Goal: Information Seeking & Learning: Learn about a topic

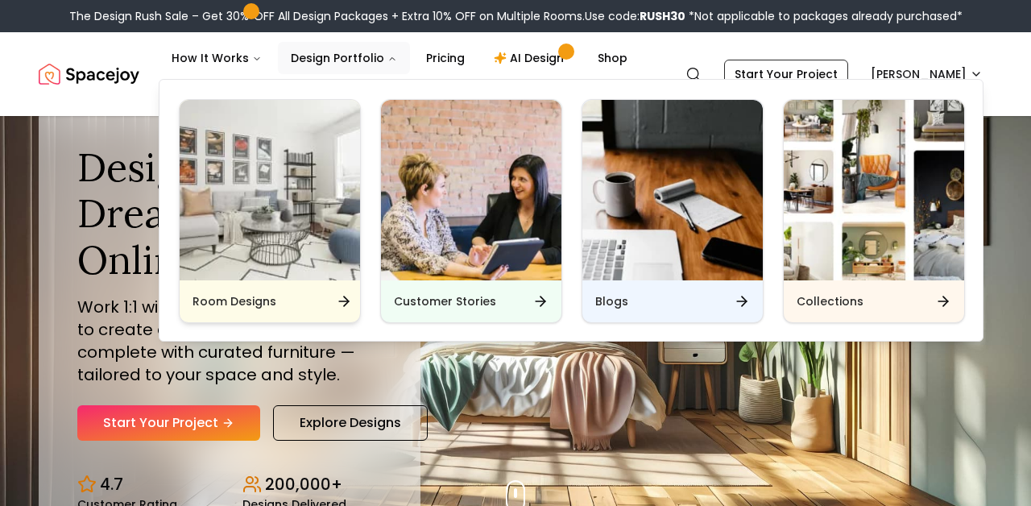
click at [217, 306] on h6 "Room Designs" at bounding box center [234, 301] width 84 height 16
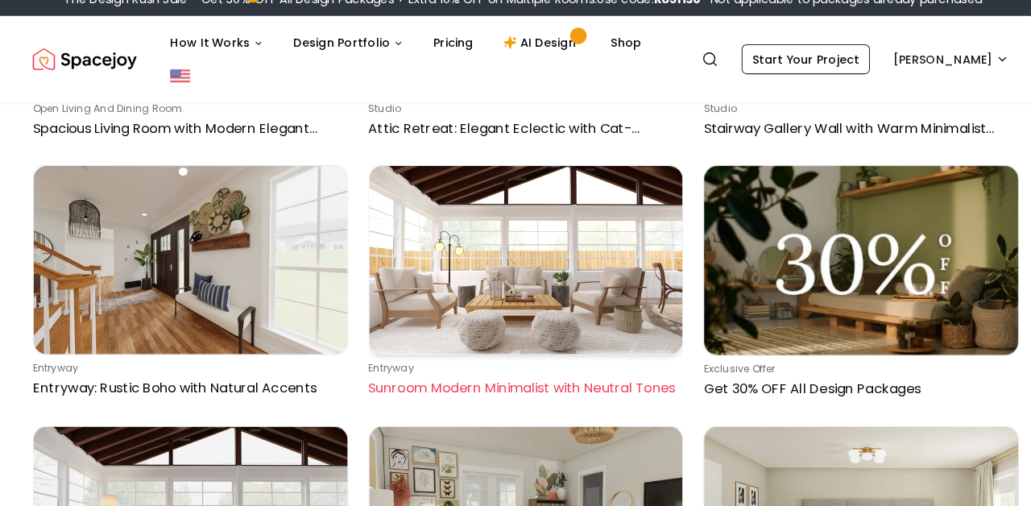
scroll to position [2834, 0]
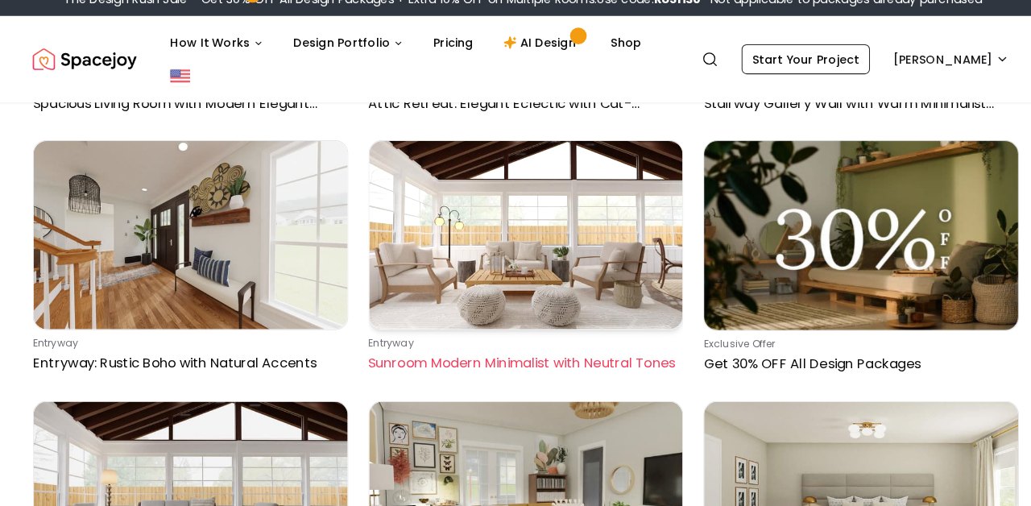
click at [515, 312] on img at bounding box center [516, 244] width 304 height 182
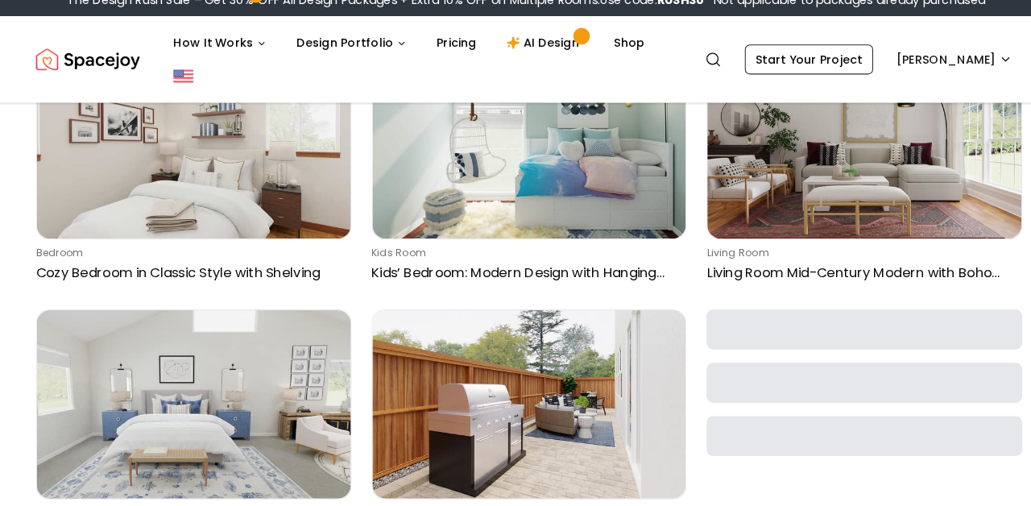
scroll to position [5693, 0]
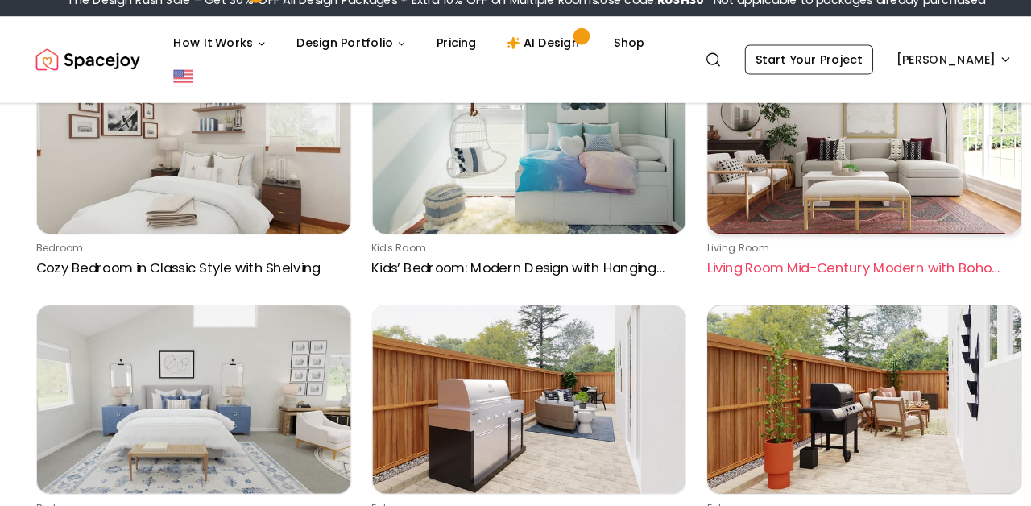
click at [821, 160] on img at bounding box center [840, 151] width 304 height 182
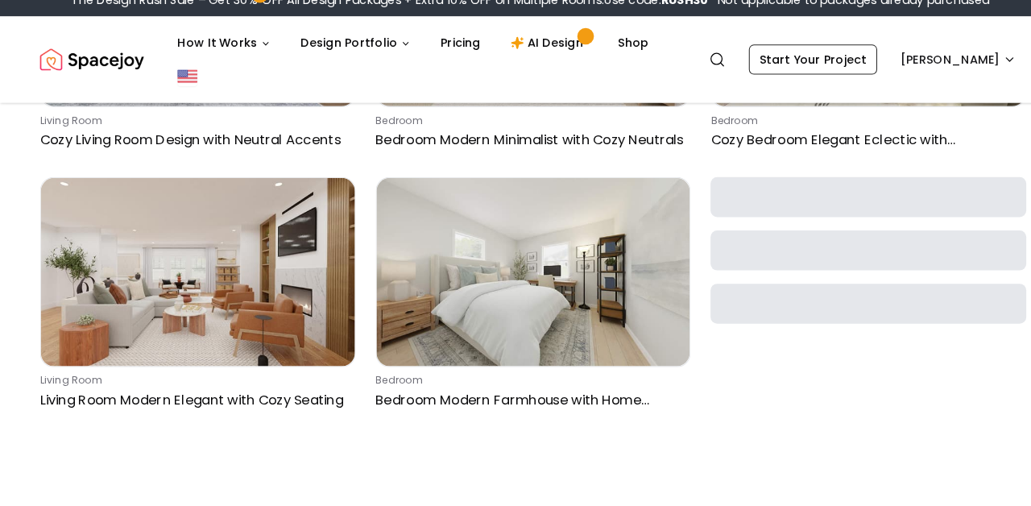
scroll to position [12365, 0]
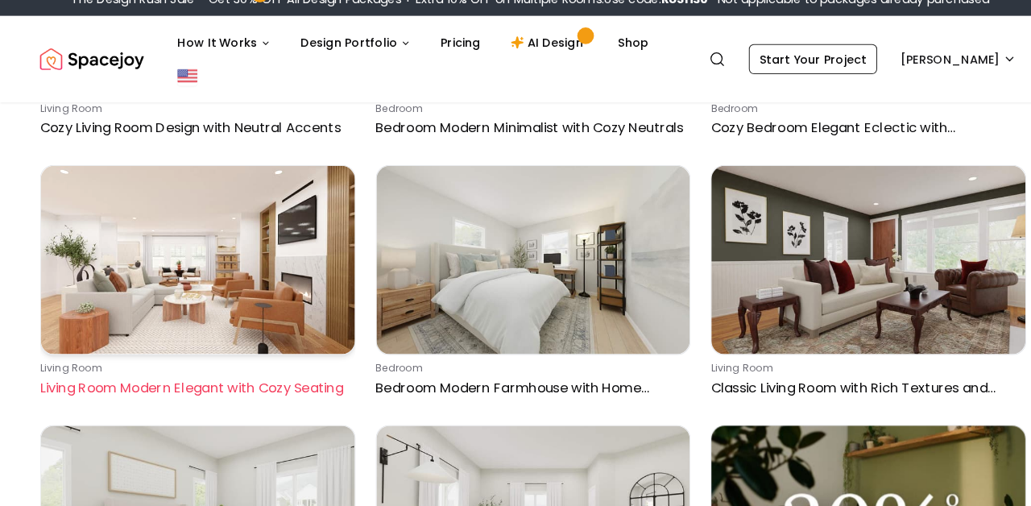
click at [267, 288] on img at bounding box center [191, 268] width 304 height 182
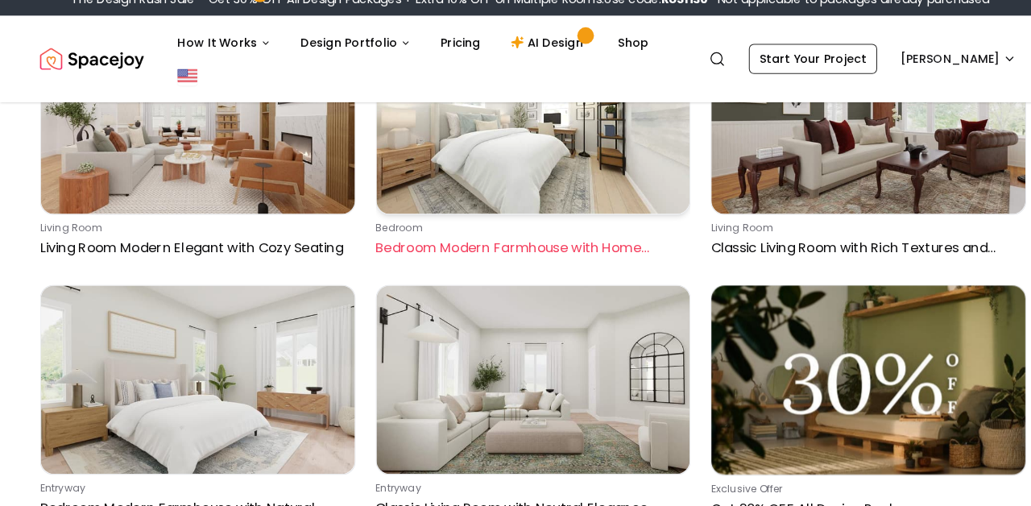
scroll to position [12514, 0]
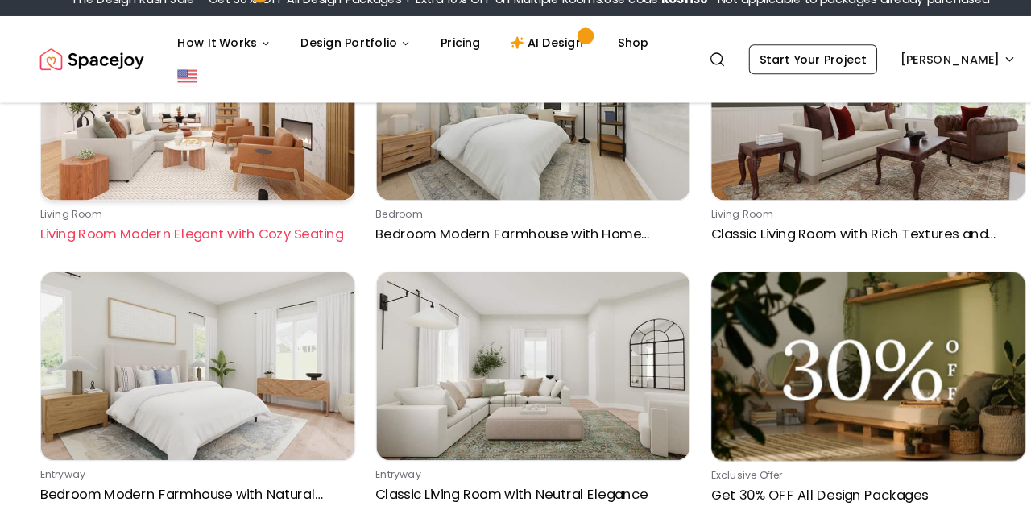
click at [259, 217] on div "living room Living Room Modern Elegant with Cozy Seating" at bounding box center [188, 234] width 299 height 35
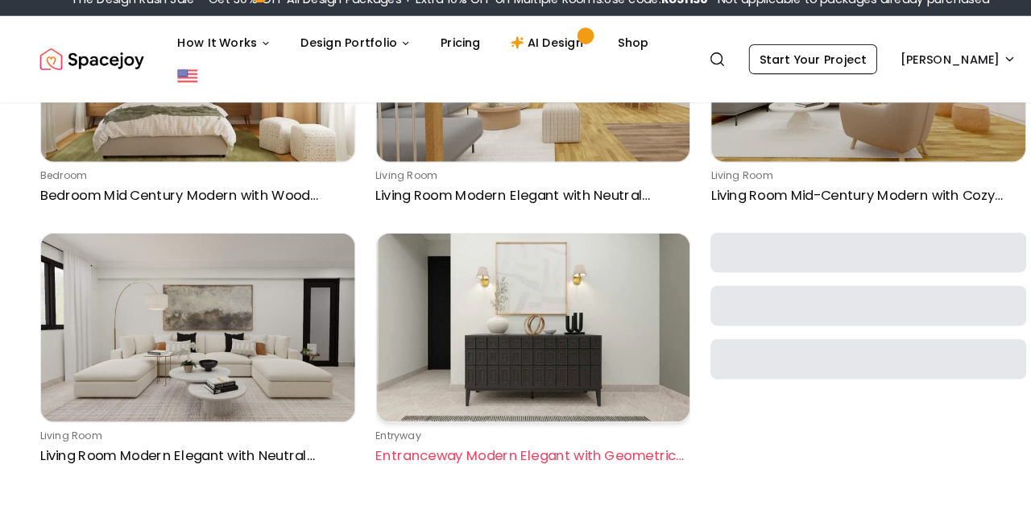
scroll to position [15576, 0]
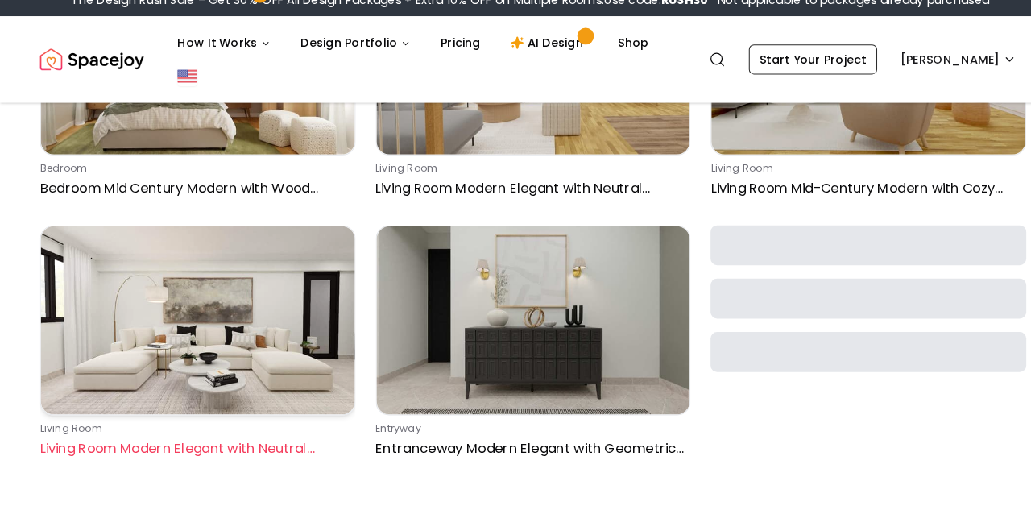
click at [242, 375] on img at bounding box center [191, 326] width 304 height 182
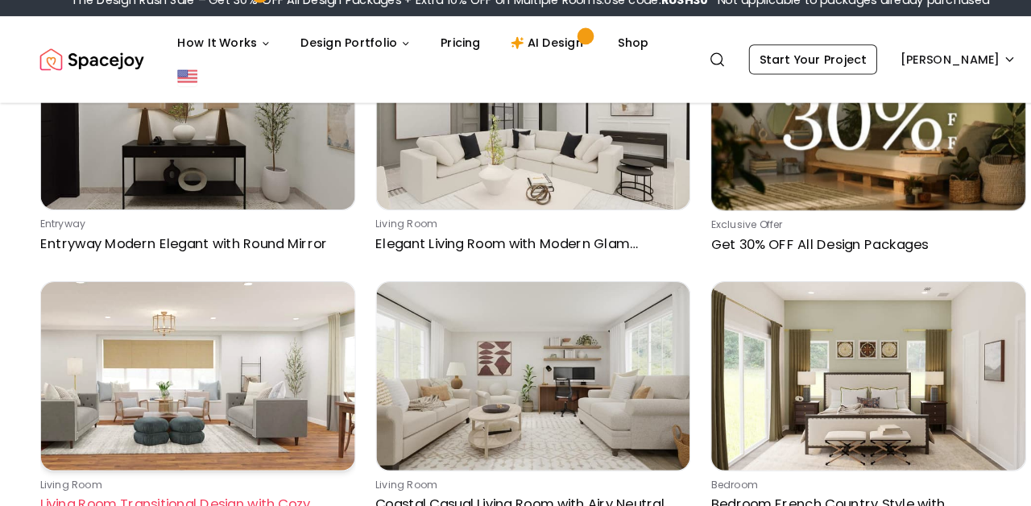
scroll to position [16138, 0]
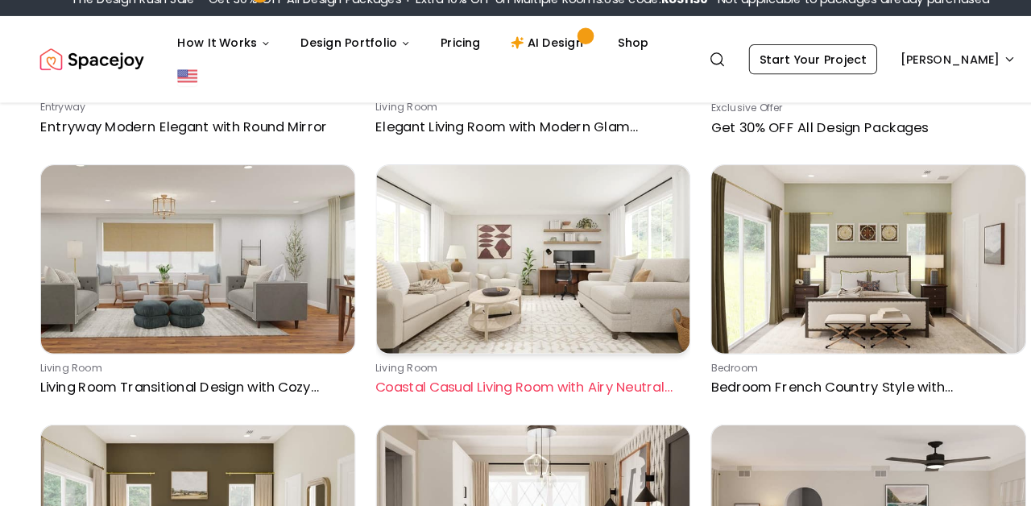
click at [503, 382] on p "Coastal Casual Living Room with Airy Neutral Palette" at bounding box center [512, 391] width 299 height 19
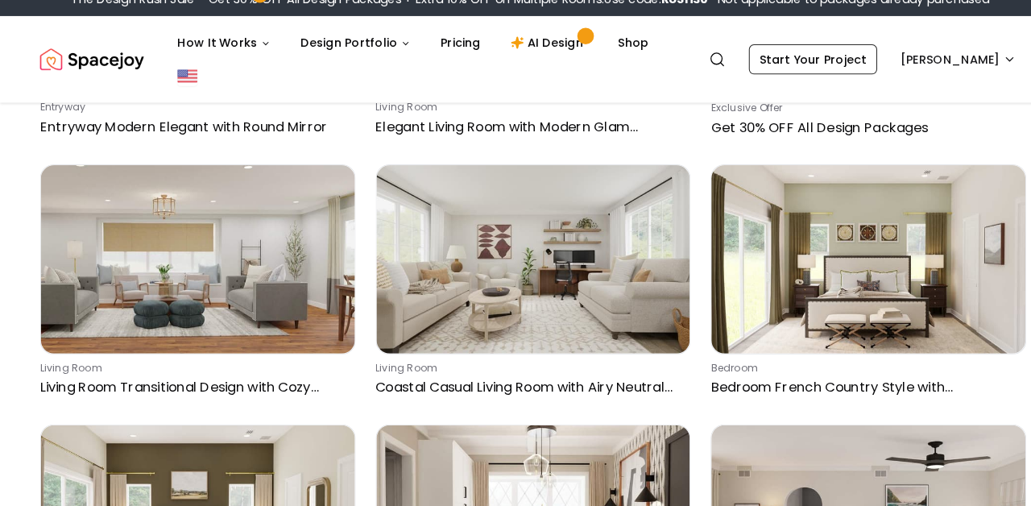
scroll to position [16266, 0]
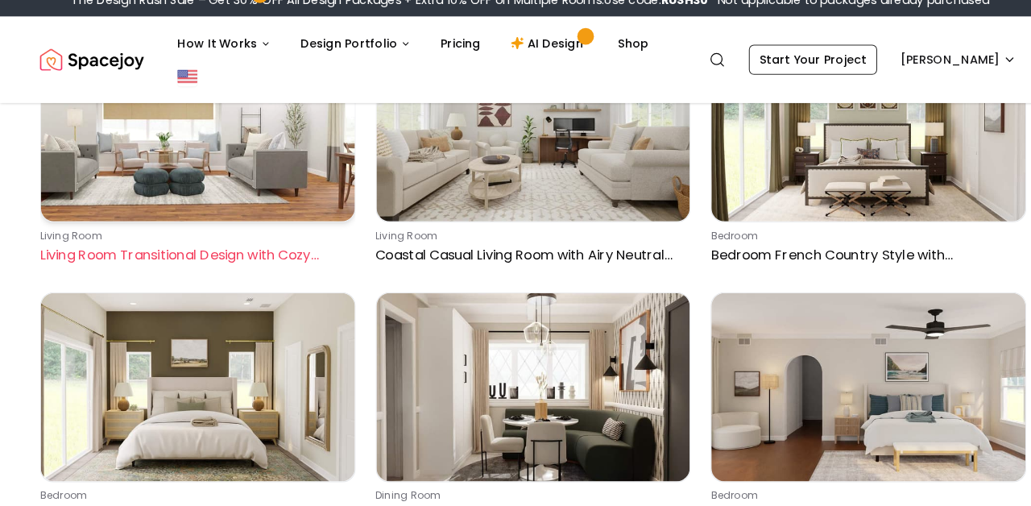
click at [282, 254] on p "Living Room Transitional Design with Cozy Seating" at bounding box center [188, 263] width 299 height 19
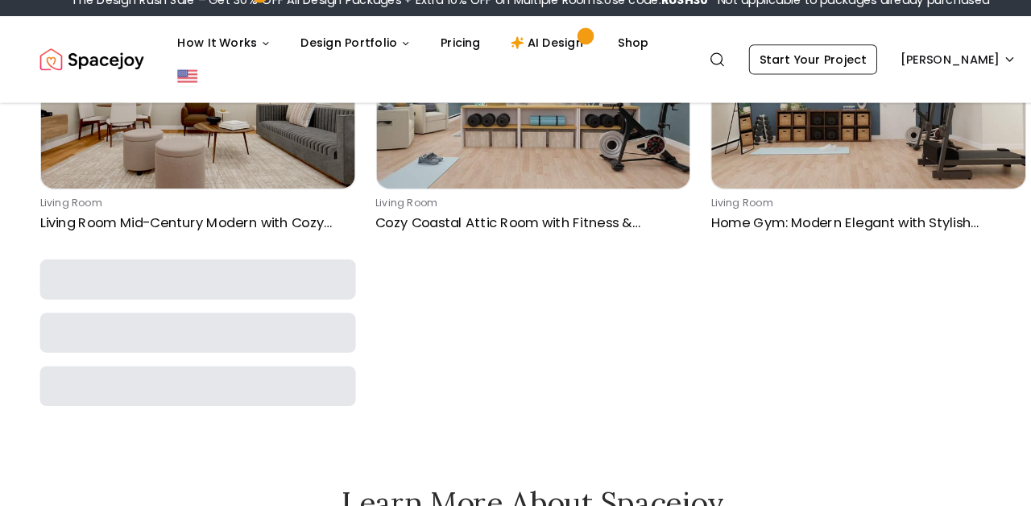
scroll to position [16915, 0]
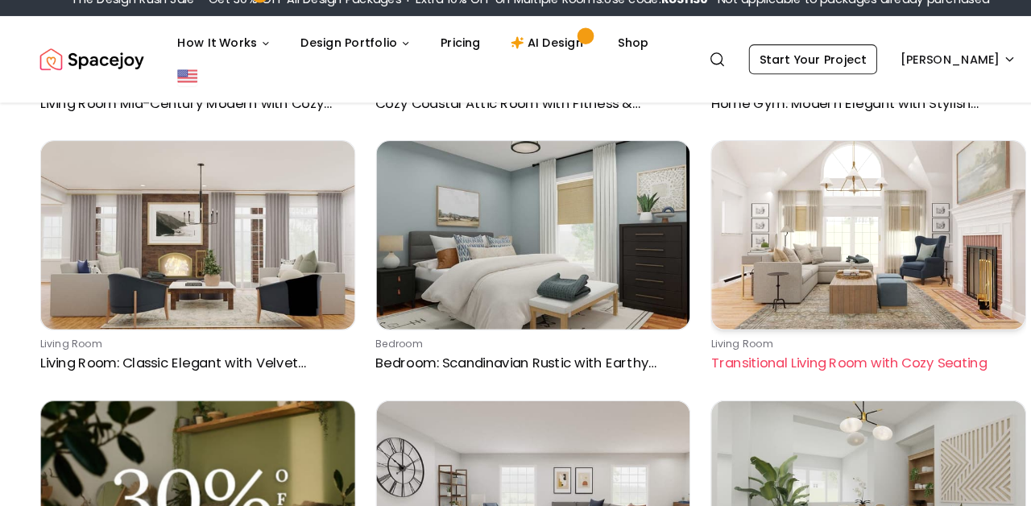
click at [768, 324] on link "living room Transitional Living Room with Cozy Seating" at bounding box center [839, 268] width 305 height 232
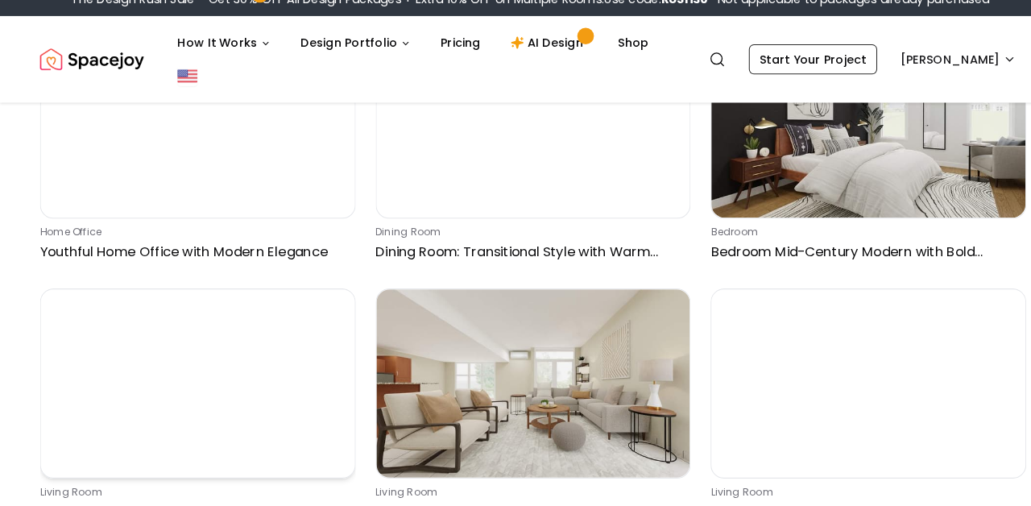
scroll to position [17697, 0]
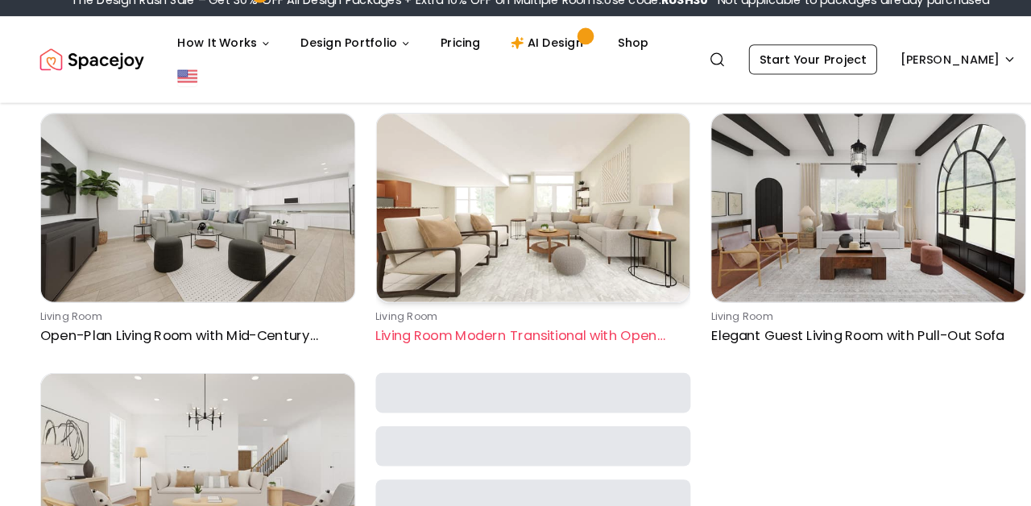
click at [497, 332] on p "Living Room Modern Transitional with Open Layout" at bounding box center [512, 341] width 299 height 19
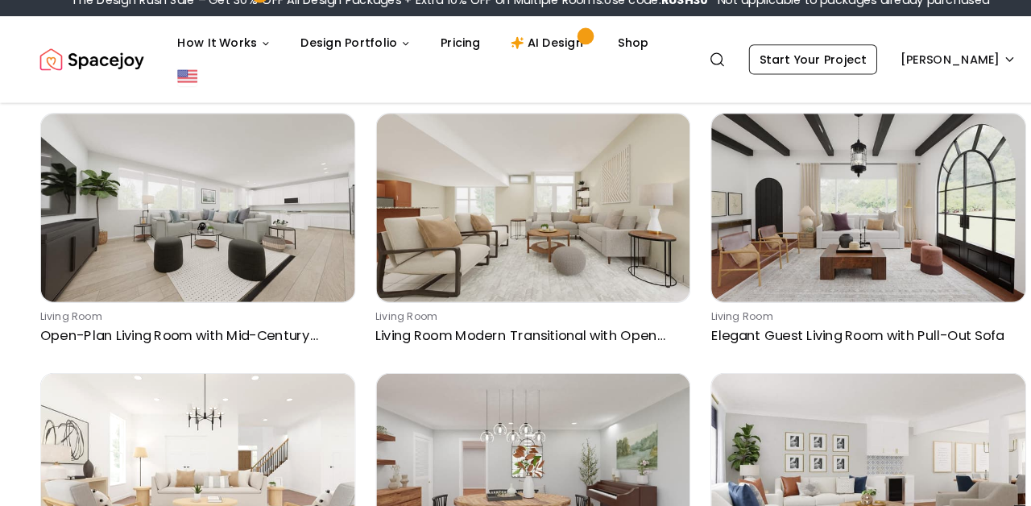
scroll to position [17933, 0]
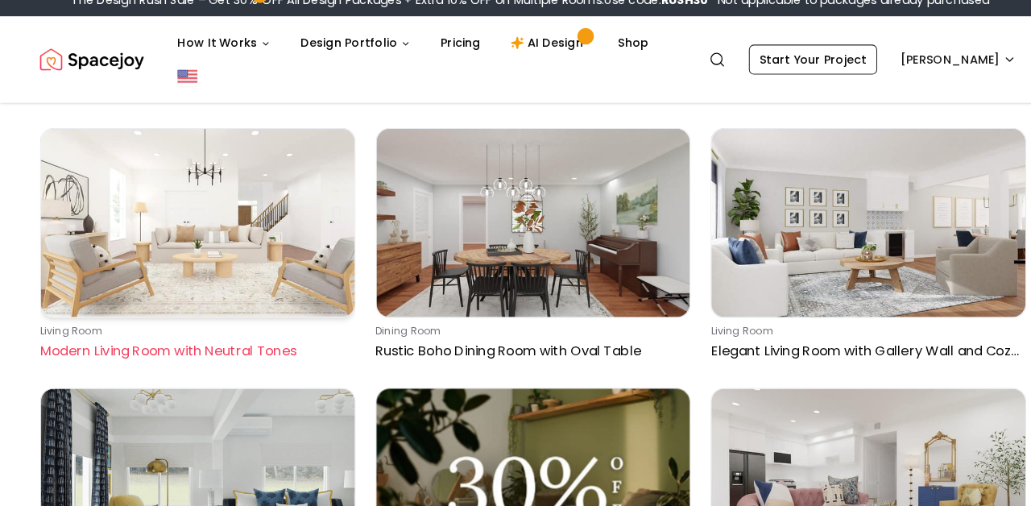
click at [234, 292] on img at bounding box center [191, 232] width 304 height 182
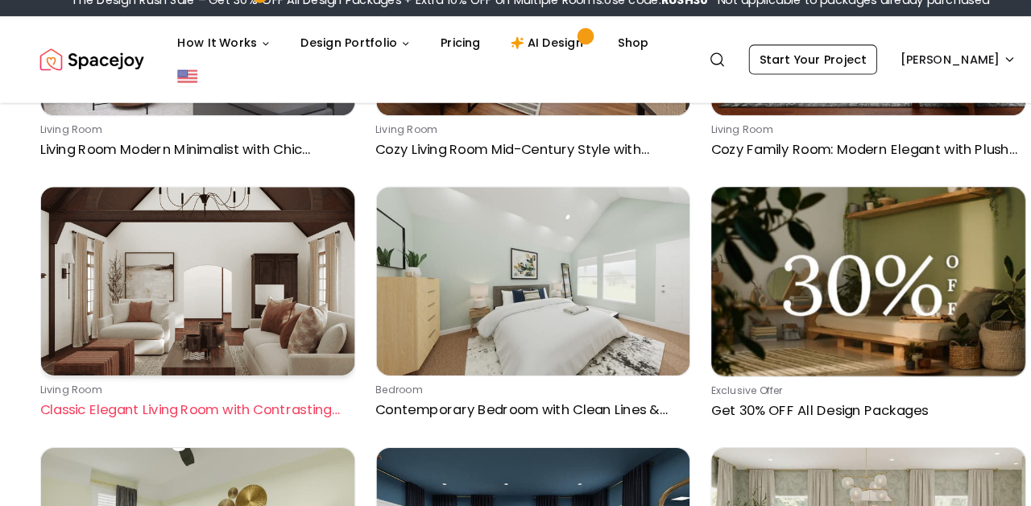
scroll to position [19168, 0]
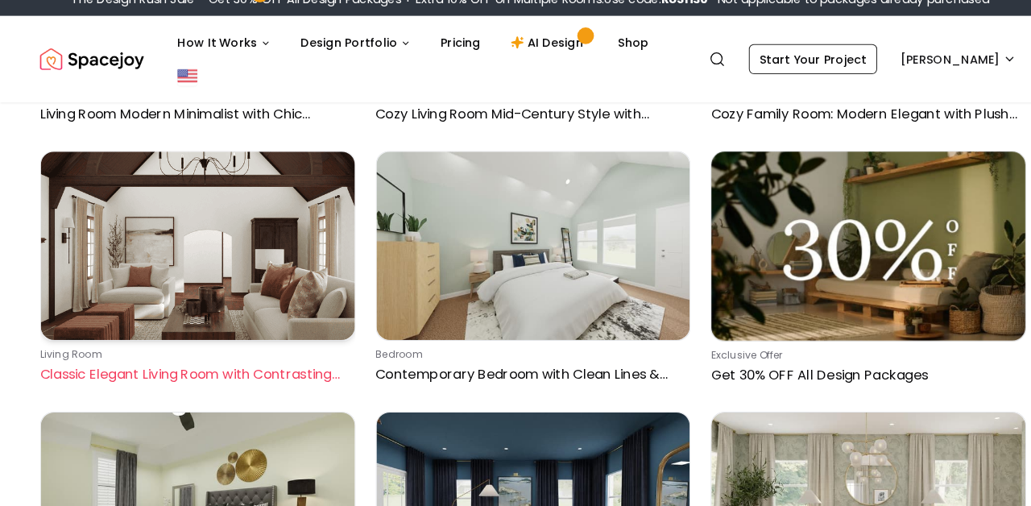
click at [238, 369] on p "Classic Elegant Living Room with Contrasting Colors" at bounding box center [188, 378] width 299 height 19
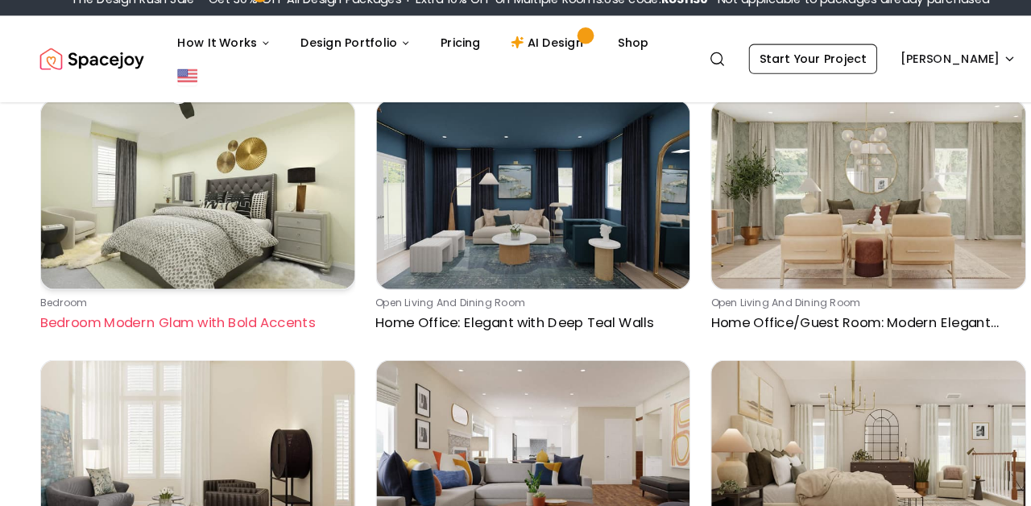
scroll to position [19508, 0]
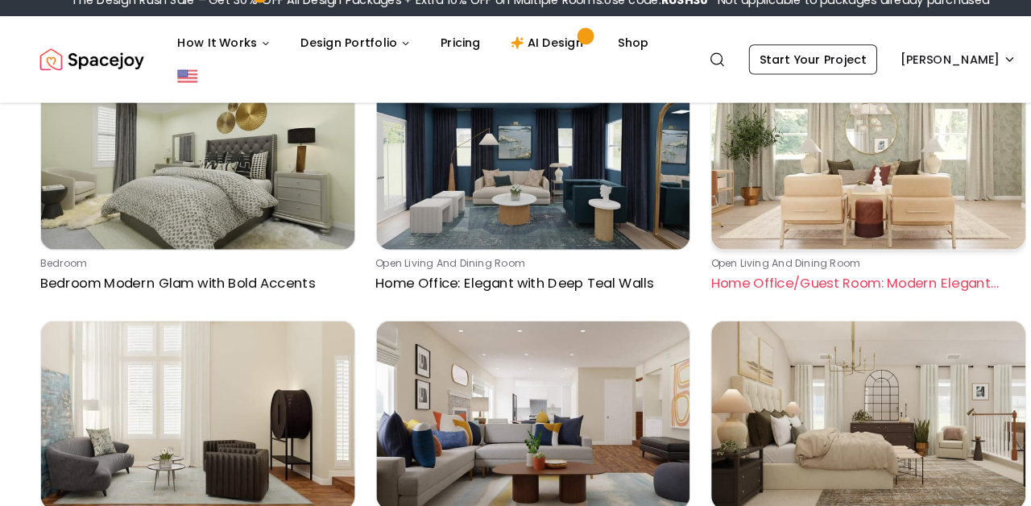
click at [704, 281] on p "Home Office/Guest Room: Modern Elegant with Warm Tones" at bounding box center [836, 290] width 299 height 19
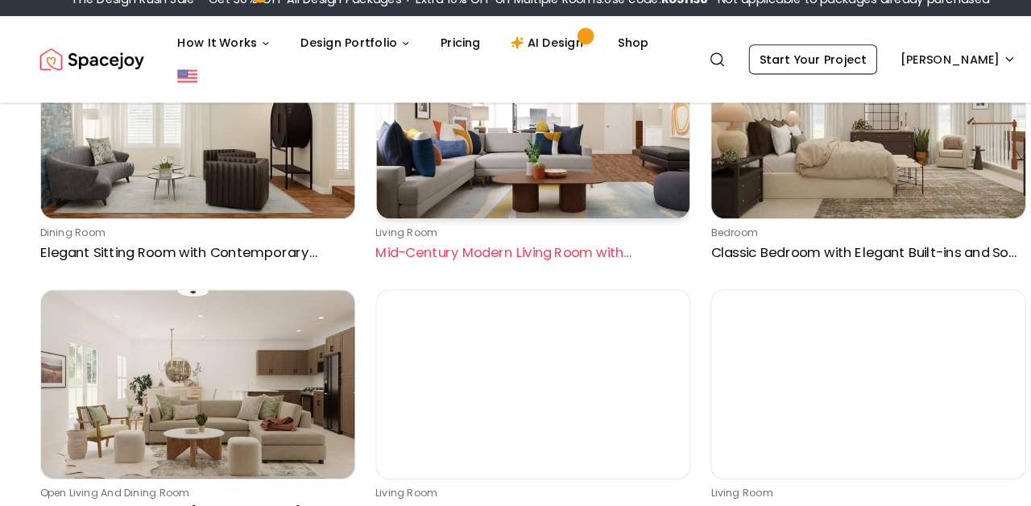
scroll to position [19796, 0]
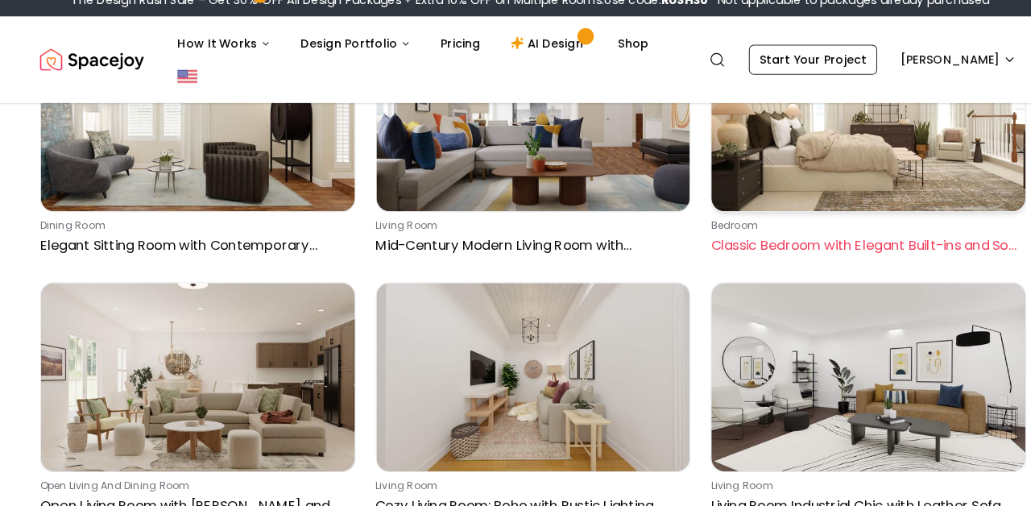
click at [726, 209] on link "bedroom Classic Bedroom with Elegant Built-ins and Soft Tones" at bounding box center [839, 154] width 305 height 232
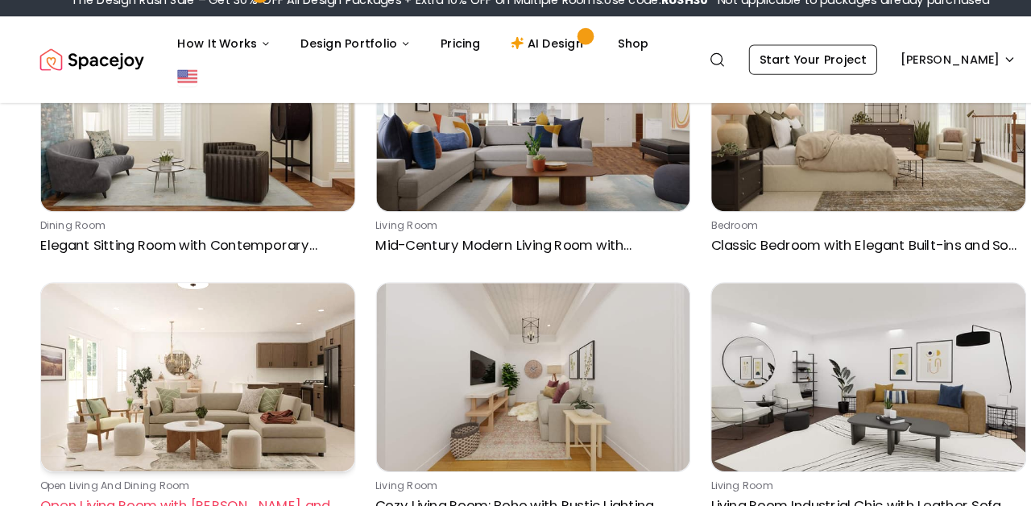
click at [228, 350] on img at bounding box center [191, 381] width 304 height 182
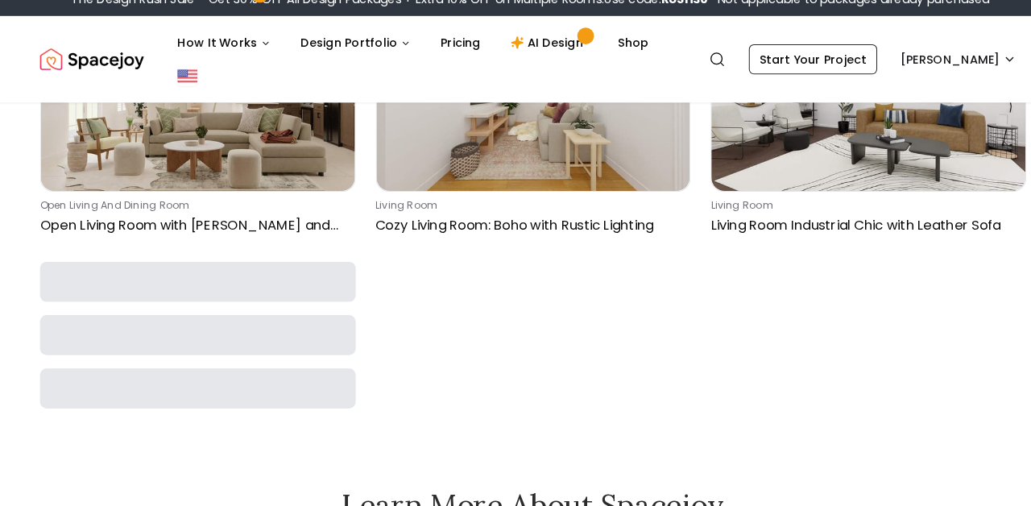
scroll to position [20085, 0]
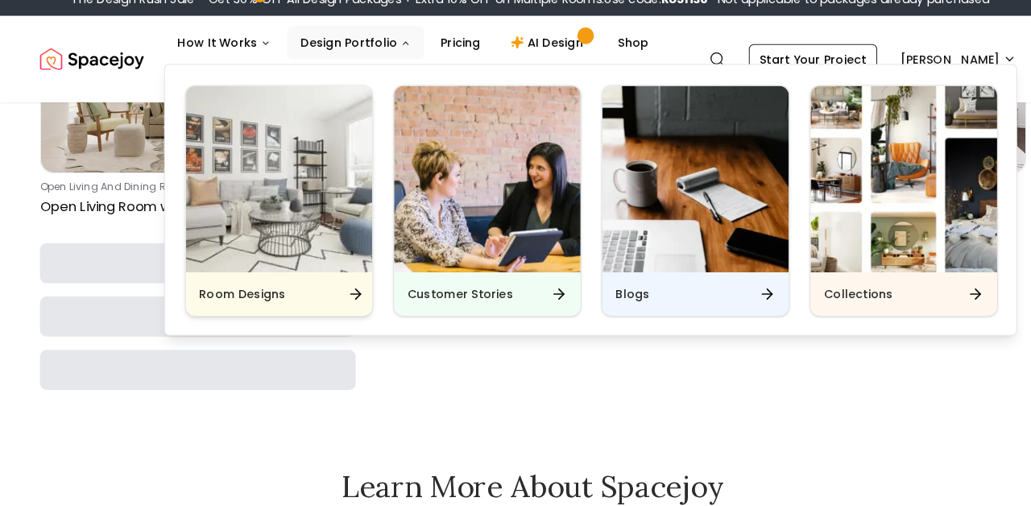
click at [318, 282] on div "Room Designs" at bounding box center [270, 301] width 180 height 42
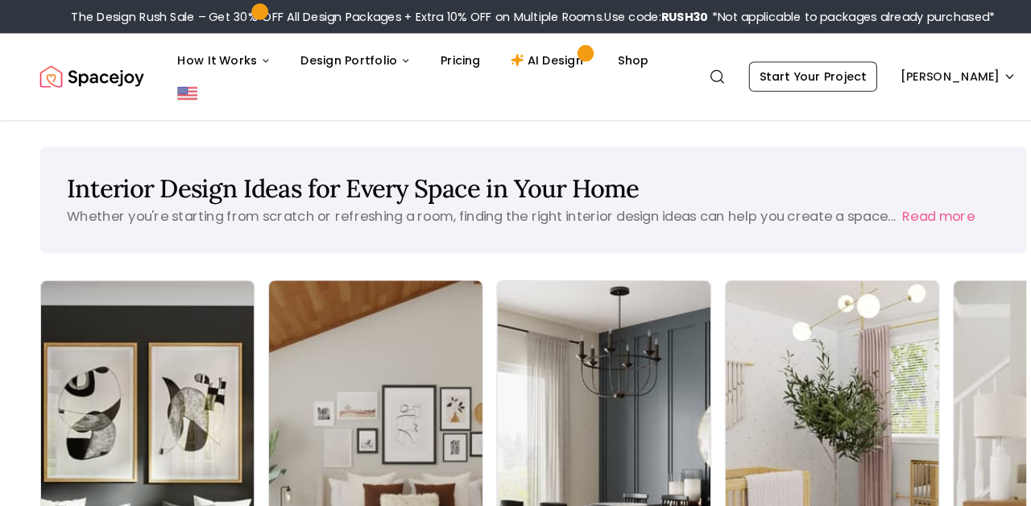
scroll to position [56, 0]
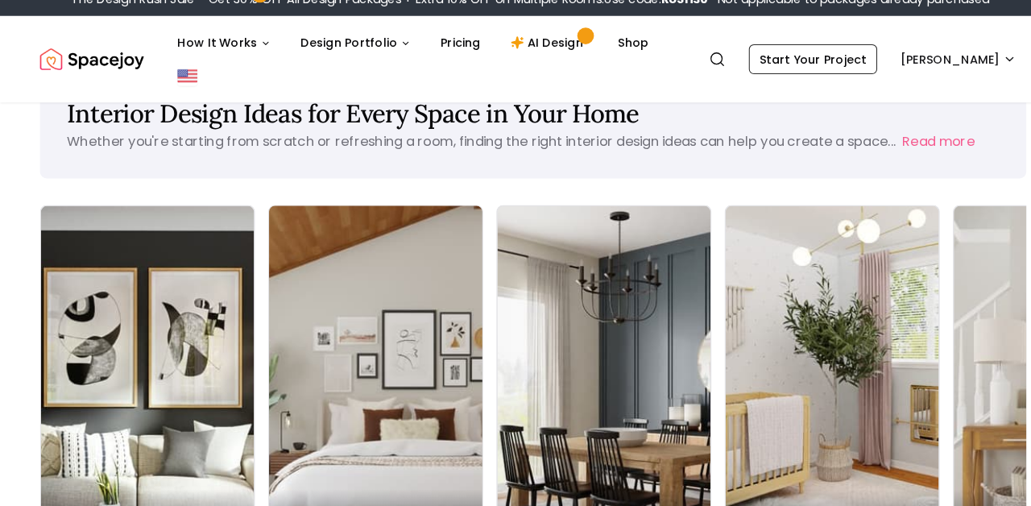
click at [334, 391] on img at bounding box center [363, 398] width 217 height 383
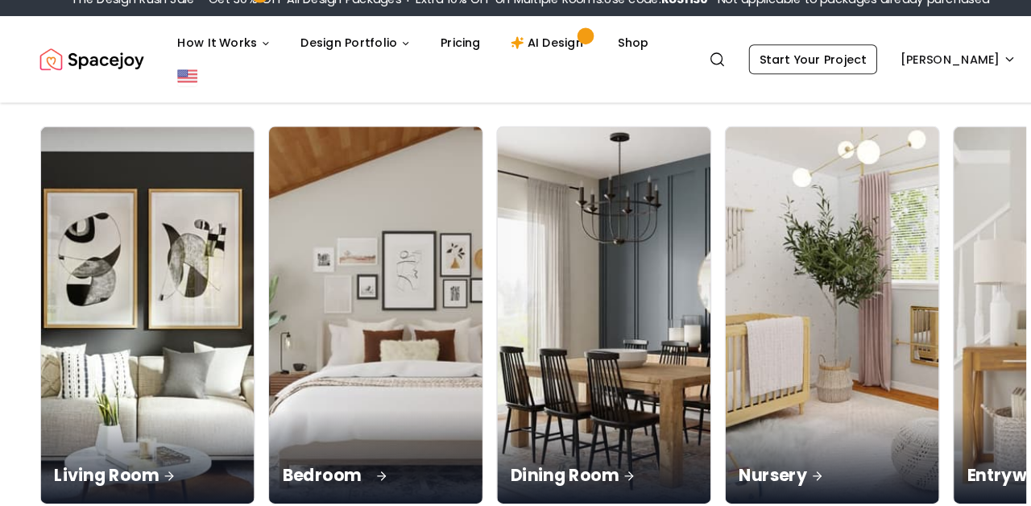
scroll to position [180, 0]
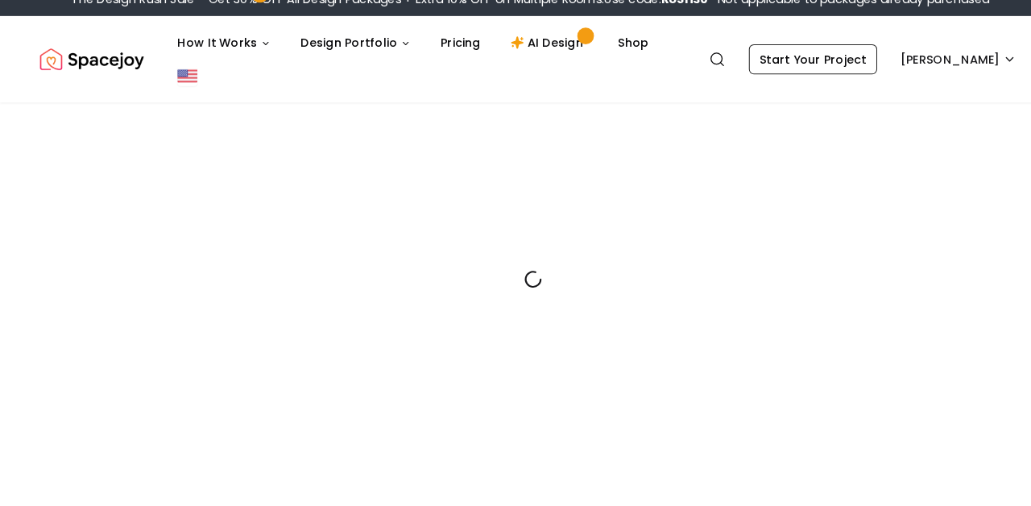
scroll to position [101, 0]
click at [312, 412] on div at bounding box center [516, 267] width 954 height 506
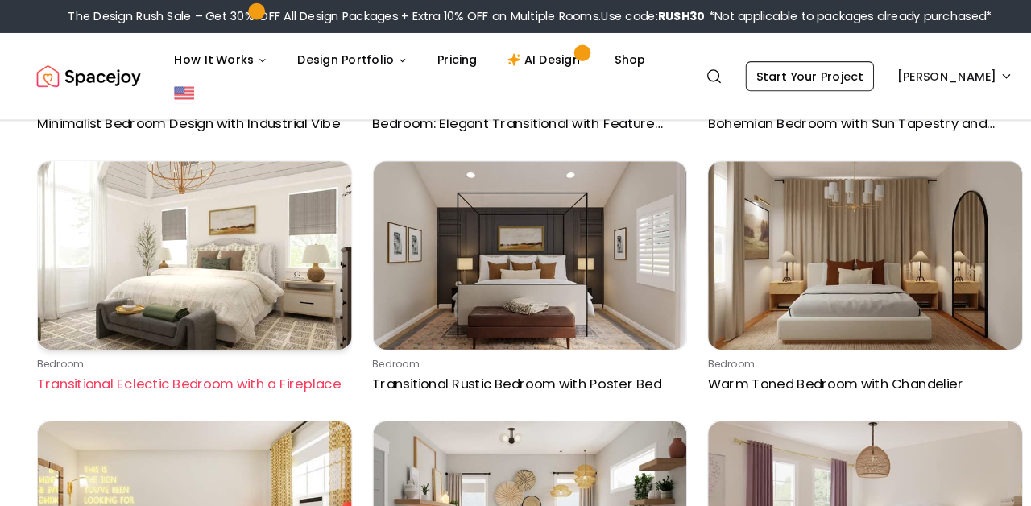
scroll to position [5158, 0]
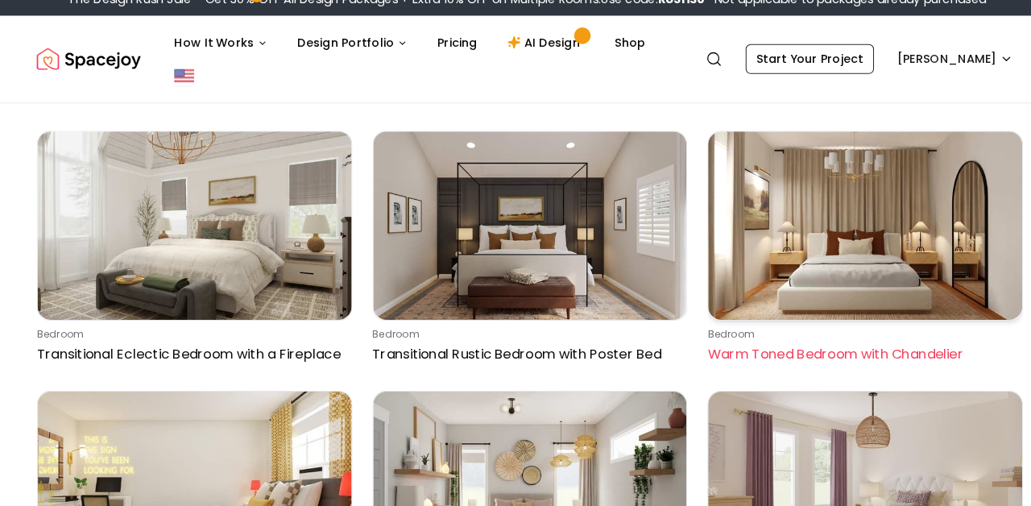
click at [744, 279] on img at bounding box center [840, 235] width 304 height 182
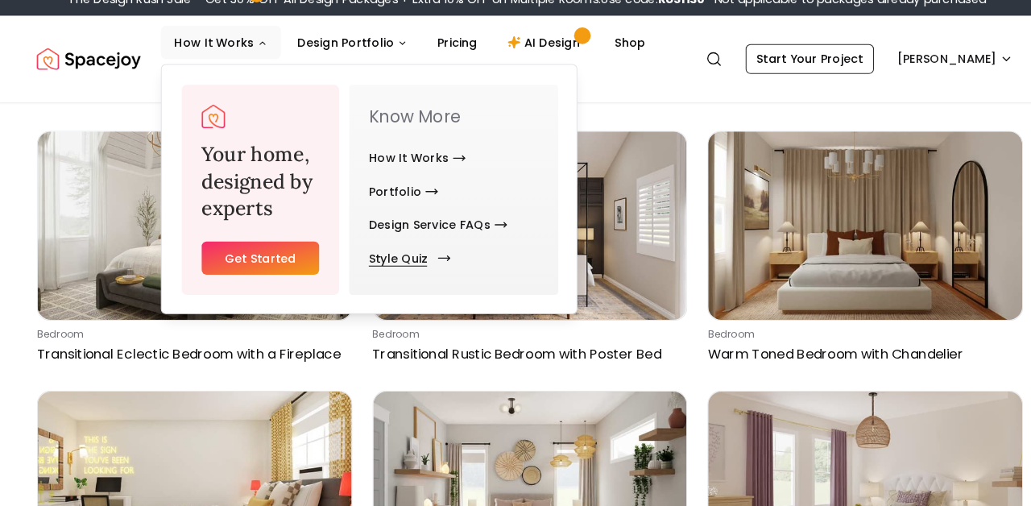
click at [369, 250] on link "Style Quiz" at bounding box center [396, 266] width 72 height 32
click at [371, 250] on link "Style Quiz" at bounding box center [396, 266] width 72 height 32
click at [366, 250] on link "Style Quiz" at bounding box center [396, 266] width 72 height 32
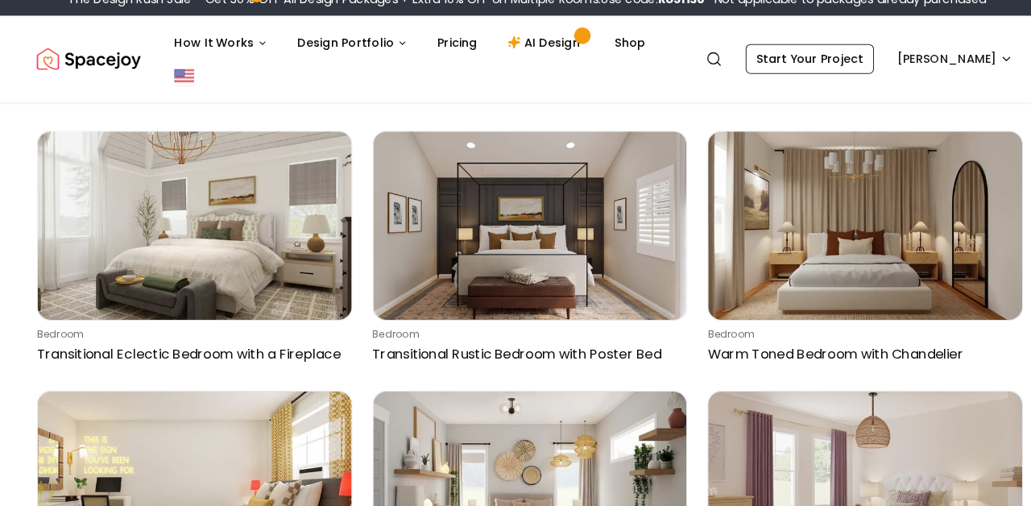
click at [83, 68] on img "Spacejoy" at bounding box center [89, 74] width 101 height 32
click at [98, 58] on img "Spacejoy" at bounding box center [89, 74] width 101 height 32
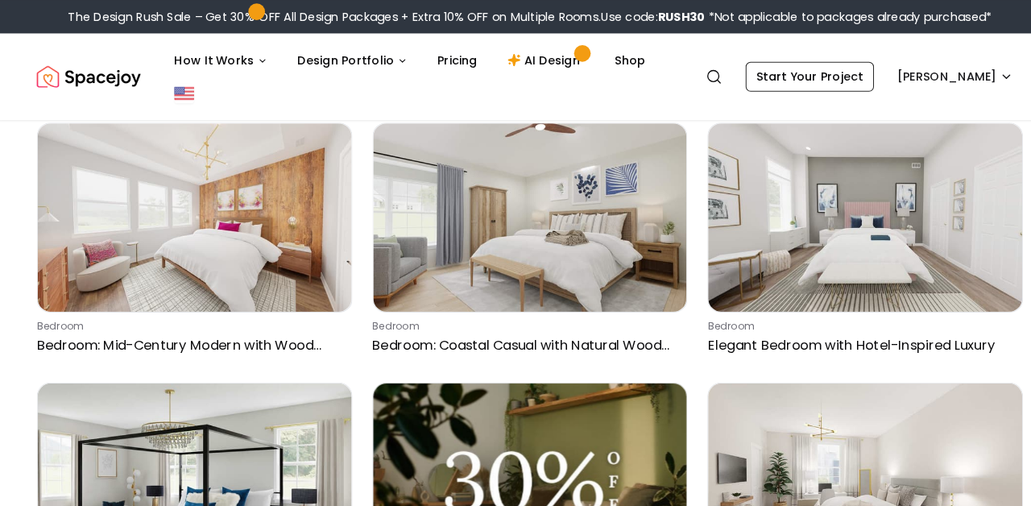
scroll to position [4334, 0]
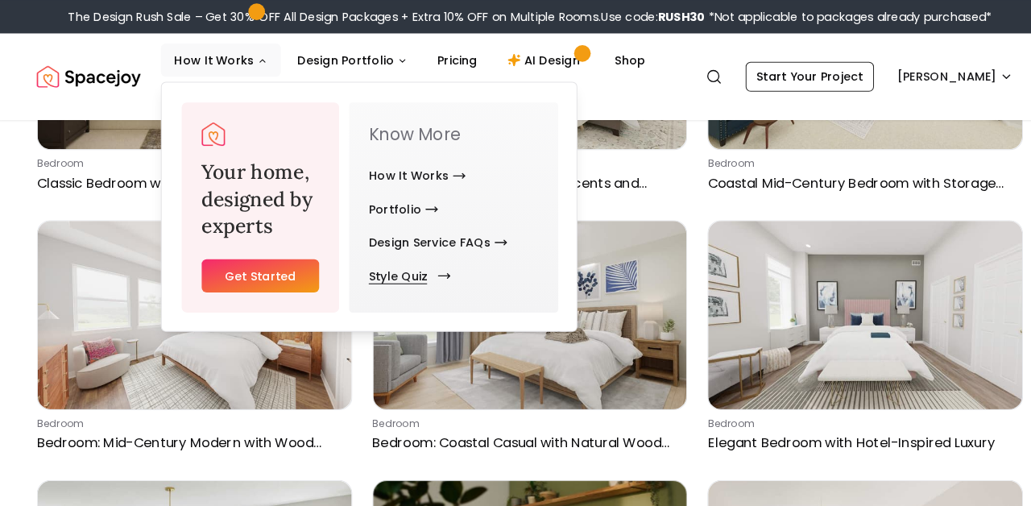
click at [381, 278] on link "Style Quiz" at bounding box center [396, 266] width 72 height 32
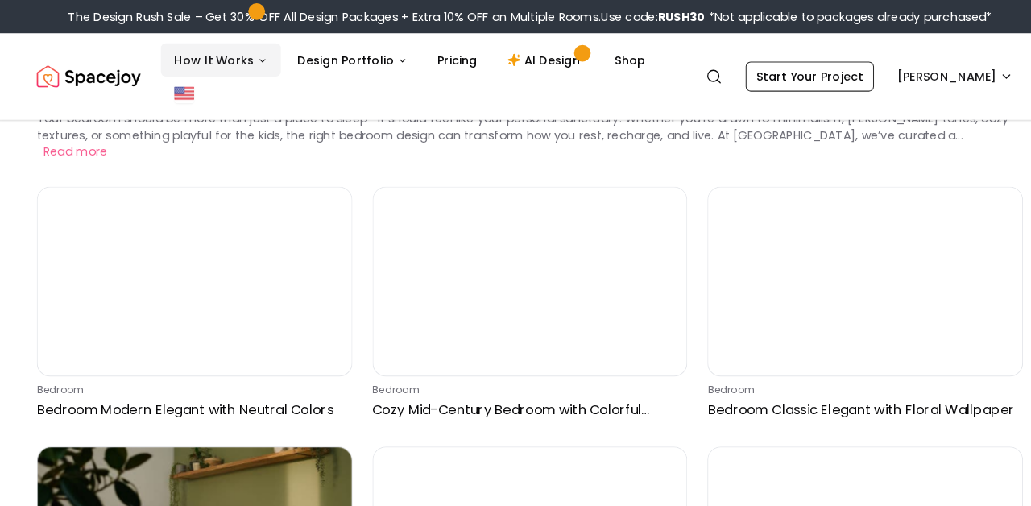
scroll to position [1, 0]
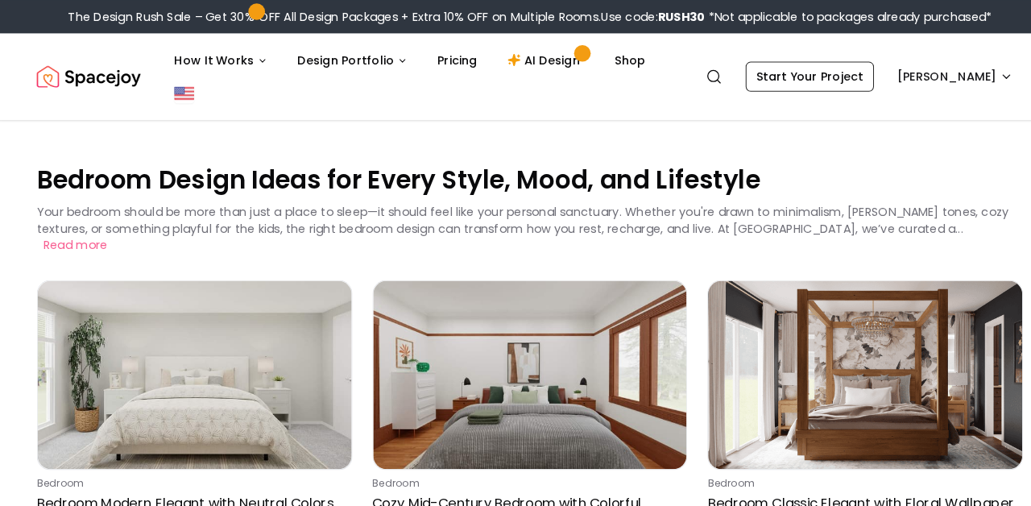
click at [135, 73] on img "Spacejoy" at bounding box center [89, 74] width 101 height 32
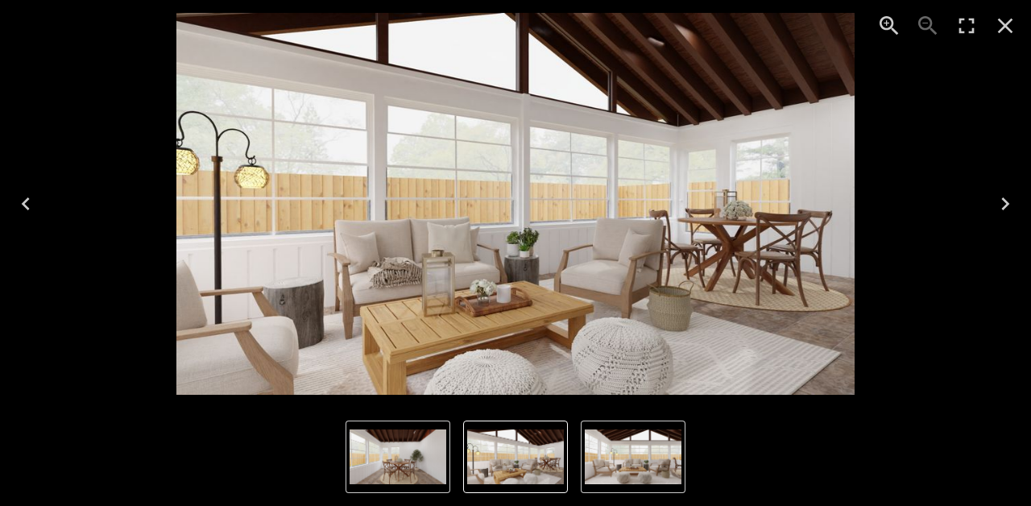
scroll to position [104, 0]
click at [114, 70] on div "3 of 3" at bounding box center [515, 204] width 1005 height 382
click at [999, 35] on icon "Close" at bounding box center [1005, 26] width 26 height 26
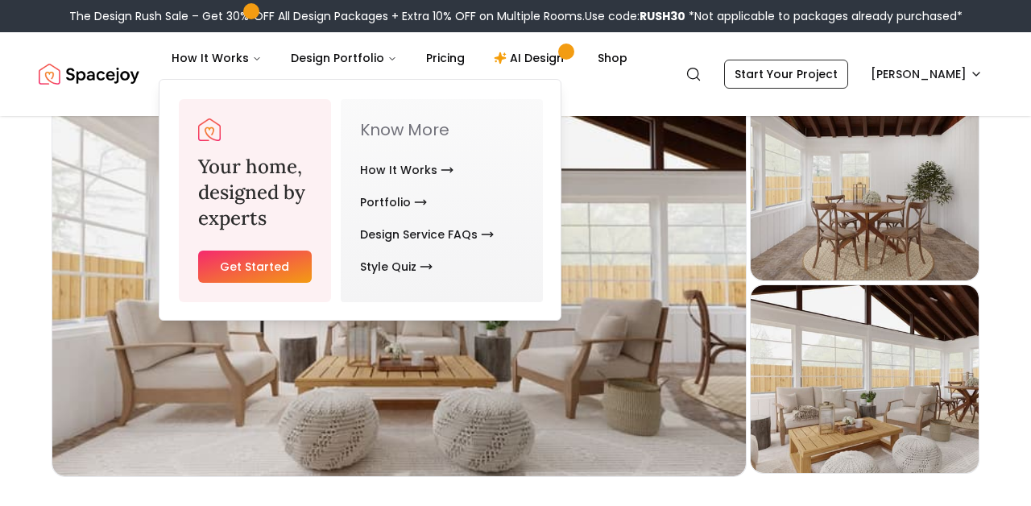
click at [91, 76] on img "Spacejoy" at bounding box center [89, 74] width 101 height 32
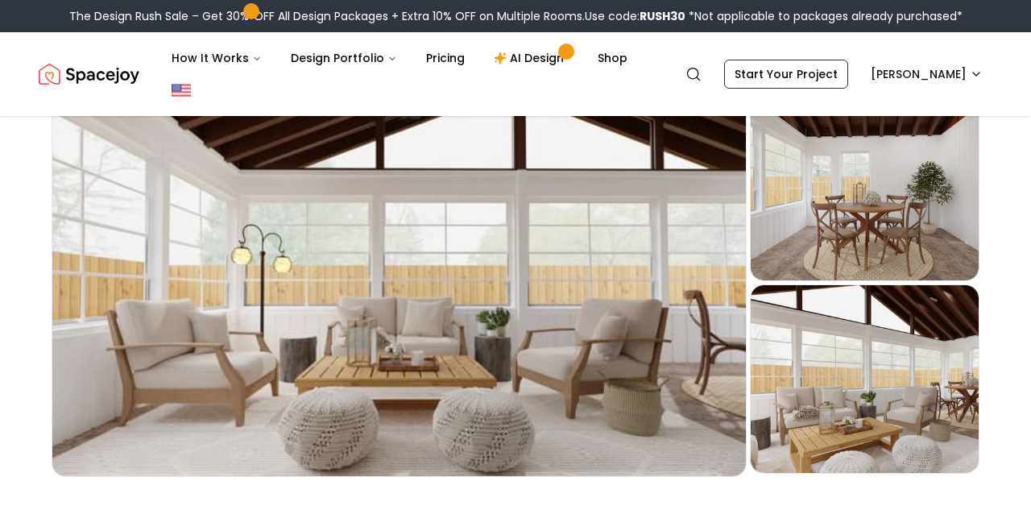
click at [91, 76] on img "Spacejoy" at bounding box center [89, 74] width 101 height 32
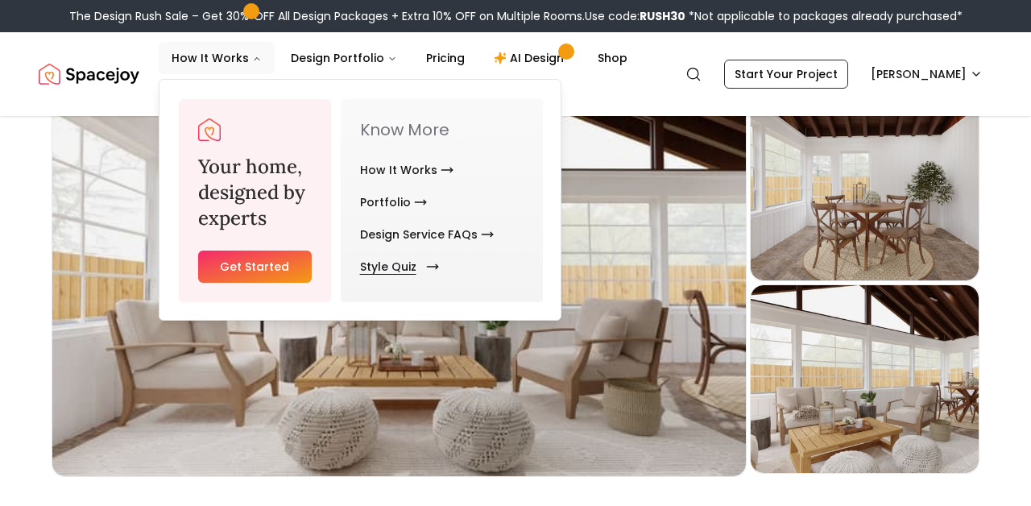
click at [372, 261] on link "Style Quiz" at bounding box center [396, 266] width 72 height 32
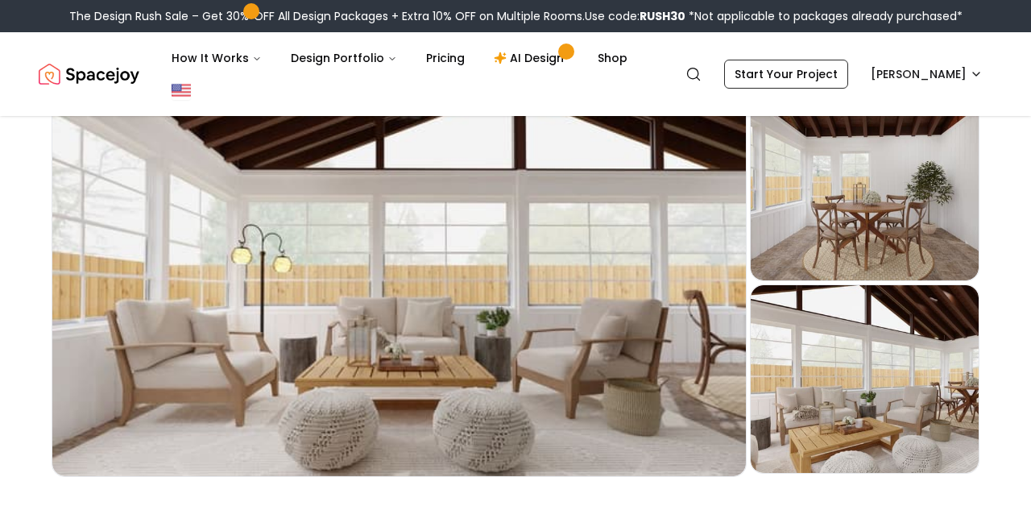
click at [689, 106] on nav "Spacejoy Search NI How It Works Design Portfolio Pricing AI Design Shop Search …" at bounding box center [516, 74] width 954 height 84
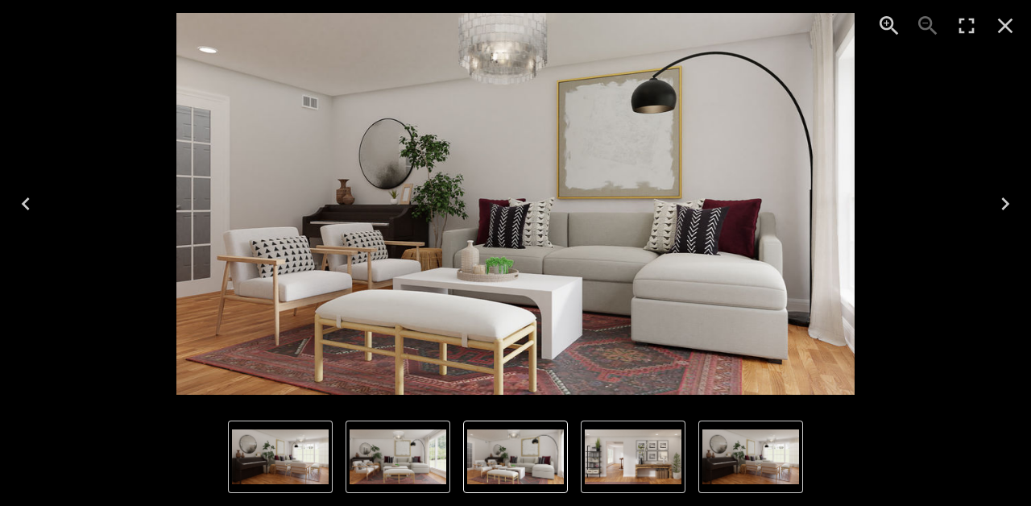
click at [1001, 23] on icon "Close" at bounding box center [1005, 26] width 15 height 15
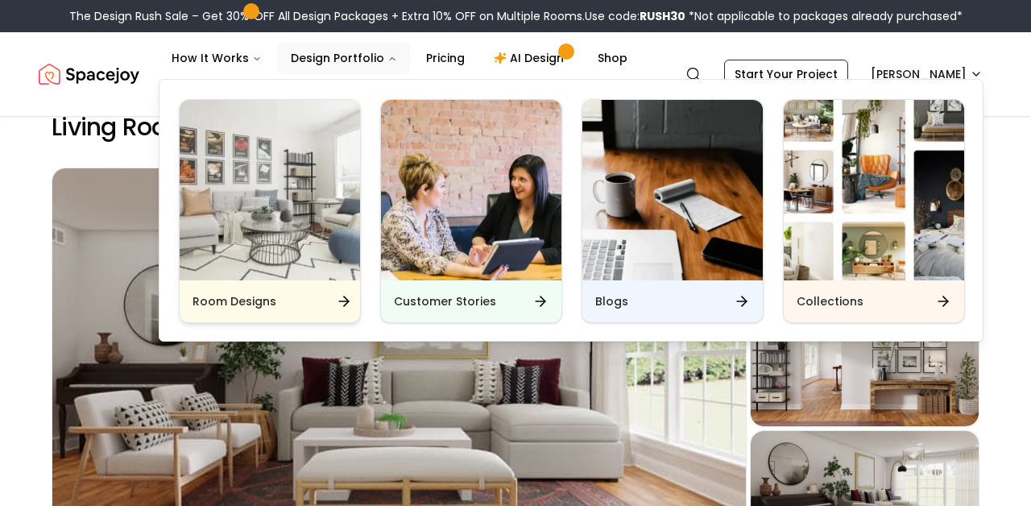
click at [339, 302] on icon "Main" at bounding box center [344, 301] width 16 height 16
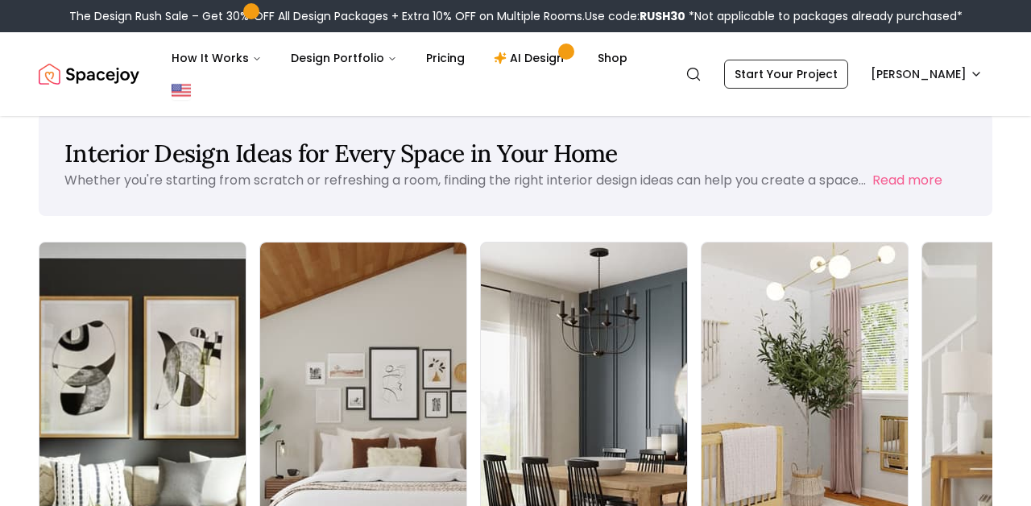
scroll to position [155, 0]
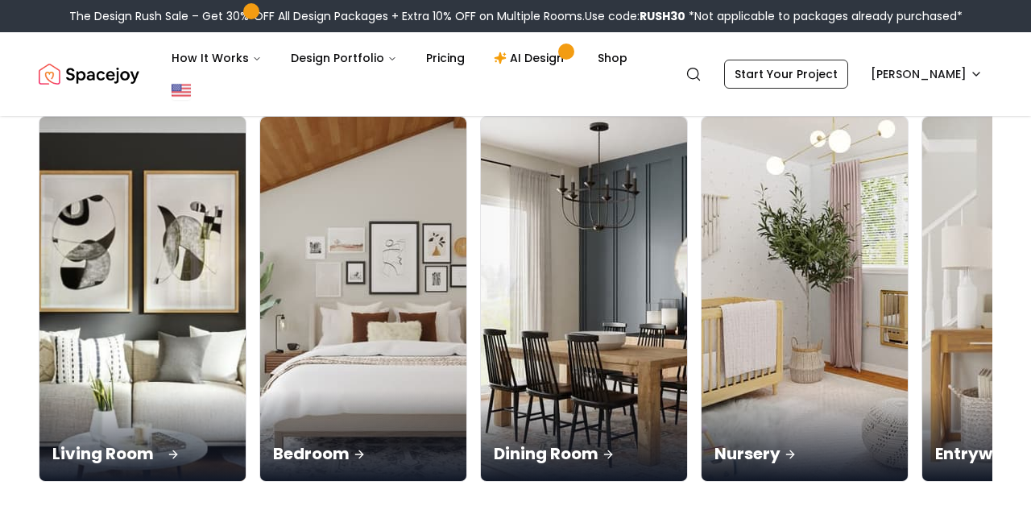
click at [142, 438] on div "Living Room" at bounding box center [142, 436] width 206 height 90
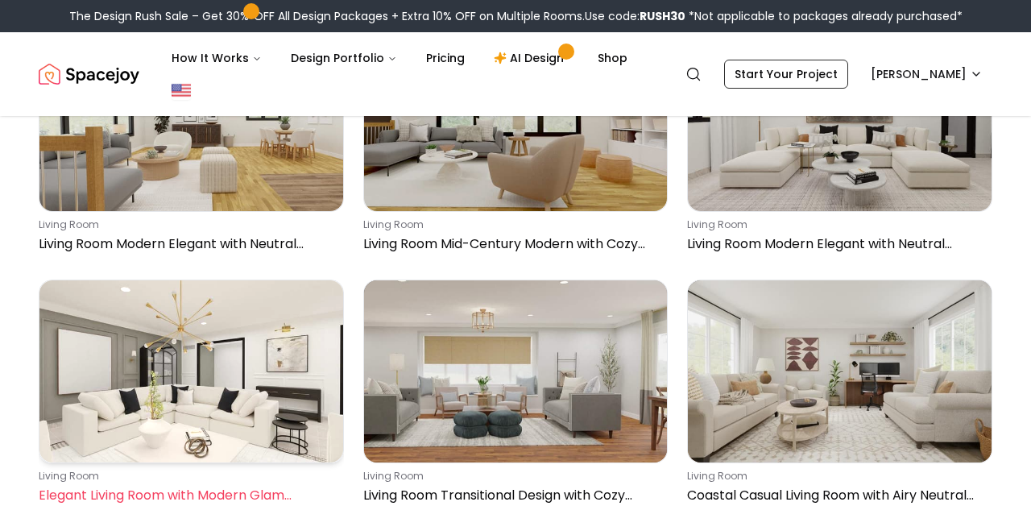
scroll to position [7620, 0]
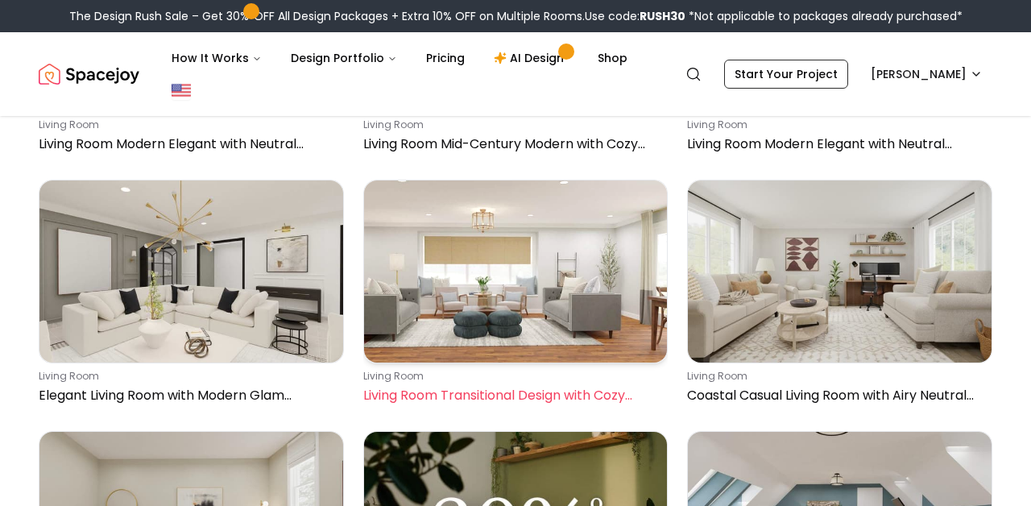
click at [505, 370] on p "living room" at bounding box center [512, 376] width 299 height 13
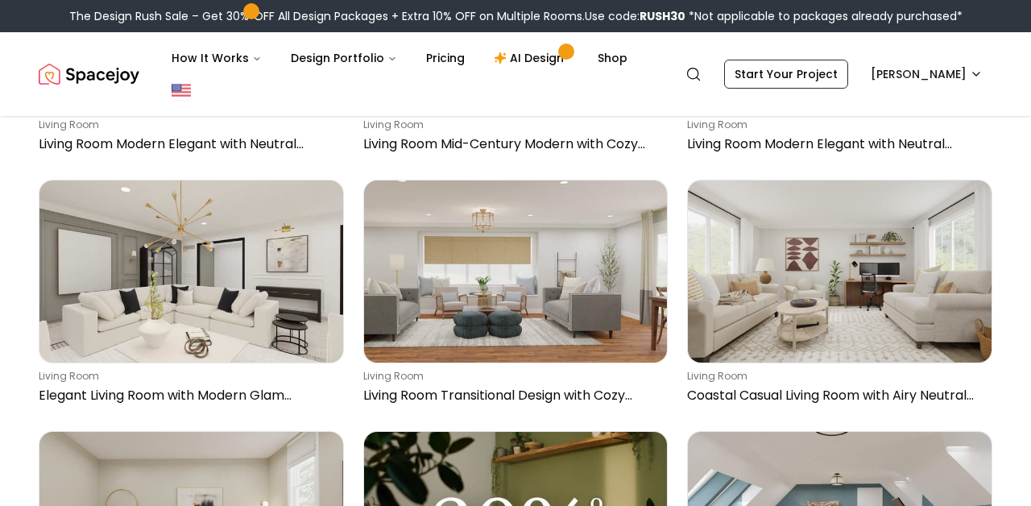
scroll to position [7832, 0]
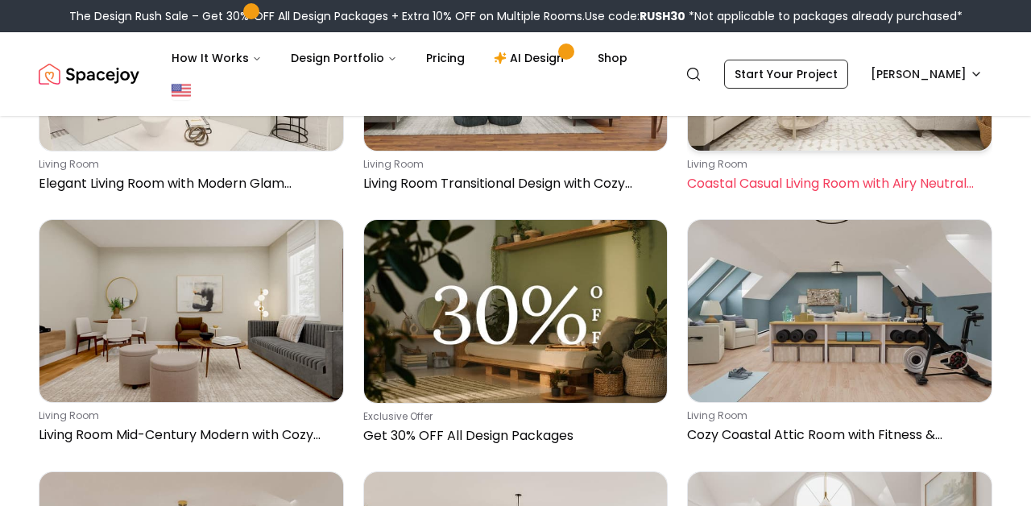
click at [801, 187] on p "Coastal Casual Living Room with Airy Neutral Palette" at bounding box center [836, 183] width 299 height 19
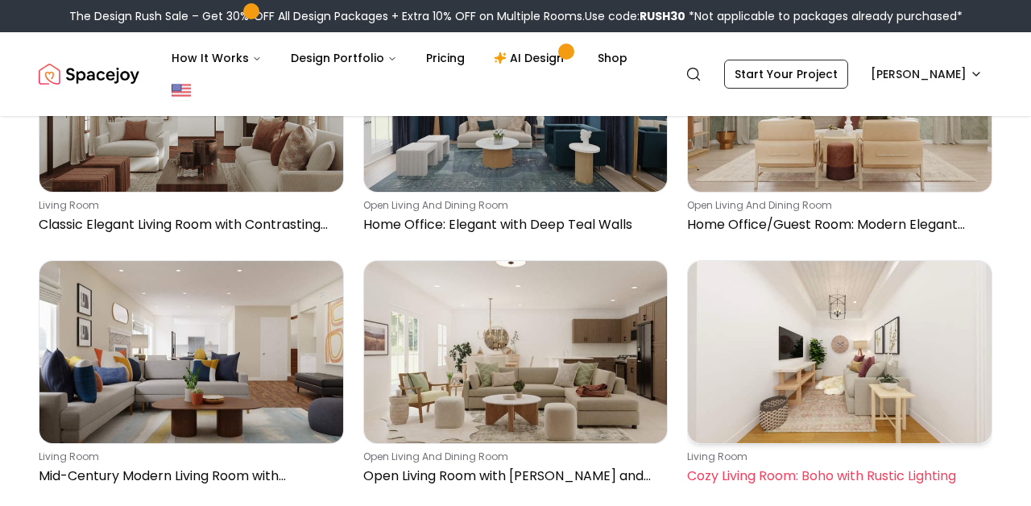
scroll to position [9562, 0]
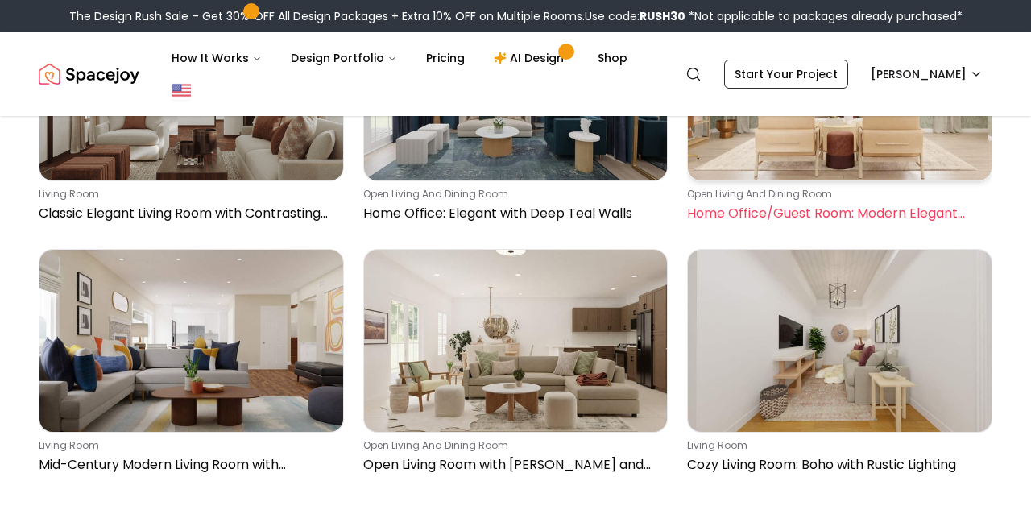
click at [800, 165] on img at bounding box center [840, 89] width 304 height 182
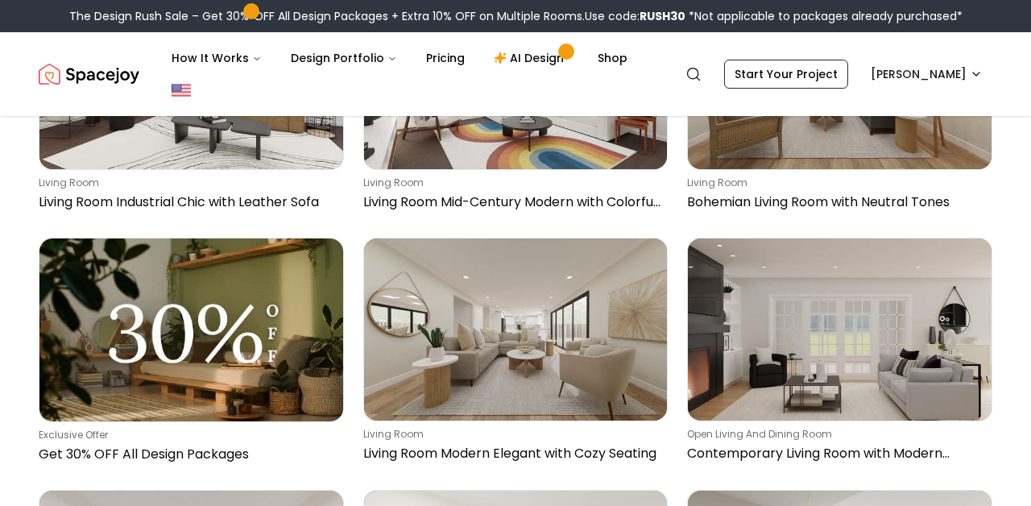
scroll to position [9698, 0]
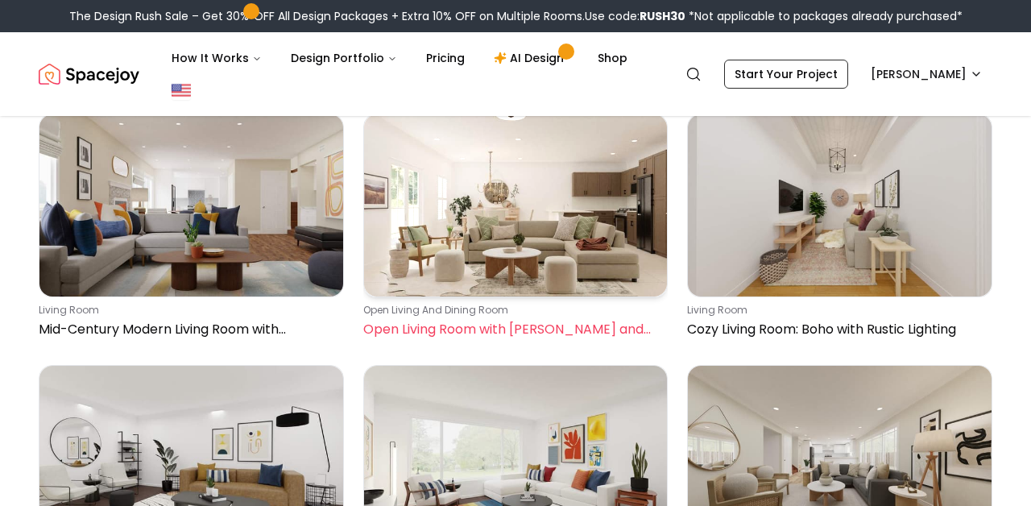
click at [623, 164] on img at bounding box center [516, 205] width 304 height 182
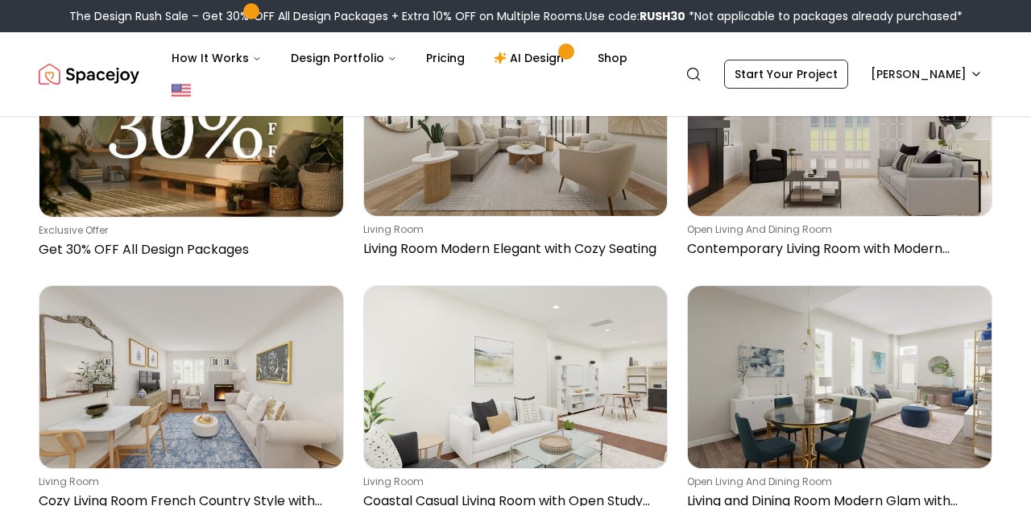
scroll to position [10237, 0]
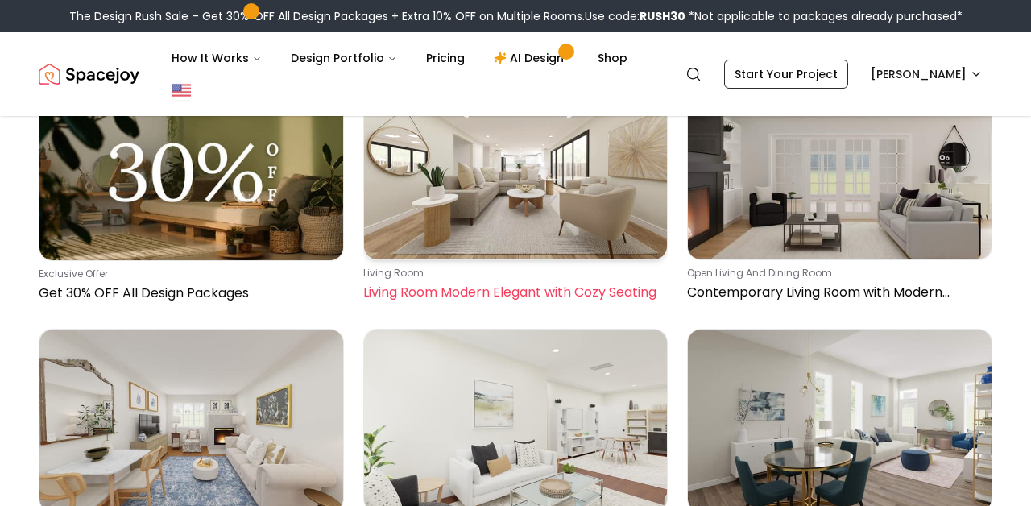
click at [502, 198] on img at bounding box center [516, 168] width 304 height 182
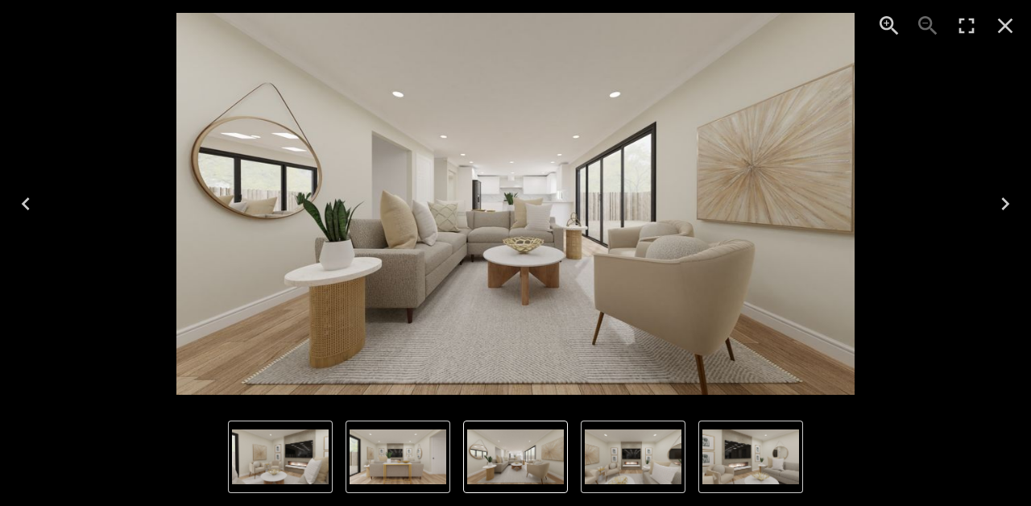
click at [349, 452] on button "5 of 5" at bounding box center [398, 456] width 105 height 72
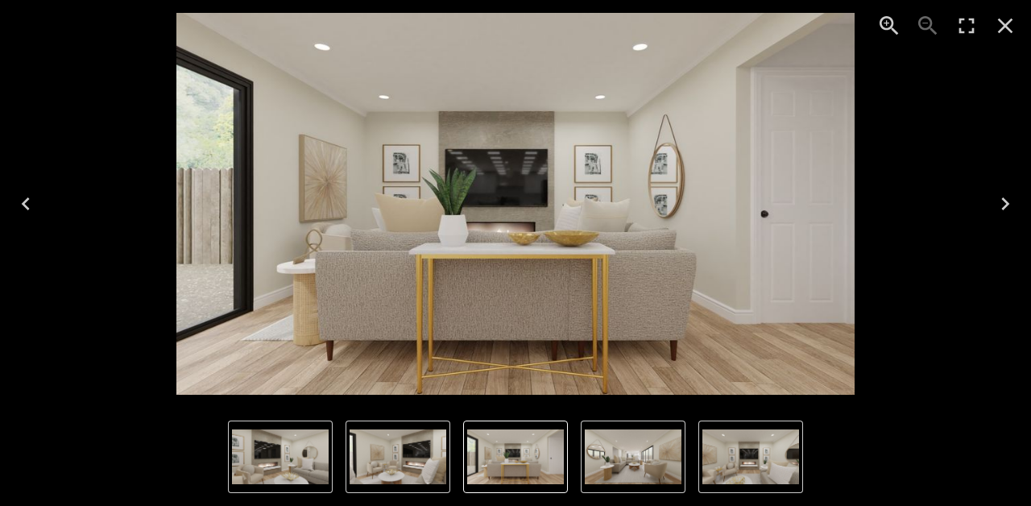
click at [554, 453] on img "5 of 5" at bounding box center [515, 456] width 97 height 55
click at [596, 452] on img "1 of 5" at bounding box center [633, 456] width 97 height 55
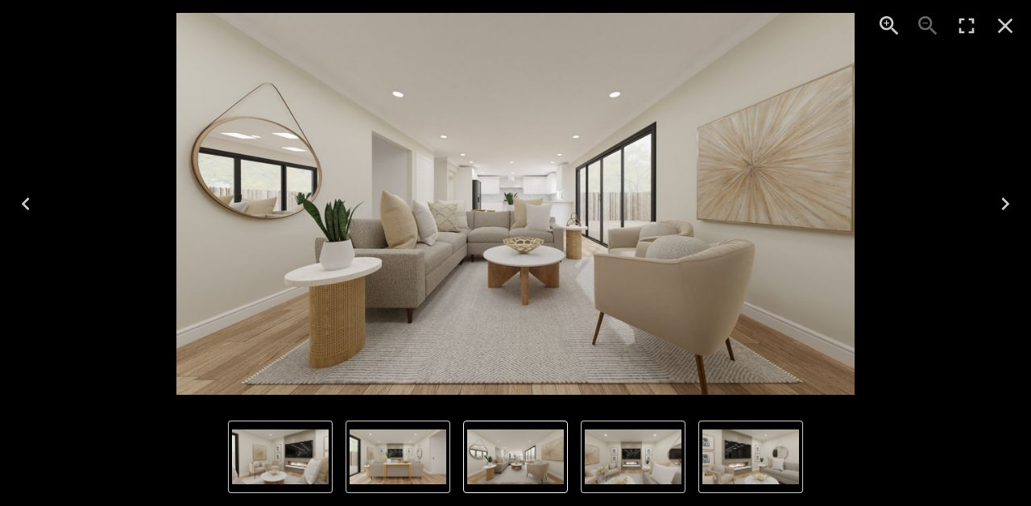
click at [984, 31] on button "Enter Fullscreen" at bounding box center [966, 25] width 39 height 39
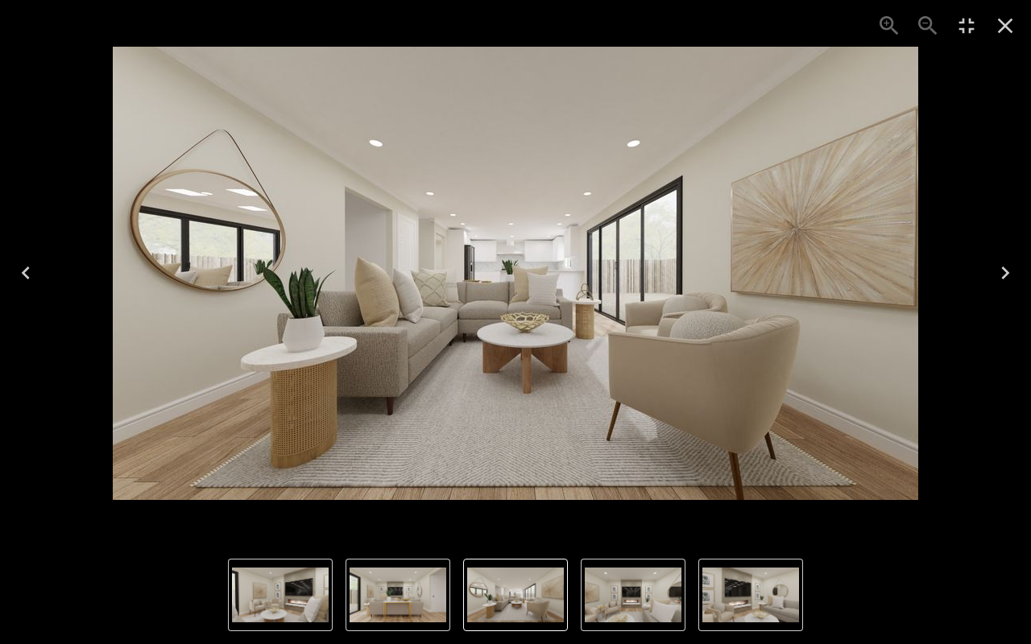
click at [1016, 23] on icon "Close" at bounding box center [1005, 26] width 26 height 26
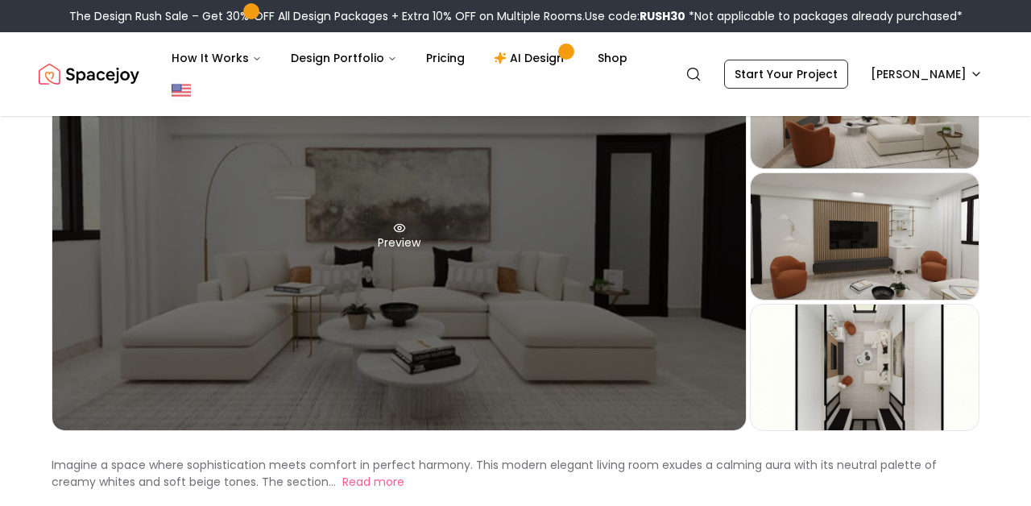
scroll to position [177, 0]
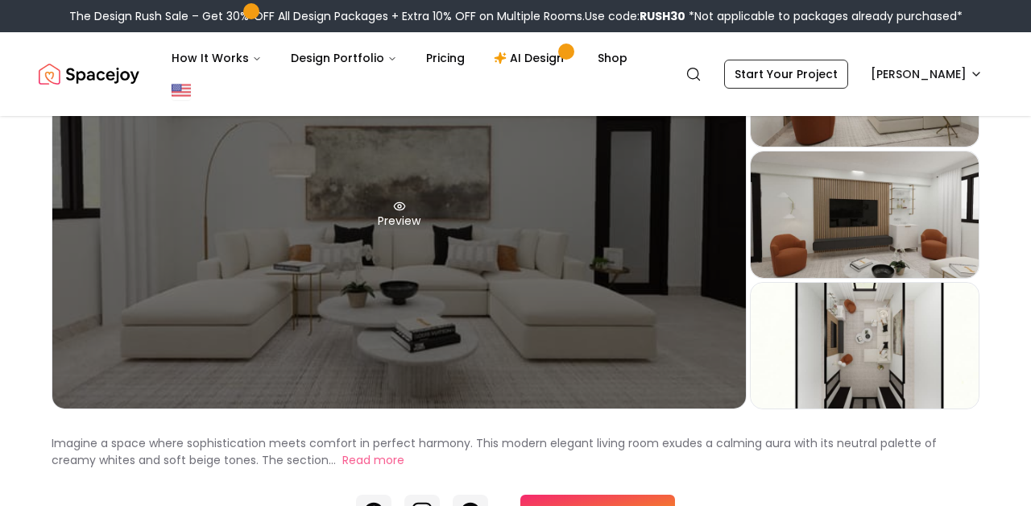
click at [490, 278] on div "Preview" at bounding box center [398, 214] width 693 height 388
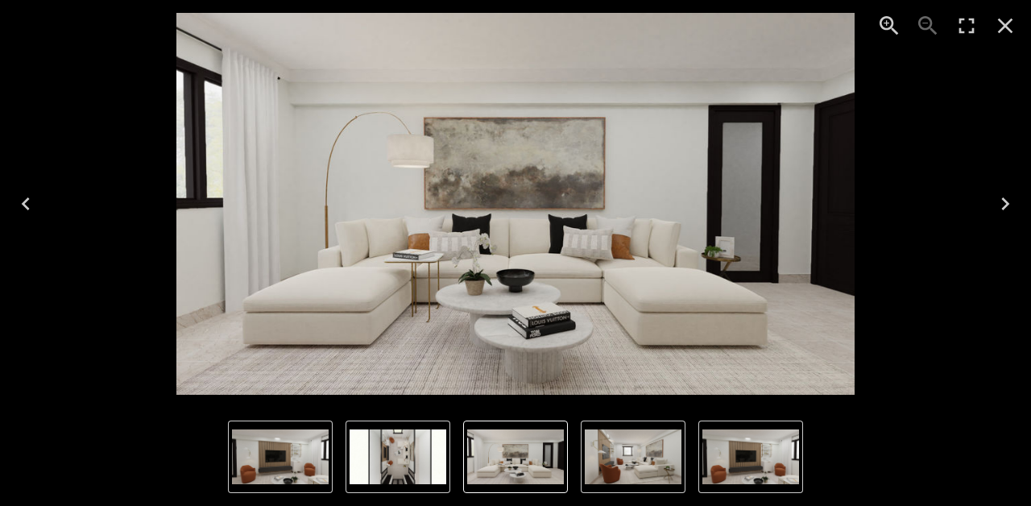
click at [1000, 35] on icon "Close" at bounding box center [1005, 26] width 26 height 26
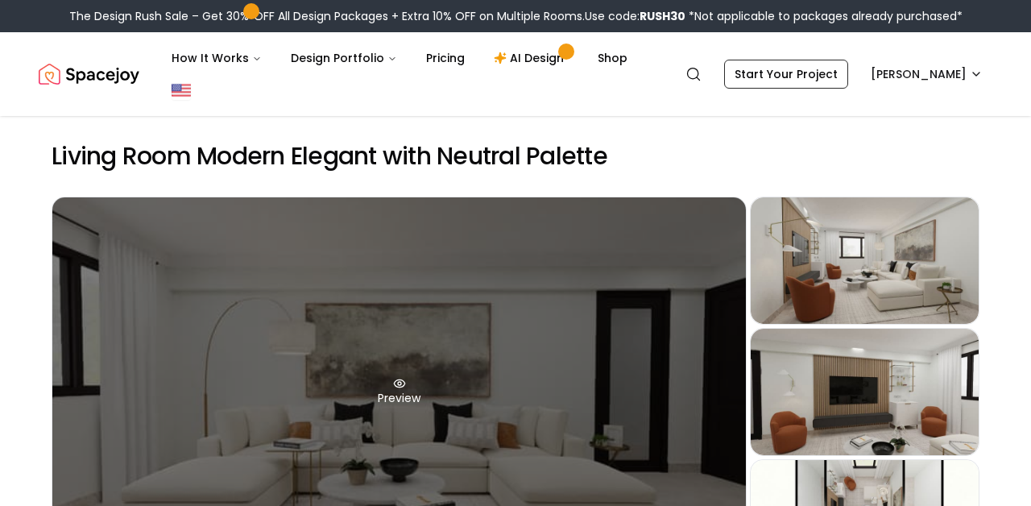
scroll to position [0, 0]
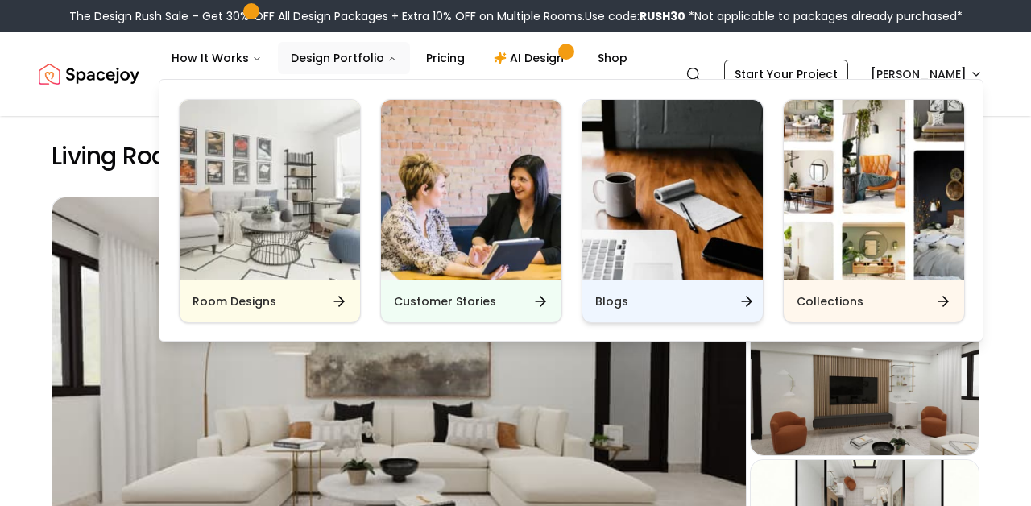
click at [604, 303] on h6 "Blogs" at bounding box center [611, 301] width 33 height 16
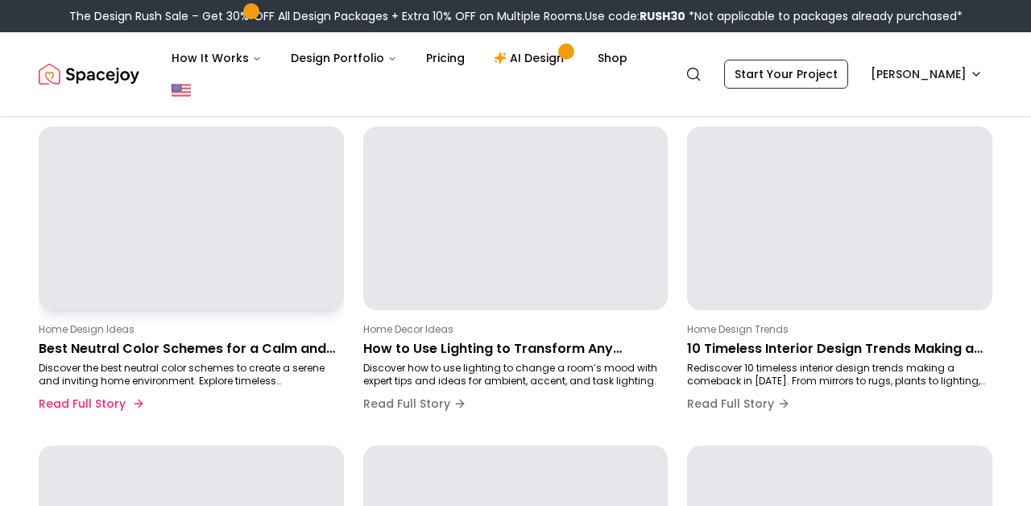
scroll to position [152, 0]
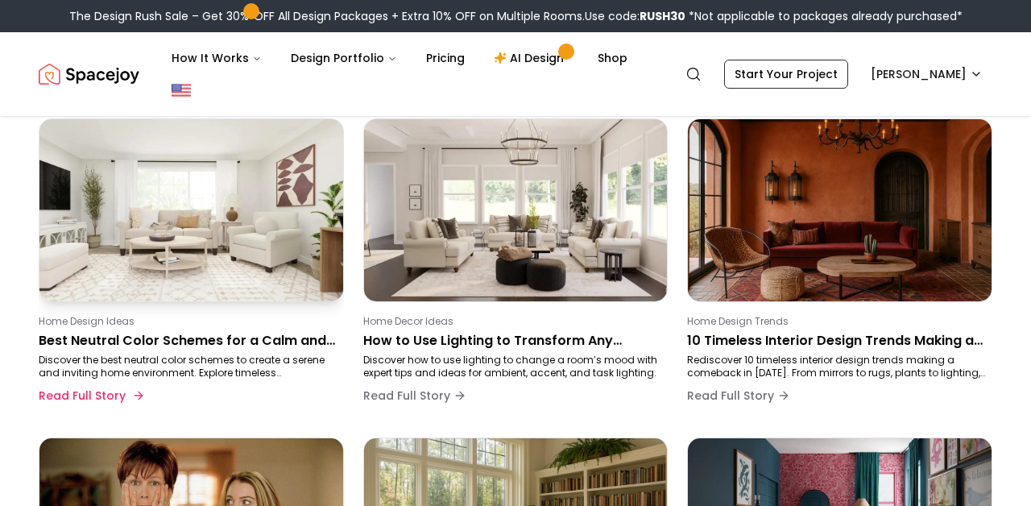
click at [249, 375] on p "Discover the best neutral color schemes to create a serene and inviting home en…" at bounding box center [188, 367] width 299 height 26
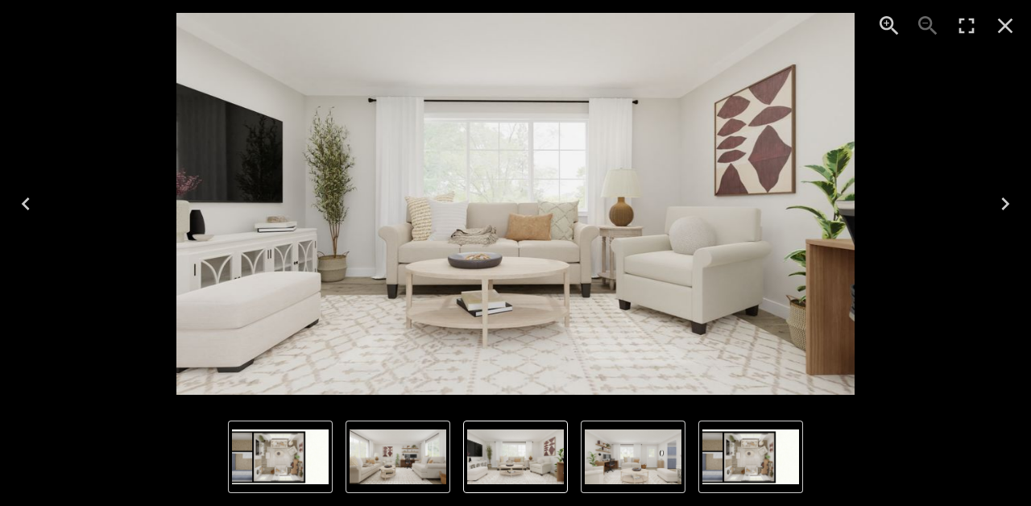
click at [1015, 15] on icon "Close" at bounding box center [1005, 26] width 26 height 26
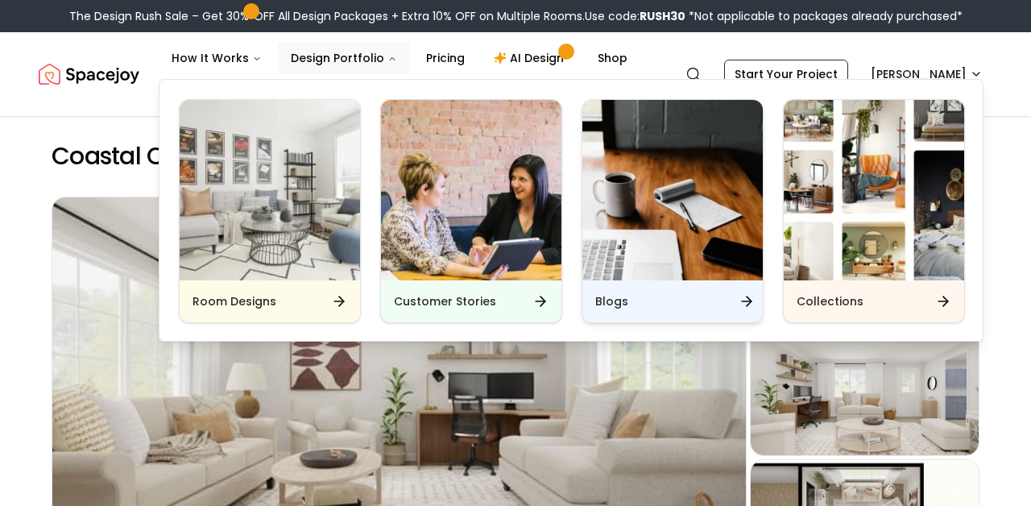
click at [608, 299] on h6 "Blogs" at bounding box center [611, 301] width 33 height 16
click at [636, 289] on div "Blogs" at bounding box center [672, 301] width 180 height 42
click at [740, 299] on icon "Main" at bounding box center [747, 301] width 16 height 16
click at [627, 300] on div "Blogs" at bounding box center [672, 301] width 180 height 42
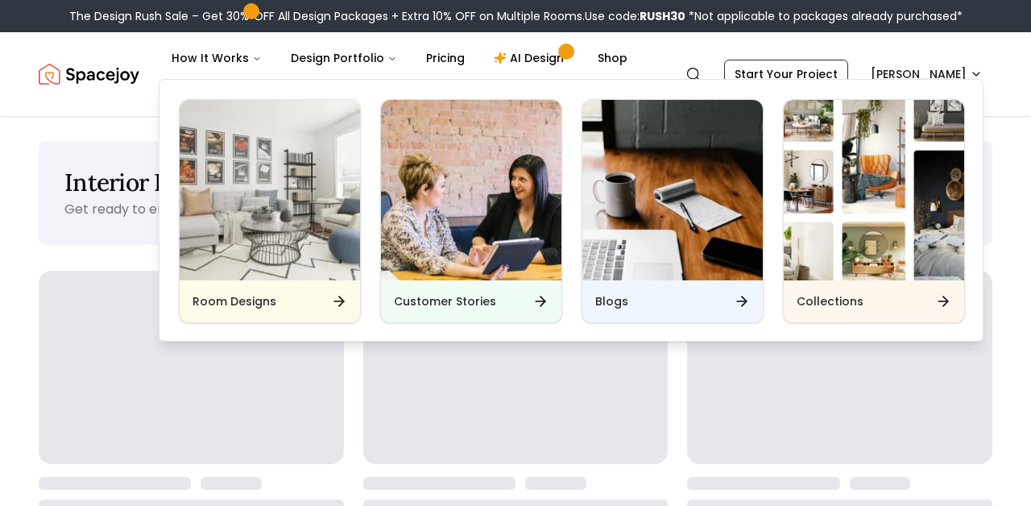
click at [110, 214] on p "Get ready to envision your dream home in a photo-realistic 3D render. Spacejoy'…" at bounding box center [443, 209] width 759 height 19
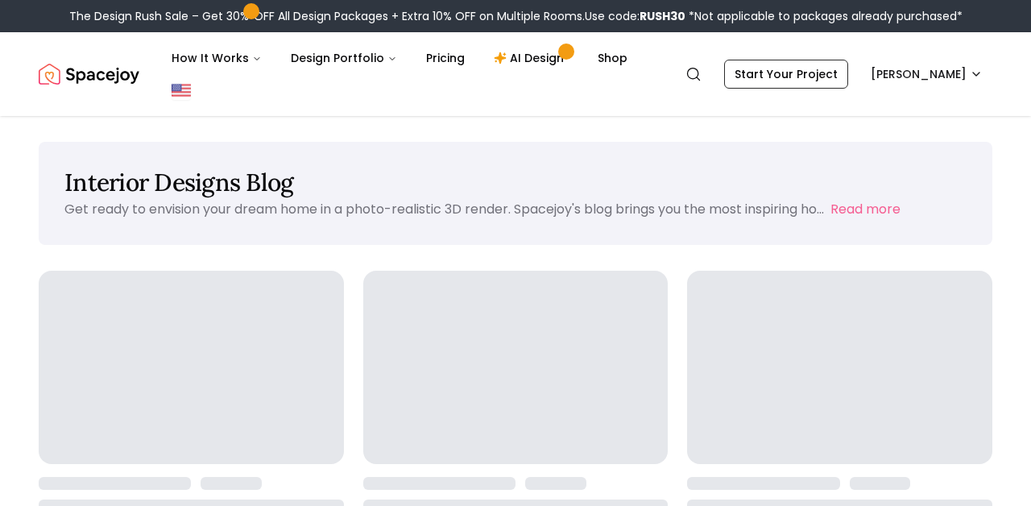
click at [677, 114] on nav "Spacejoy Search NI How It Works Design Portfolio Pricing AI Design Shop Search …" at bounding box center [516, 74] width 954 height 84
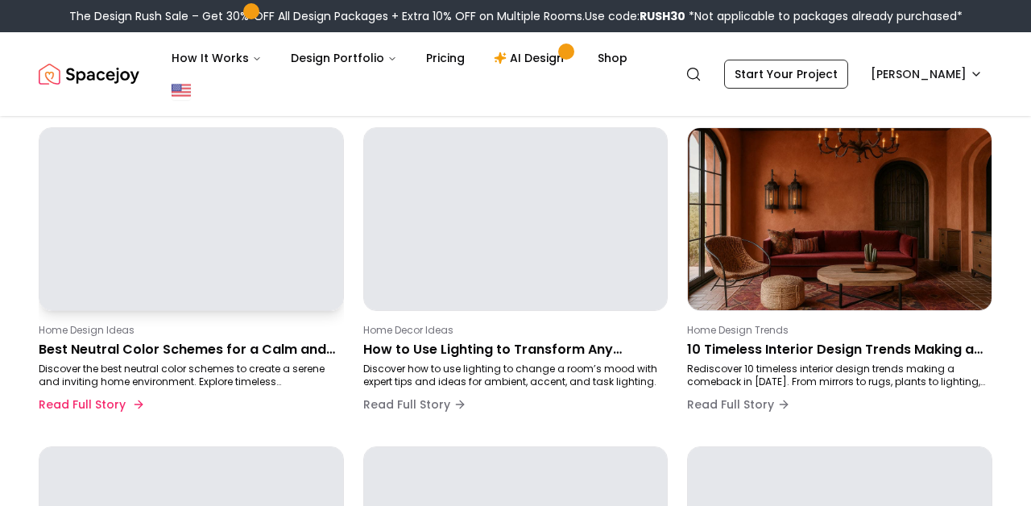
scroll to position [148, 0]
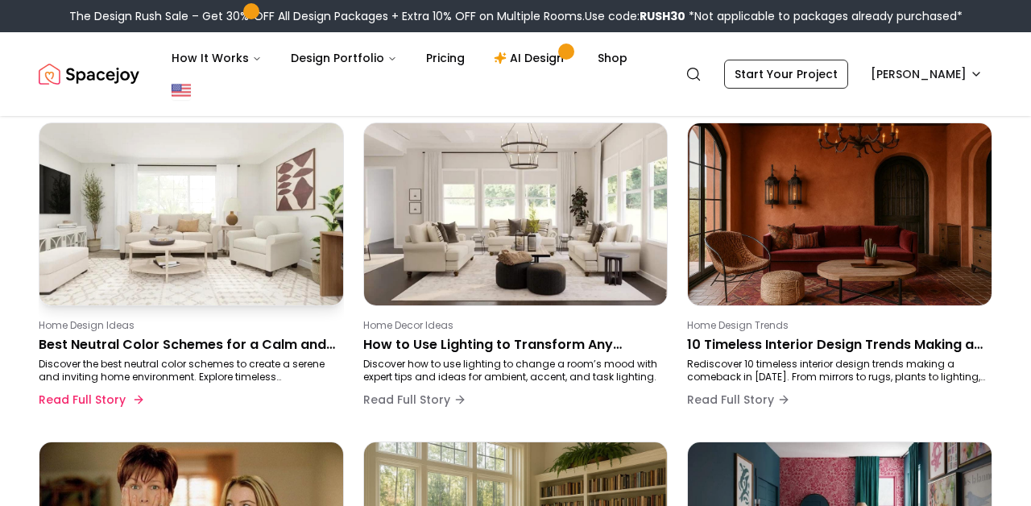
click at [177, 345] on p "Best Neutral Color Schemes for a Calm and Cozy Home in 2025" at bounding box center [188, 344] width 299 height 19
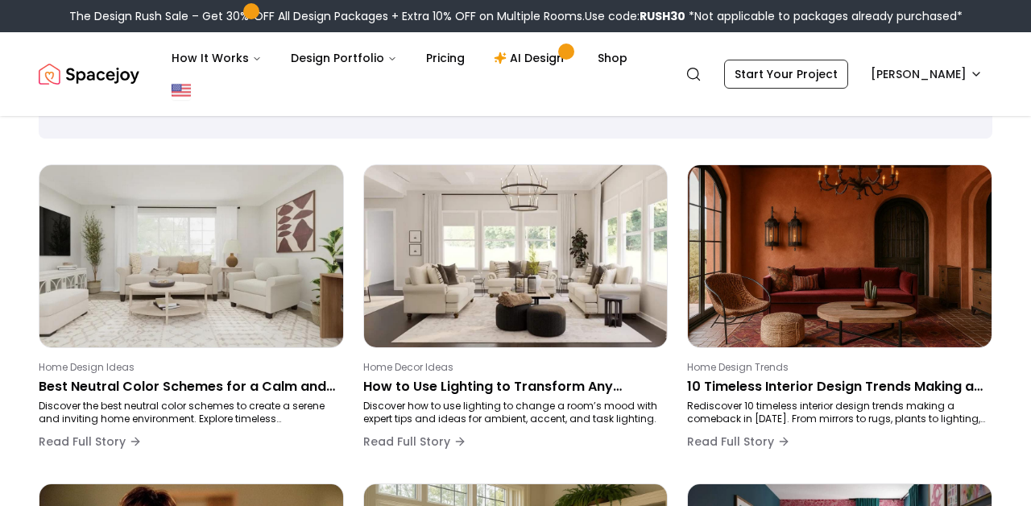
scroll to position [250, 0]
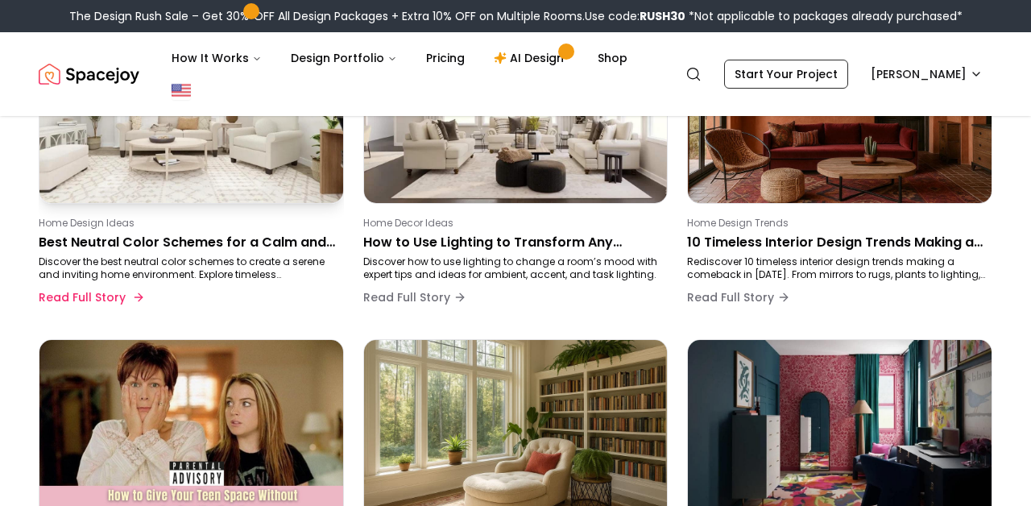
click at [259, 245] on p "Best Neutral Color Schemes for a Calm and Cozy Home in 2025" at bounding box center [188, 242] width 299 height 19
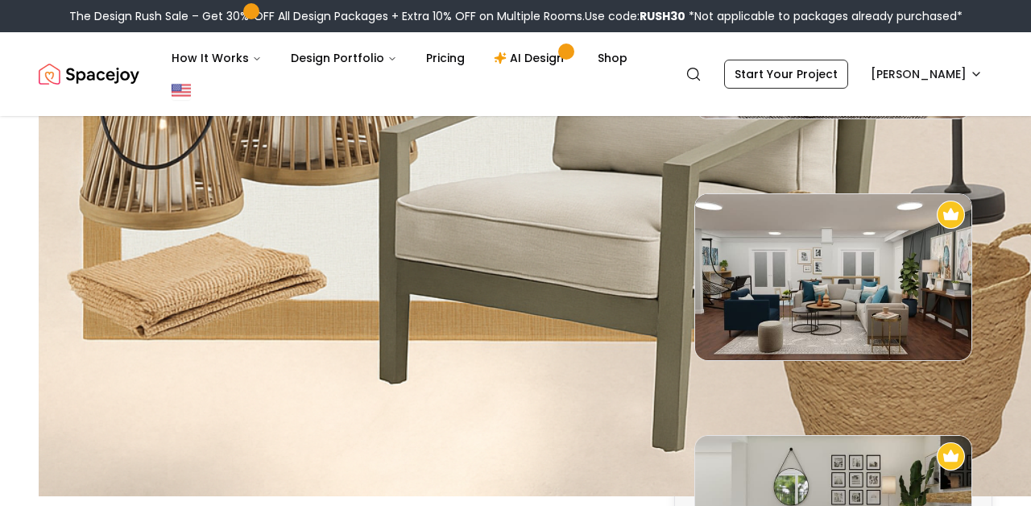
scroll to position [1117, 0]
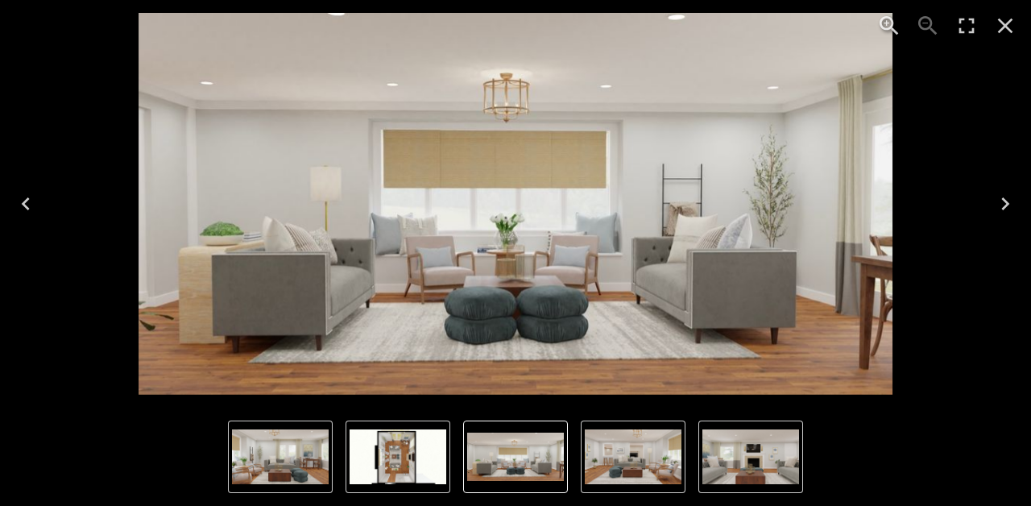
click at [297, 453] on img "4 of 5" at bounding box center [280, 456] width 97 height 55
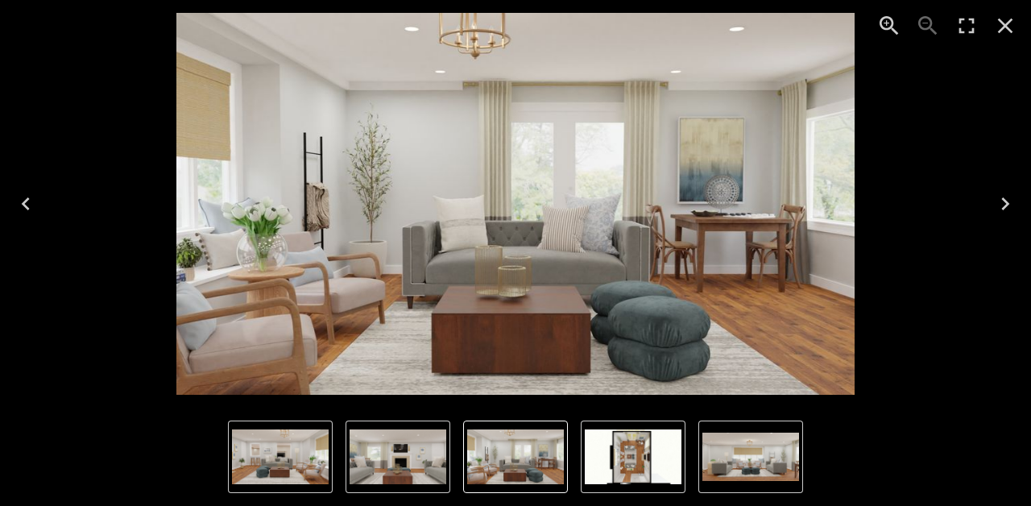
click at [286, 453] on img "2 of 5" at bounding box center [280, 456] width 97 height 55
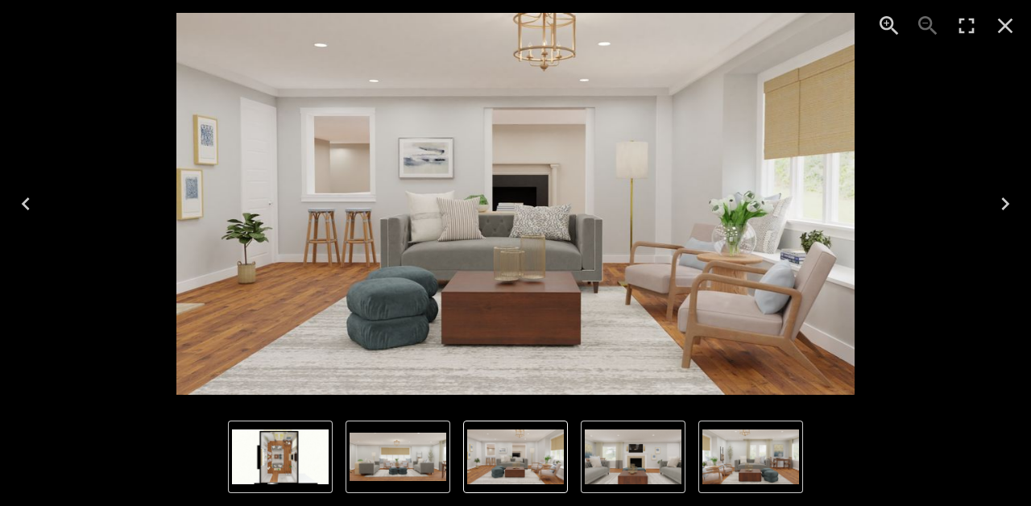
click at [325, 460] on img "5 of 5" at bounding box center [280, 456] width 97 height 55
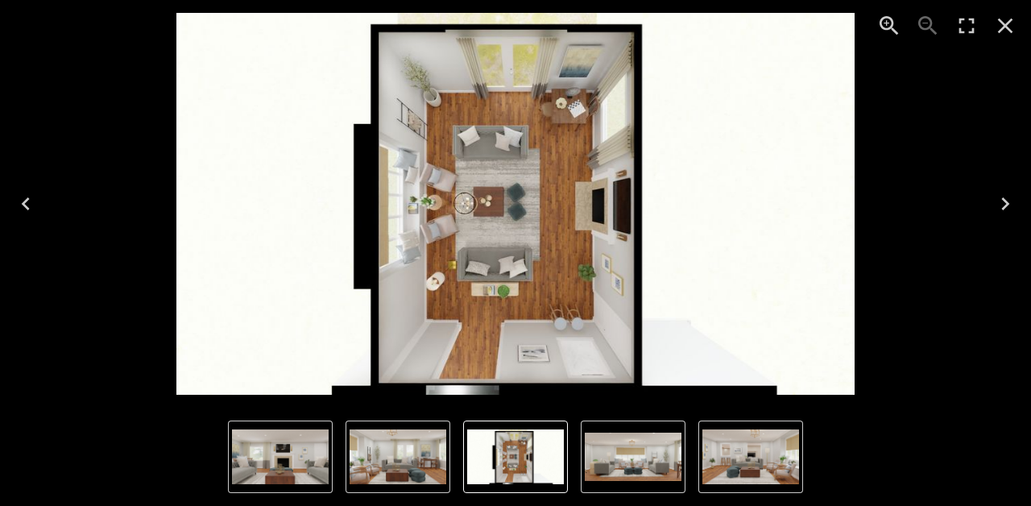
click at [260, 466] on img "3 of 5" at bounding box center [280, 456] width 97 height 55
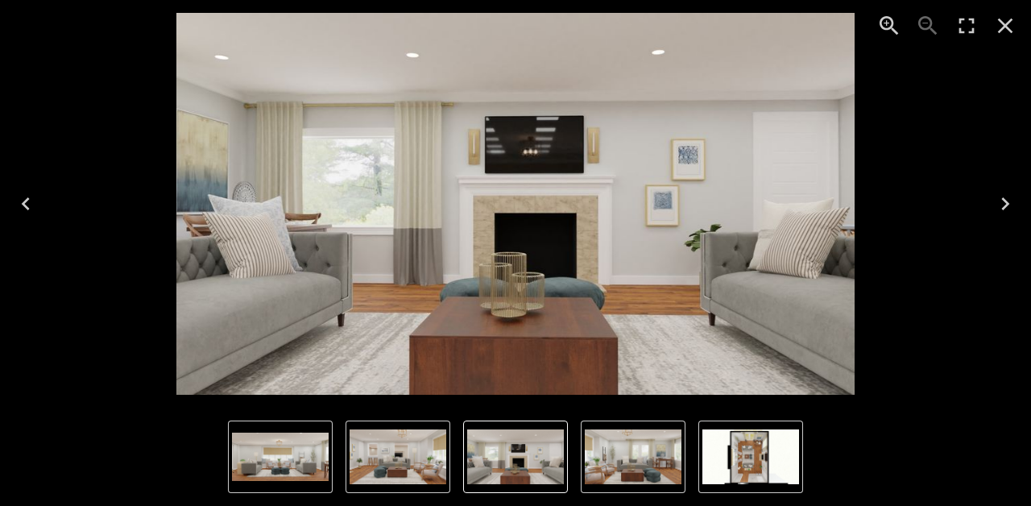
click at [260, 466] on img "1 of 5" at bounding box center [280, 456] width 97 height 49
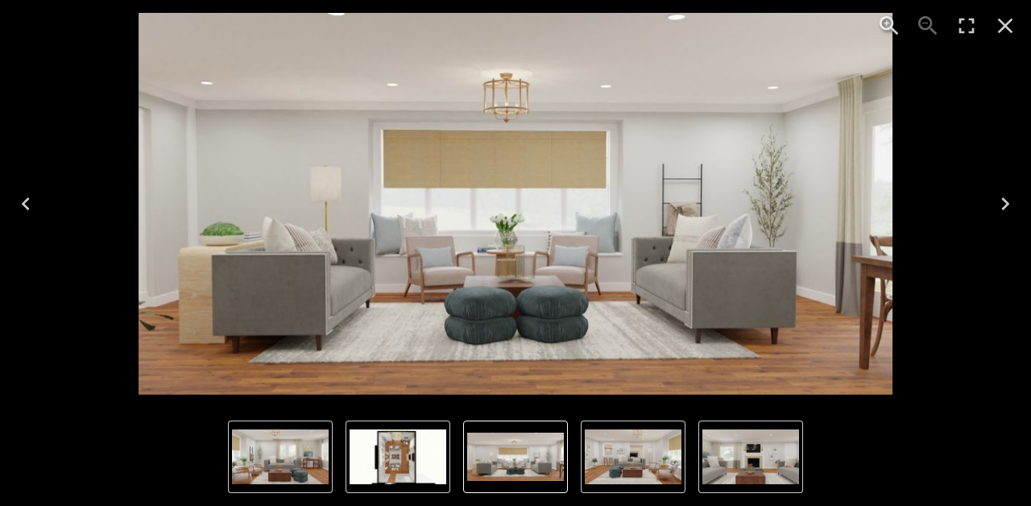
click at [381, 483] on img "5 of 5" at bounding box center [398, 456] width 97 height 55
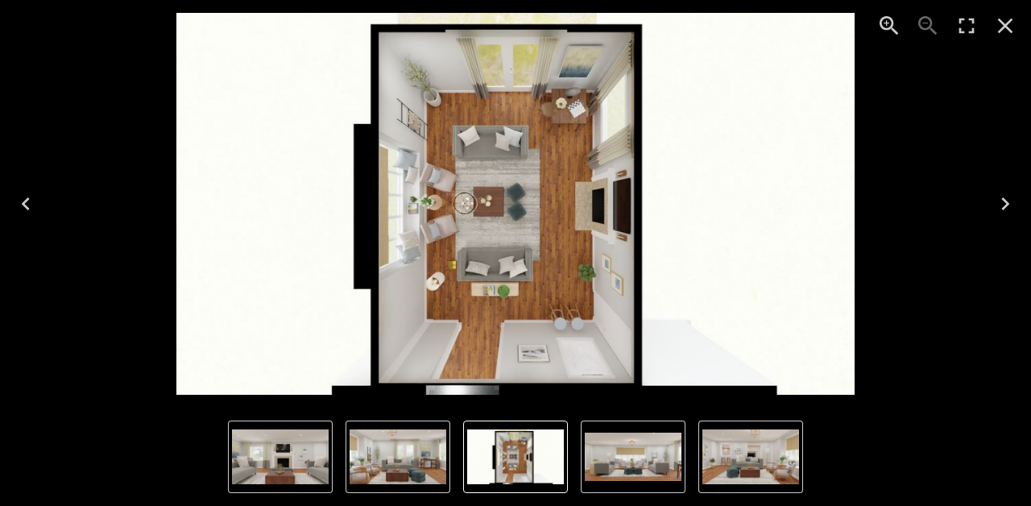
click at [615, 466] on img "1 of 5" at bounding box center [633, 456] width 97 height 49
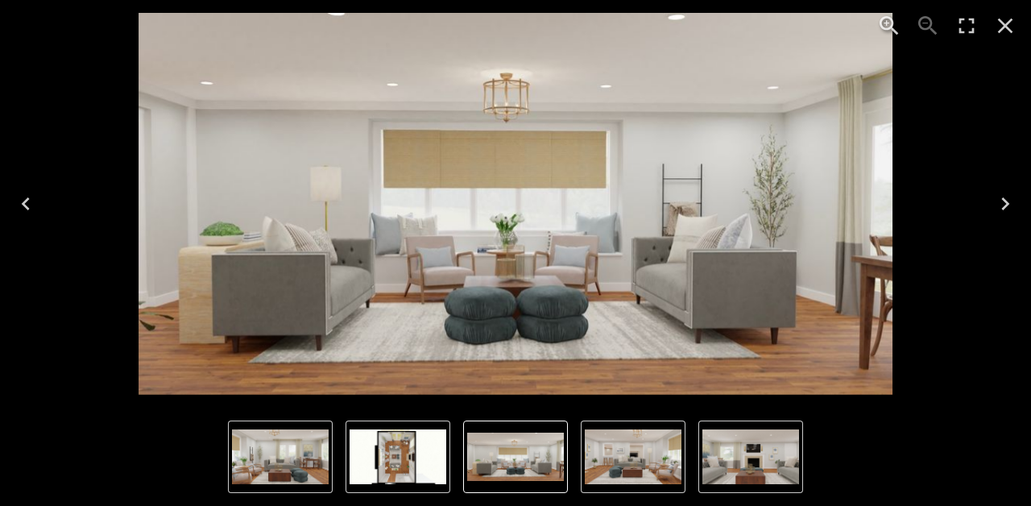
click at [615, 466] on img "2 of 5" at bounding box center [633, 456] width 97 height 55
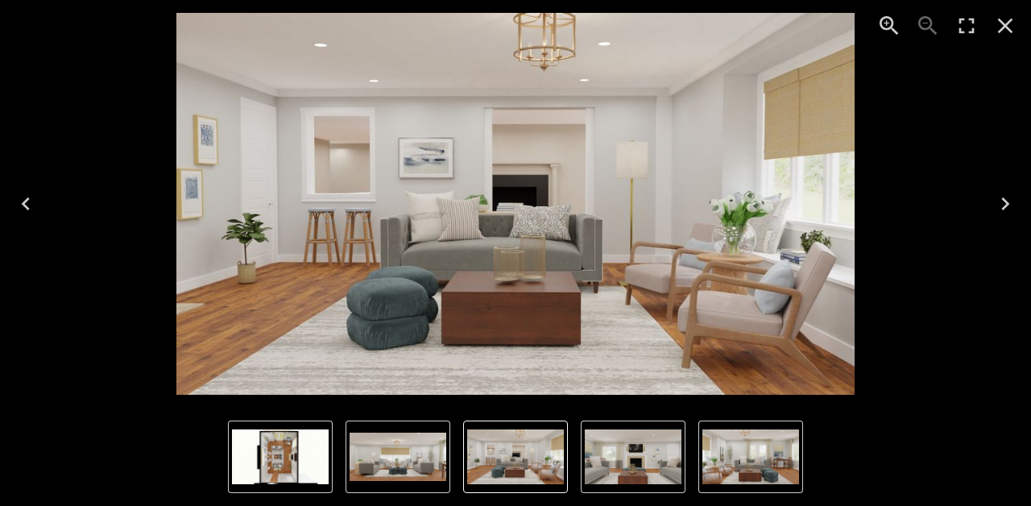
click at [648, 462] on img "3 of 5" at bounding box center [633, 456] width 97 height 55
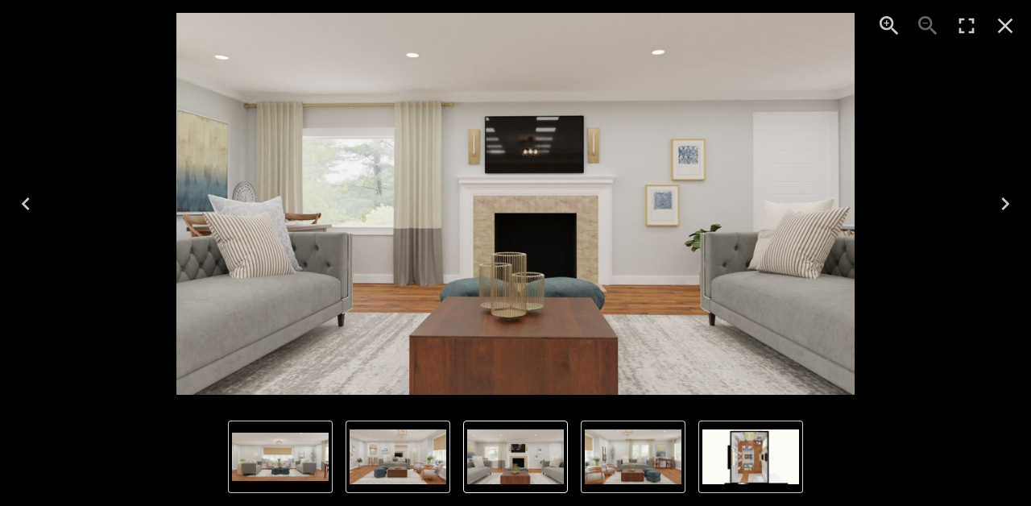
click at [691, 462] on nav "Thumbnails" at bounding box center [515, 456] width 575 height 72
click at [608, 476] on img "4 of 5" at bounding box center [633, 456] width 97 height 55
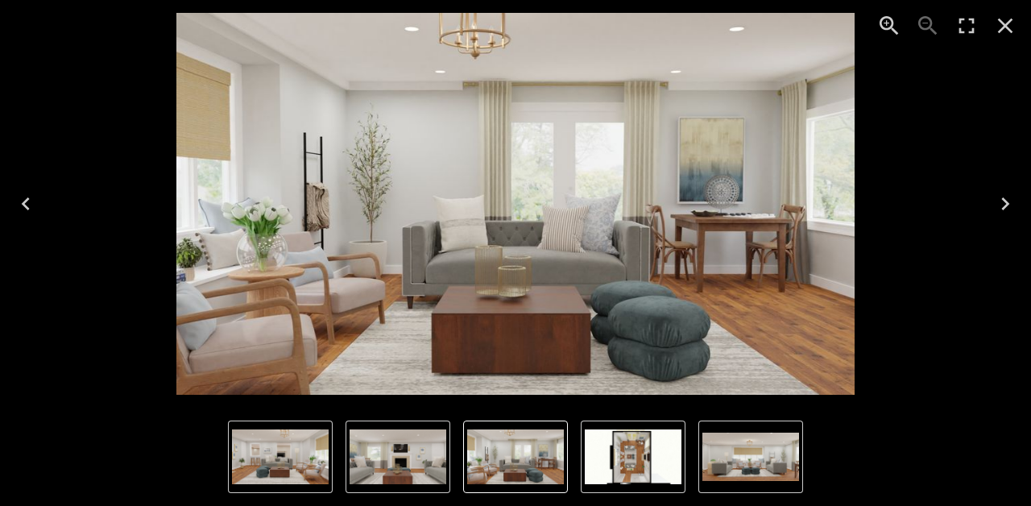
click at [729, 456] on img "1 of 5" at bounding box center [750, 456] width 97 height 49
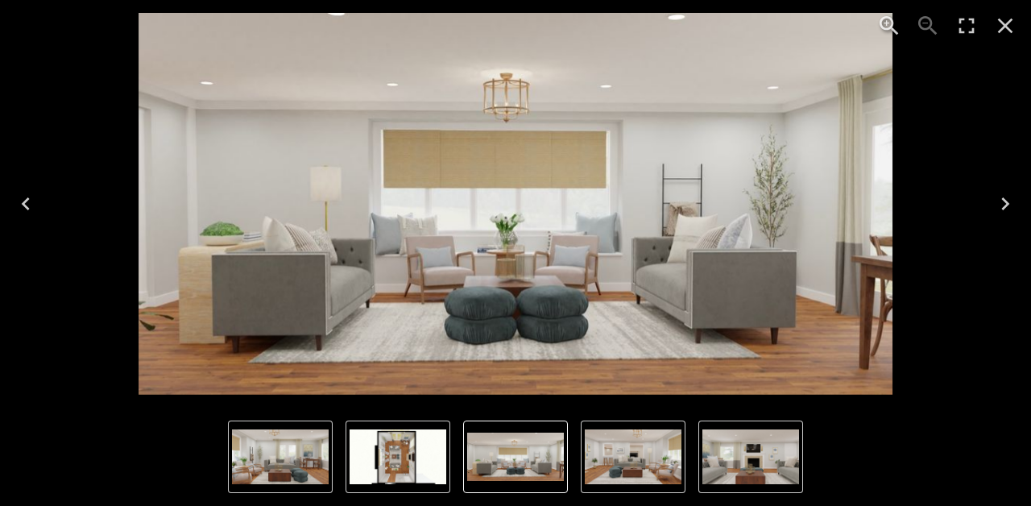
click at [632, 440] on img "2 of 5" at bounding box center [633, 456] width 97 height 55
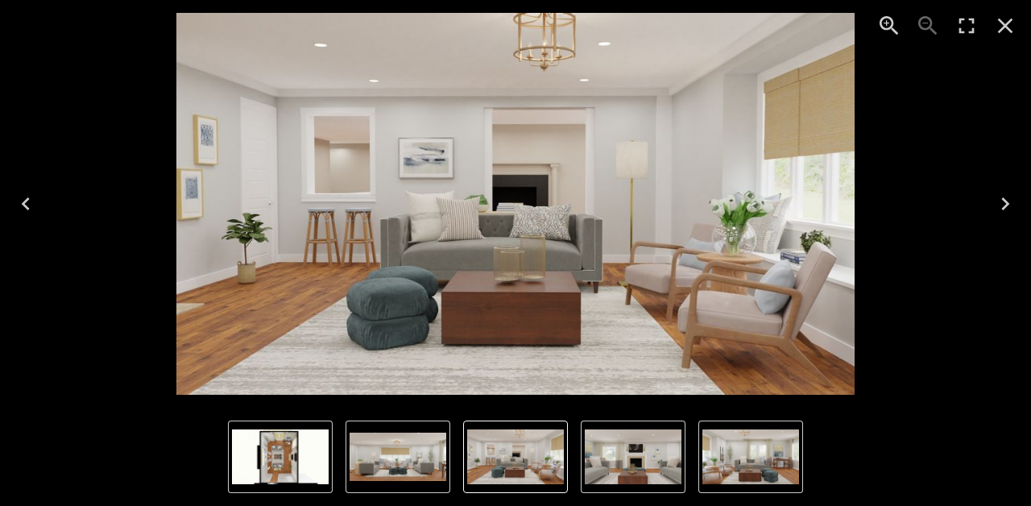
click at [535, 457] on img "2 of 5" at bounding box center [515, 456] width 97 height 55
click at [630, 448] on img "3 of 5" at bounding box center [633, 456] width 97 height 55
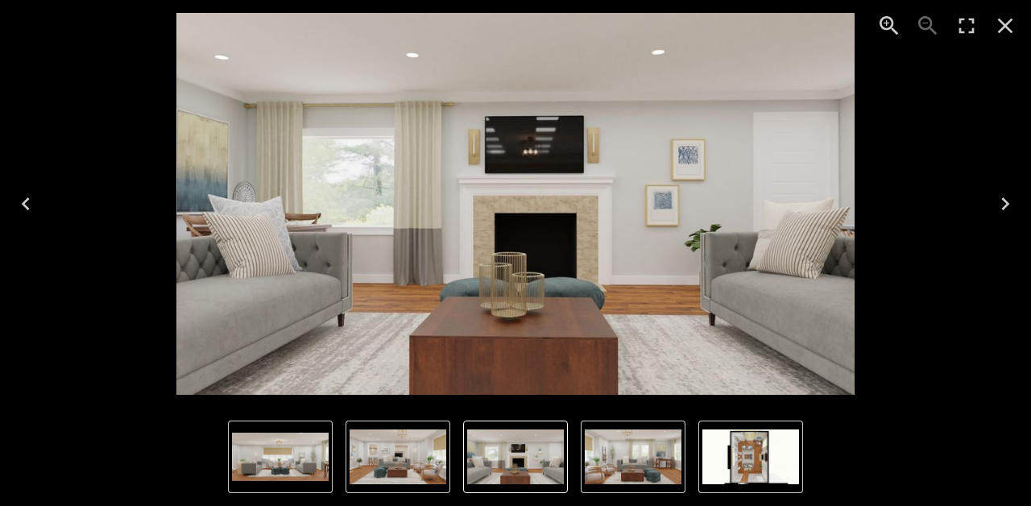
click at [647, 457] on img "4 of 5" at bounding box center [633, 456] width 97 height 55
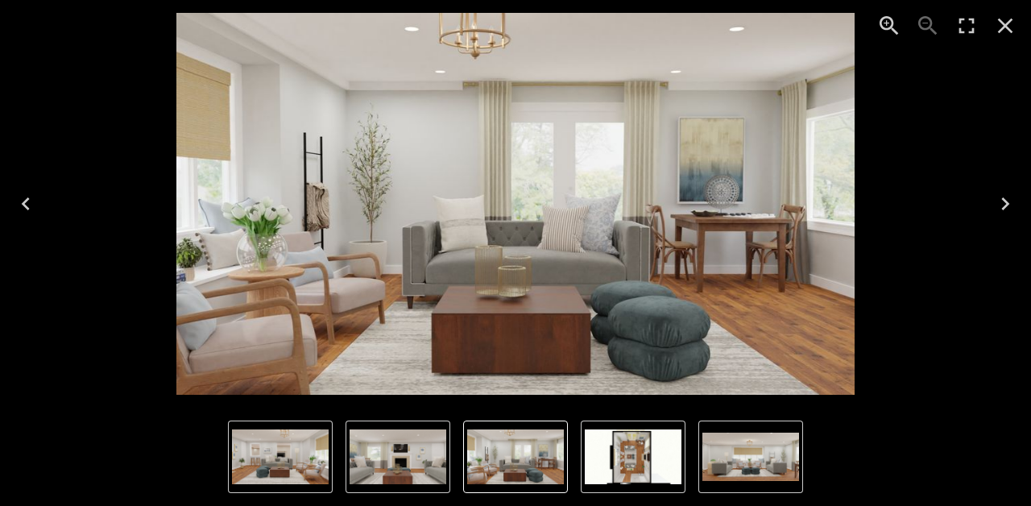
click at [703, 451] on img "1 of 5" at bounding box center [750, 456] width 97 height 49
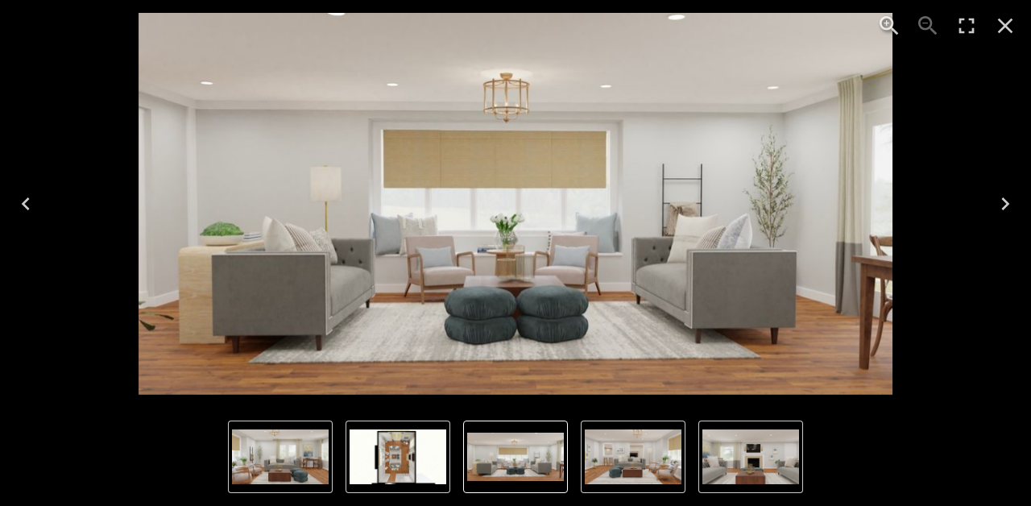
click at [654, 437] on img "2 of 5" at bounding box center [633, 456] width 97 height 55
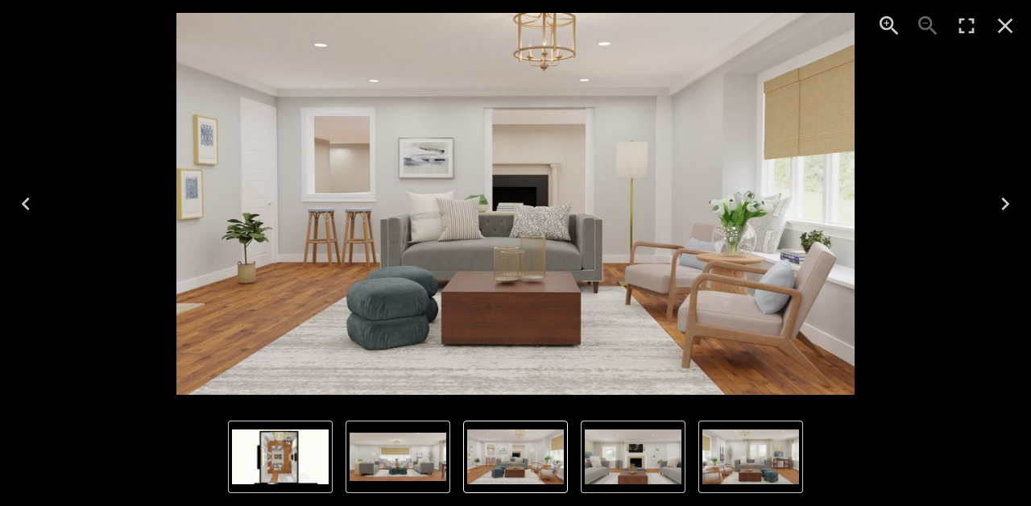
click at [721, 443] on img "4 of 5" at bounding box center [750, 456] width 97 height 55
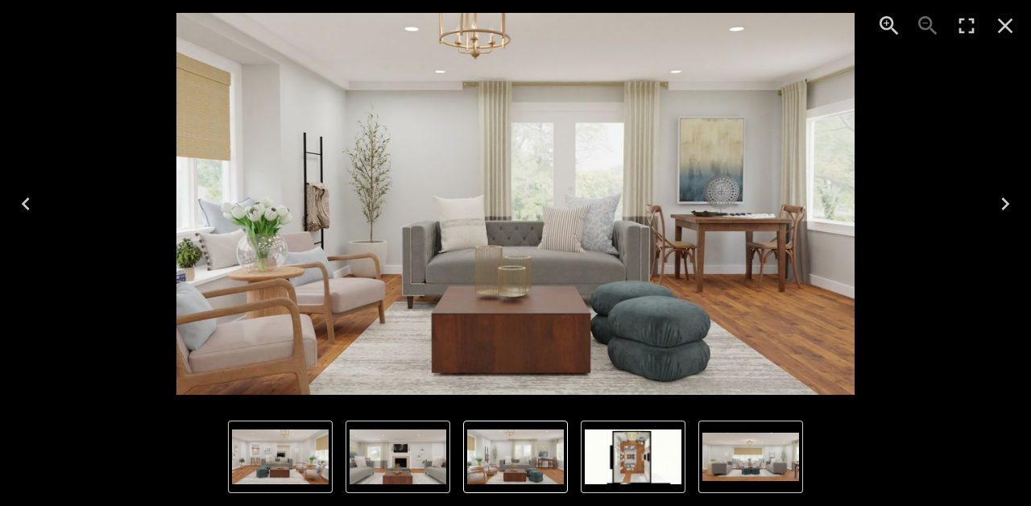
click at [484, 467] on img "4 of 5" at bounding box center [515, 456] width 97 height 55
click at [408, 470] on img "3 of 5" at bounding box center [398, 456] width 97 height 55
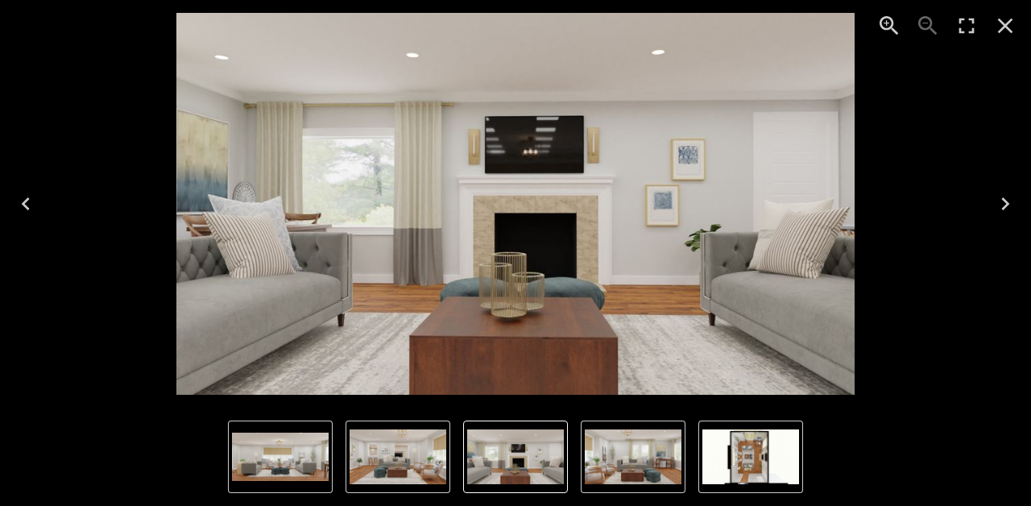
click at [355, 467] on img "2 of 5" at bounding box center [398, 456] width 97 height 55
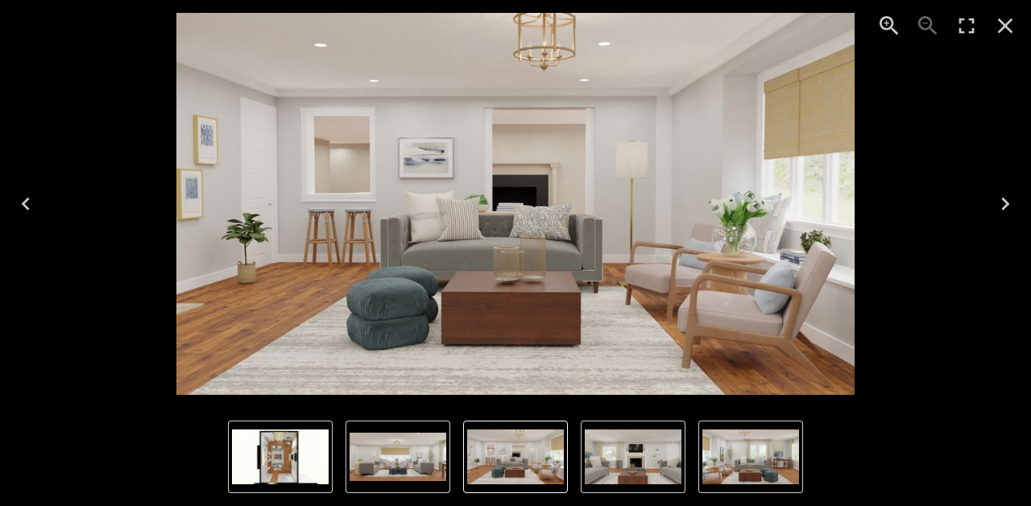
click at [287, 474] on img "5 of 5" at bounding box center [280, 456] width 97 height 55
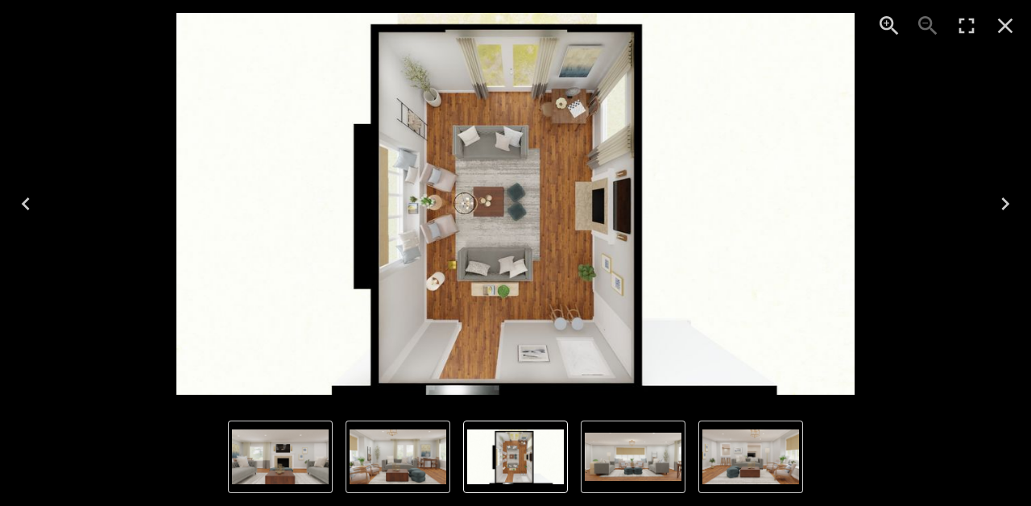
click at [251, 459] on img "3 of 5" at bounding box center [280, 456] width 97 height 55
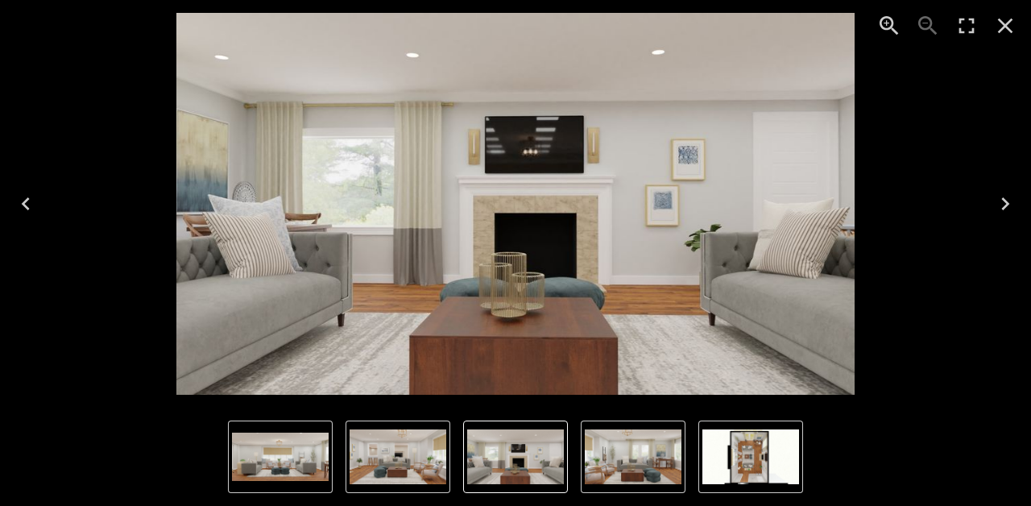
click at [521, 463] on img "3 of 5" at bounding box center [515, 456] width 97 height 55
click at [654, 474] on img "4 of 5" at bounding box center [633, 456] width 97 height 55
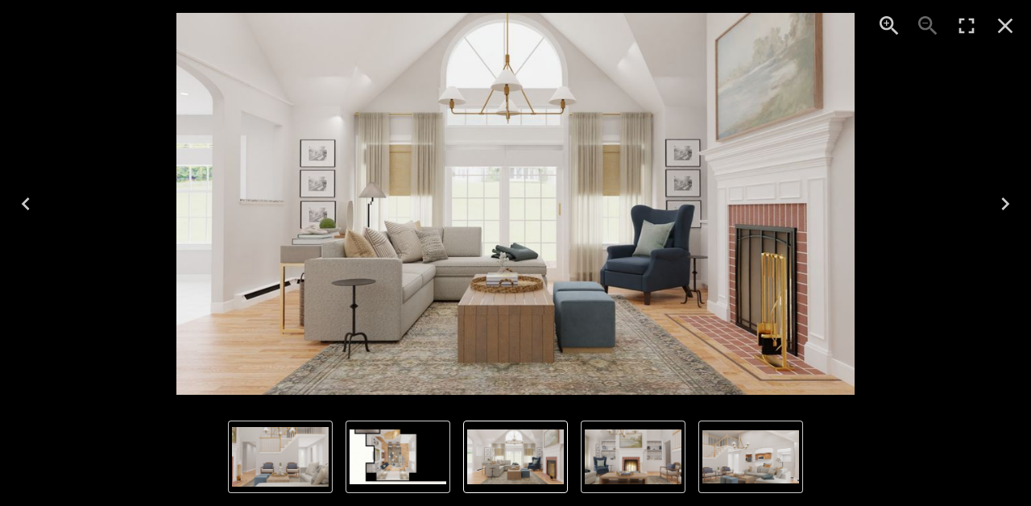
click at [1011, 26] on icon "Close" at bounding box center [1005, 26] width 26 height 26
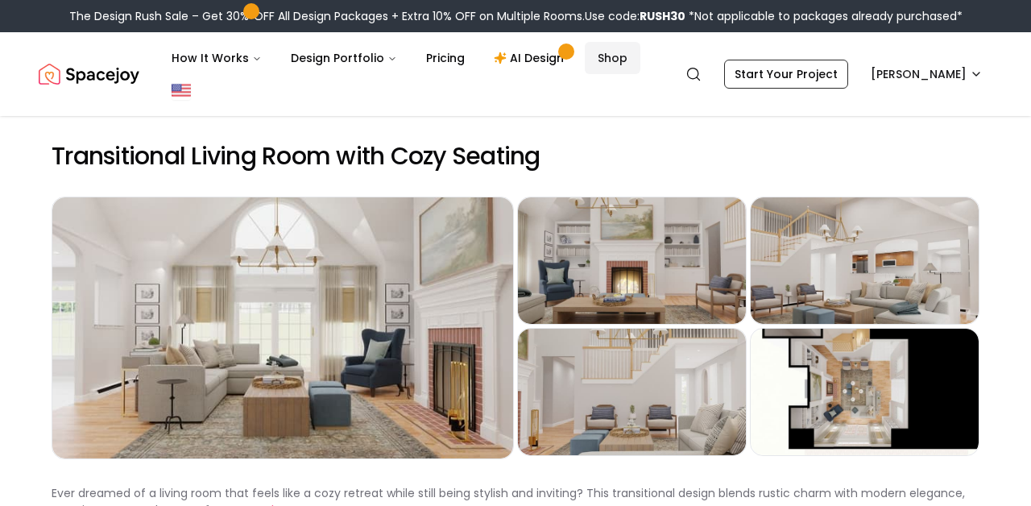
click at [605, 60] on link "Shop" at bounding box center [613, 58] width 56 height 32
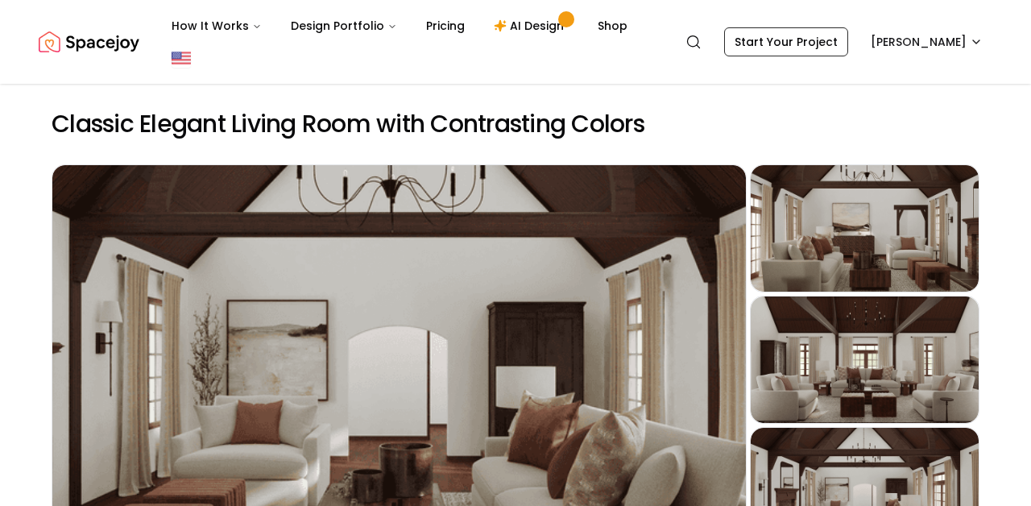
scroll to position [68, 0]
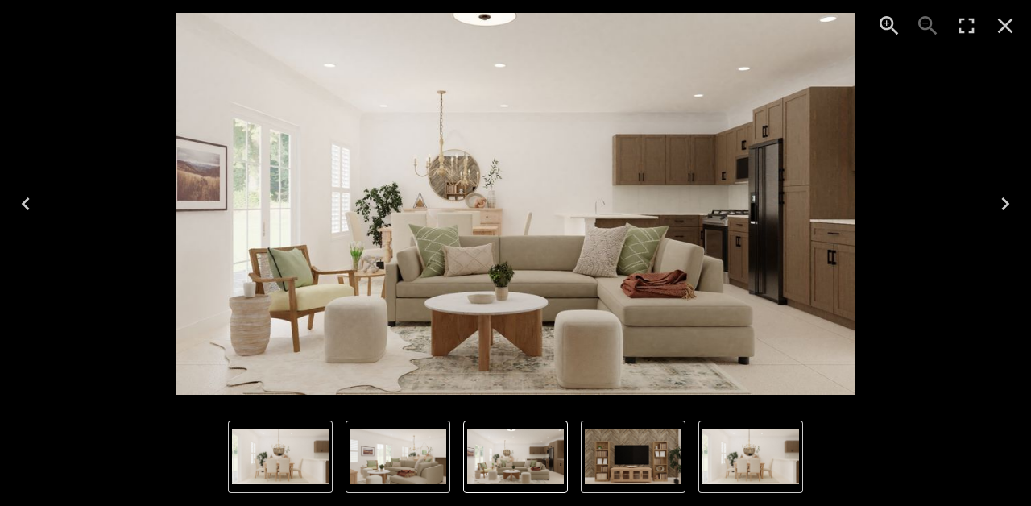
scroll to position [149, 0]
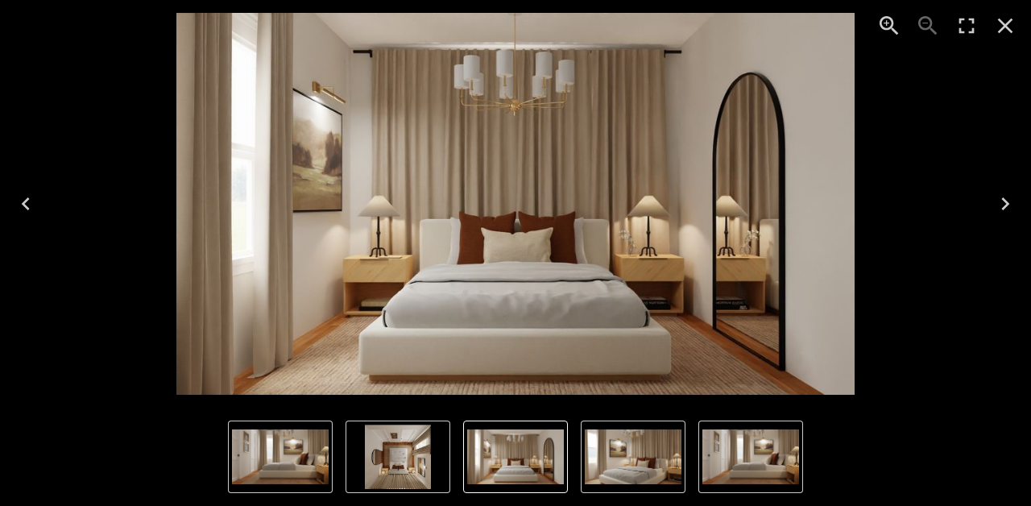
scroll to position [70, 0]
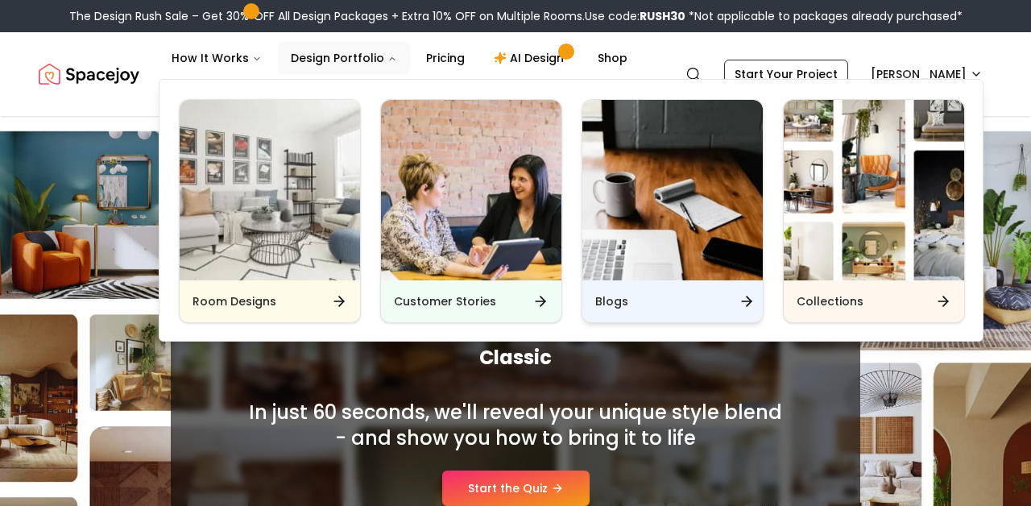
click at [607, 303] on h6 "Blogs" at bounding box center [611, 301] width 33 height 16
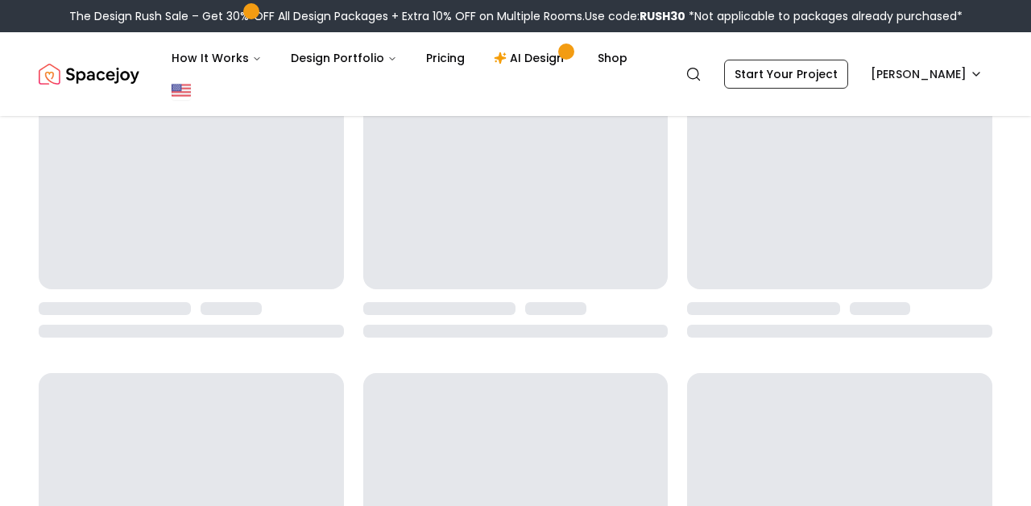
scroll to position [173, 0]
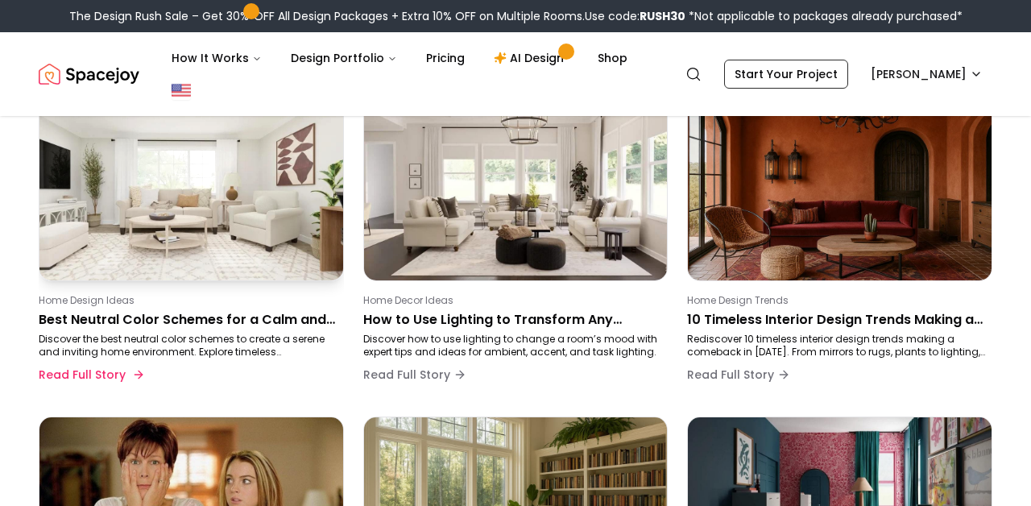
click at [234, 318] on p "Best Neutral Color Schemes for a Calm and Cozy Home in 2025" at bounding box center [188, 319] width 299 height 19
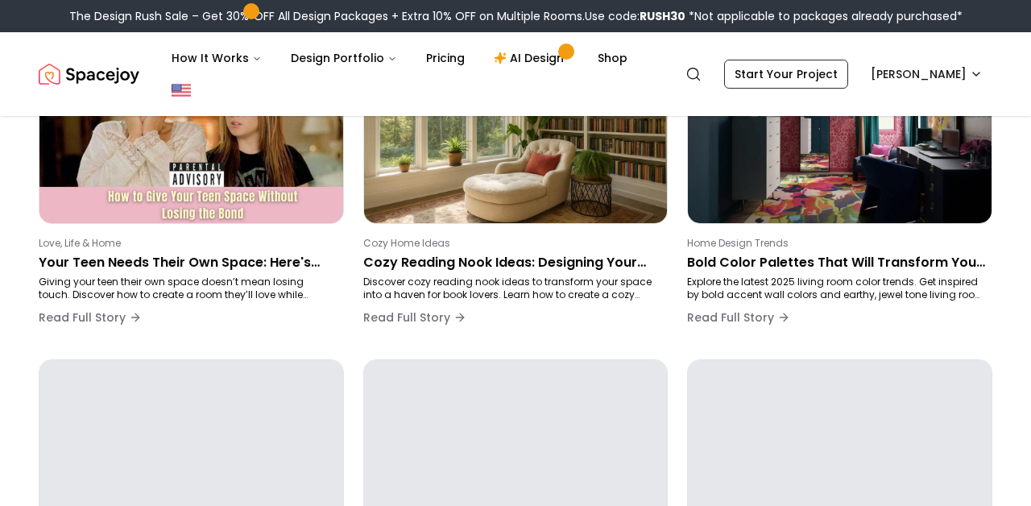
scroll to position [546, 0]
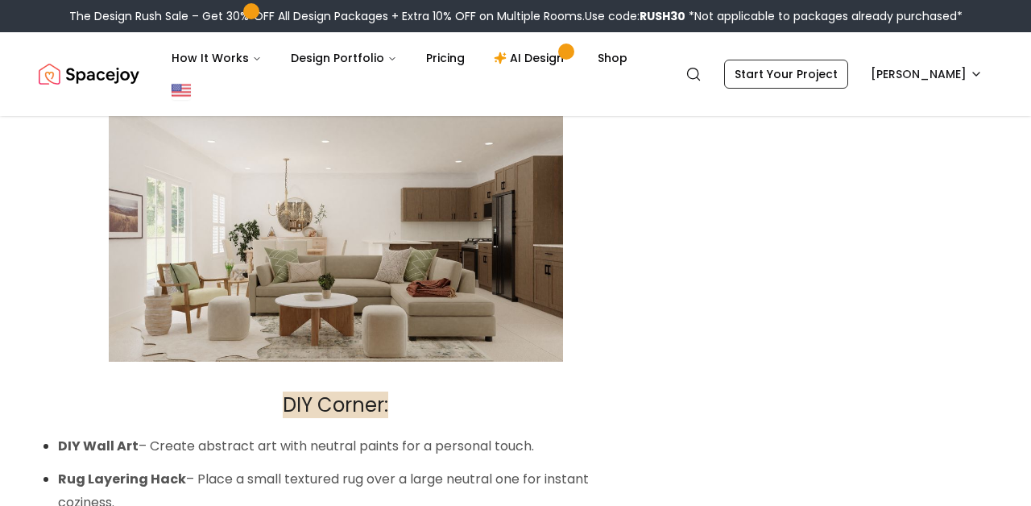
scroll to position [3255, 0]
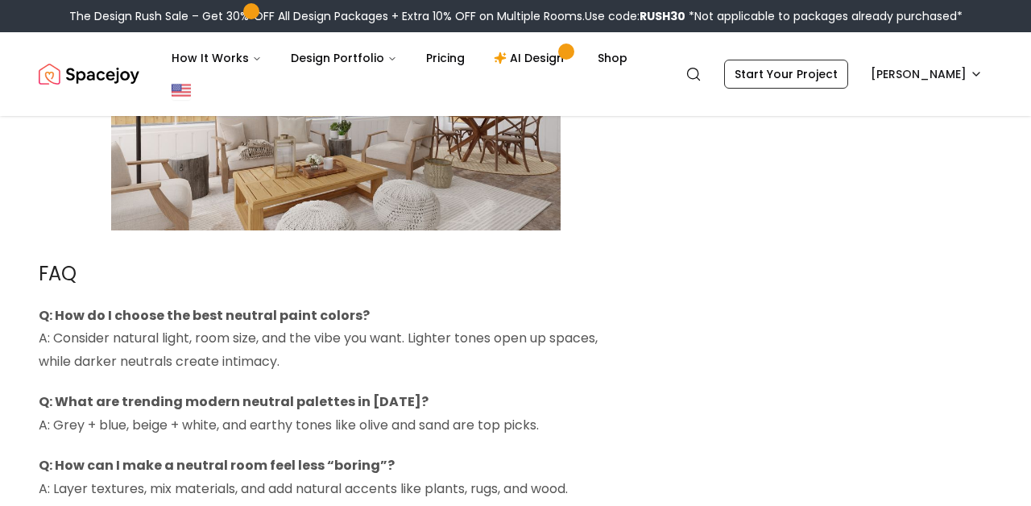
click at [202, 256] on h2 "FAQ" at bounding box center [336, 273] width 594 height 35
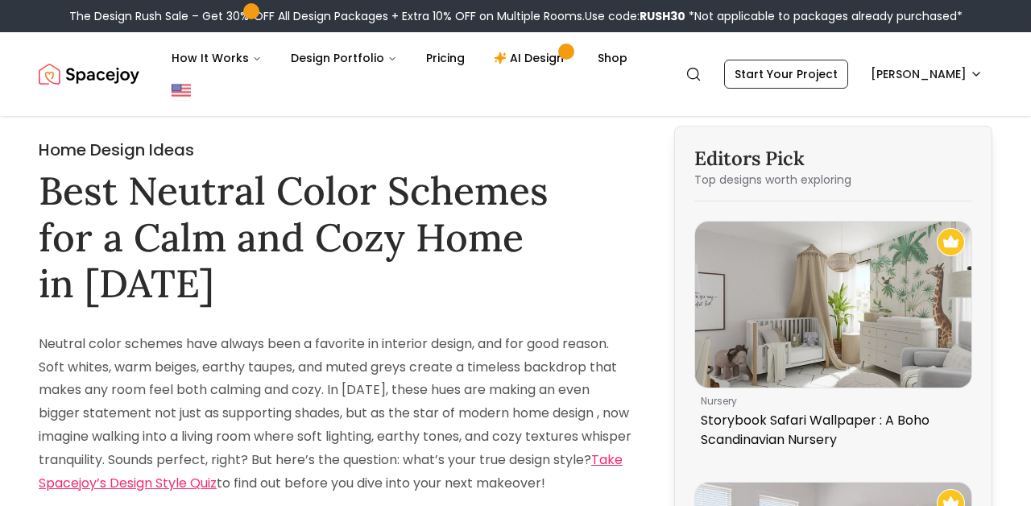
scroll to position [0, 0]
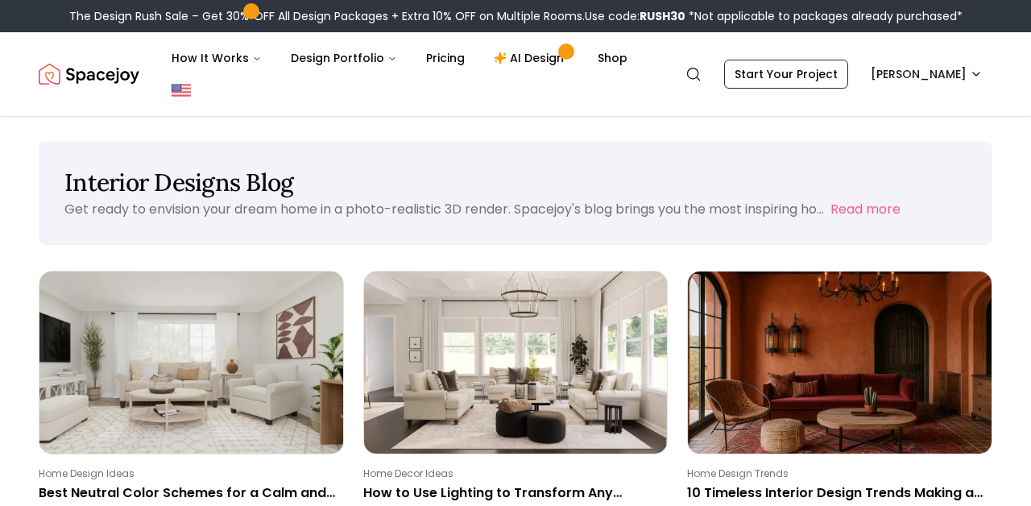
scroll to position [546, 0]
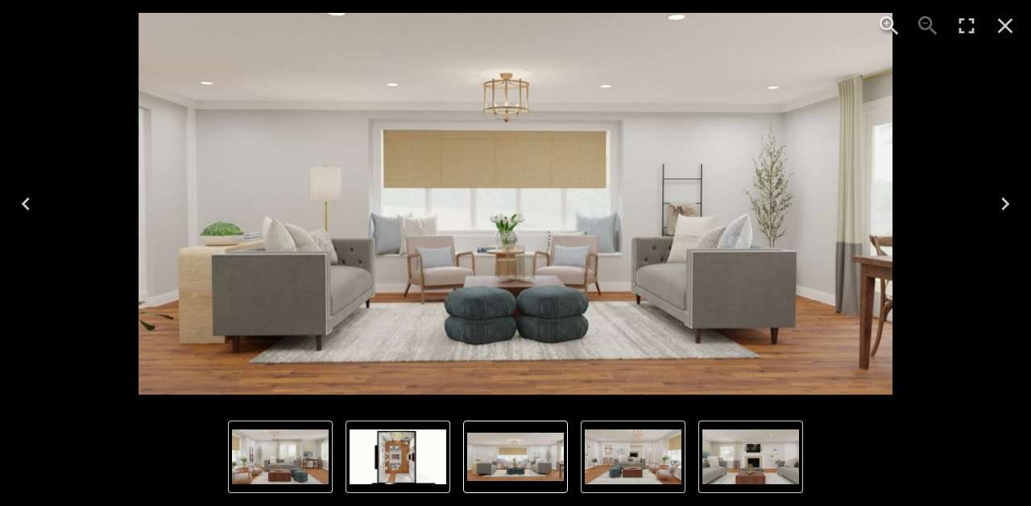
click at [532, 259] on img "1 of 5" at bounding box center [516, 204] width 755 height 382
click at [1004, 23] on icon "Close" at bounding box center [1005, 26] width 26 height 26
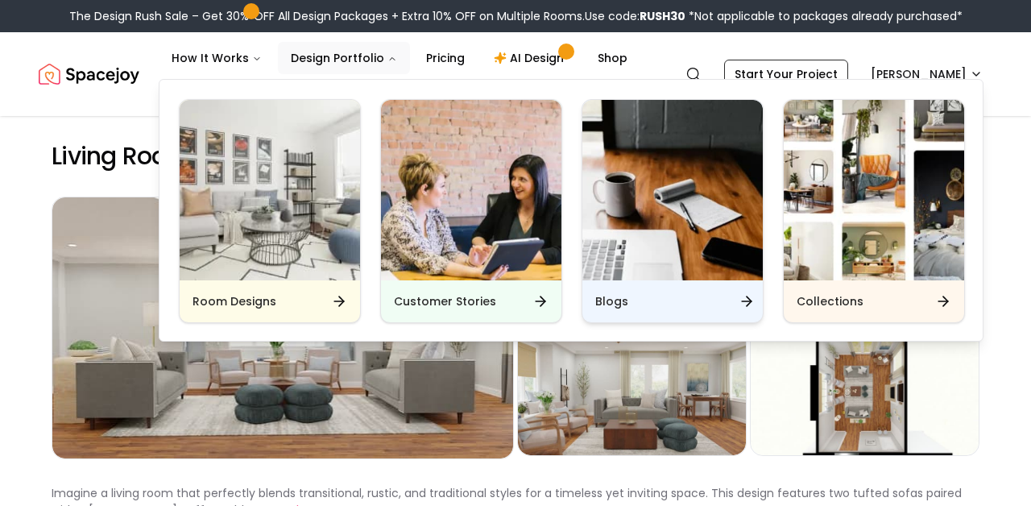
click at [598, 297] on h6 "Blogs" at bounding box center [611, 301] width 33 height 16
click at [599, 300] on h6 "Blogs" at bounding box center [611, 301] width 33 height 16
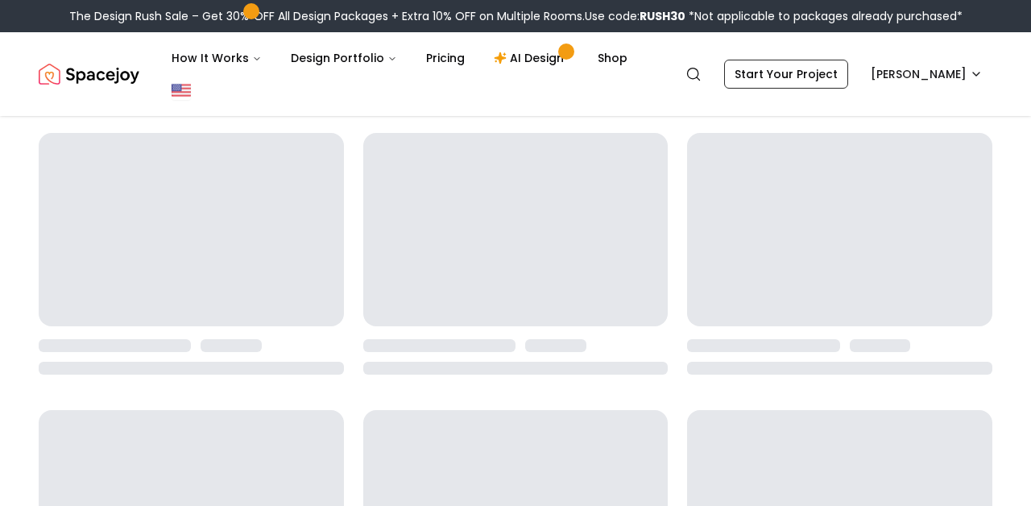
scroll to position [156, 0]
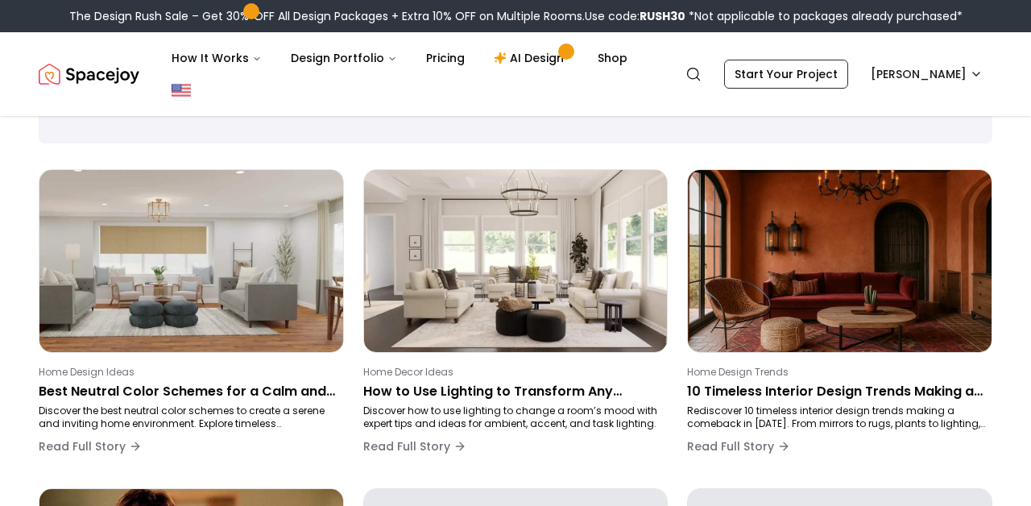
scroll to position [99, 0]
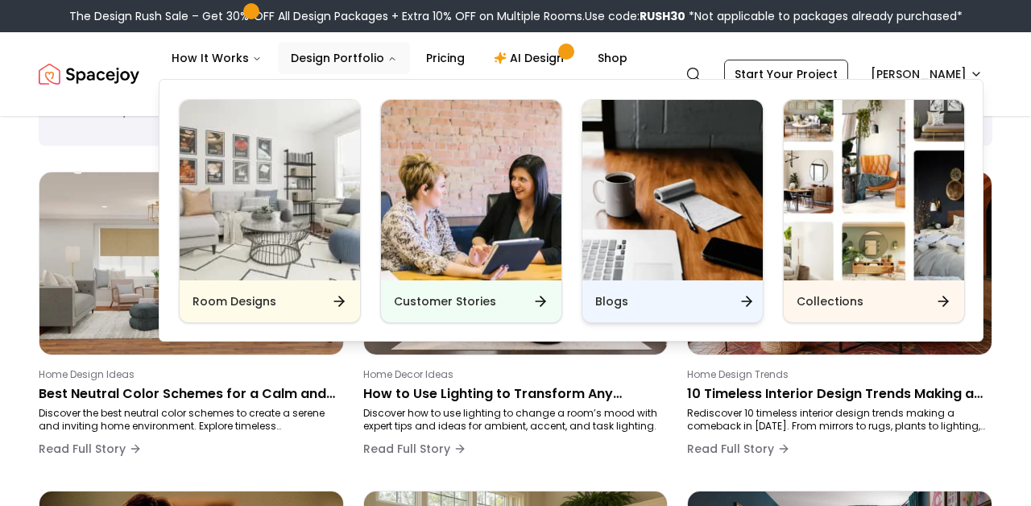
click at [597, 290] on div "Blogs" at bounding box center [672, 301] width 180 height 42
click at [602, 304] on h6 "Blogs" at bounding box center [611, 301] width 33 height 16
click at [736, 305] on div "Blogs" at bounding box center [672, 301] width 180 height 42
click at [635, 304] on div "Blogs" at bounding box center [672, 301] width 180 height 42
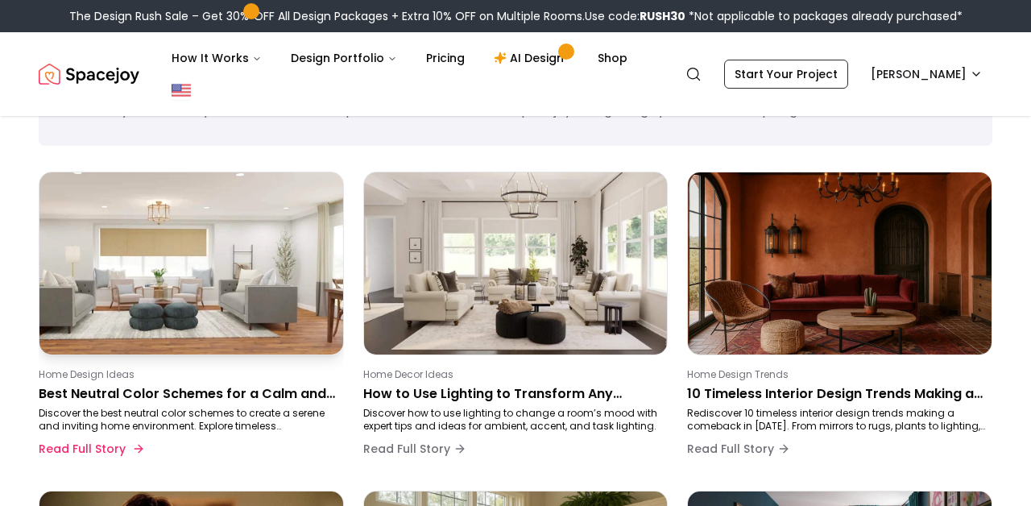
click at [93, 416] on p "Discover the best neutral color schemes to create a serene and inviting home en…" at bounding box center [188, 420] width 299 height 26
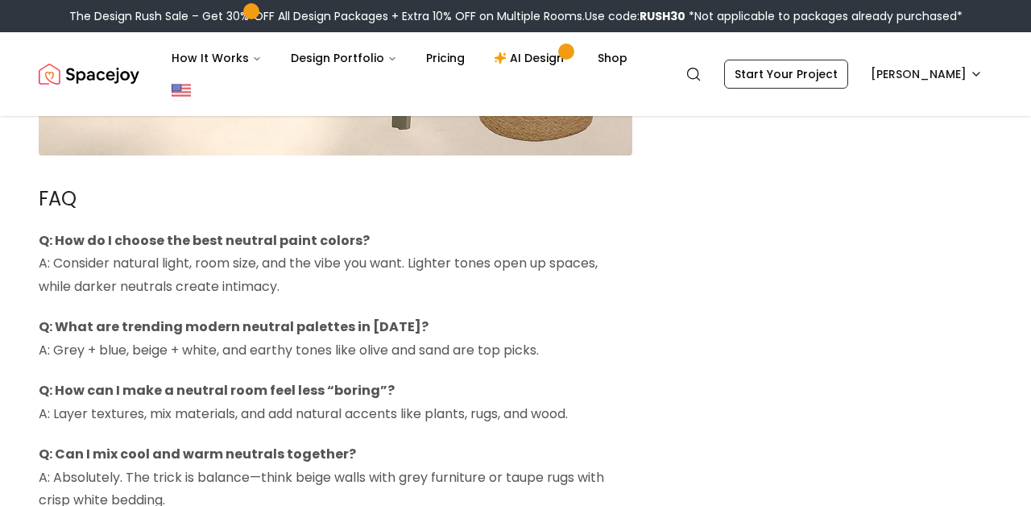
scroll to position [4386, 0]
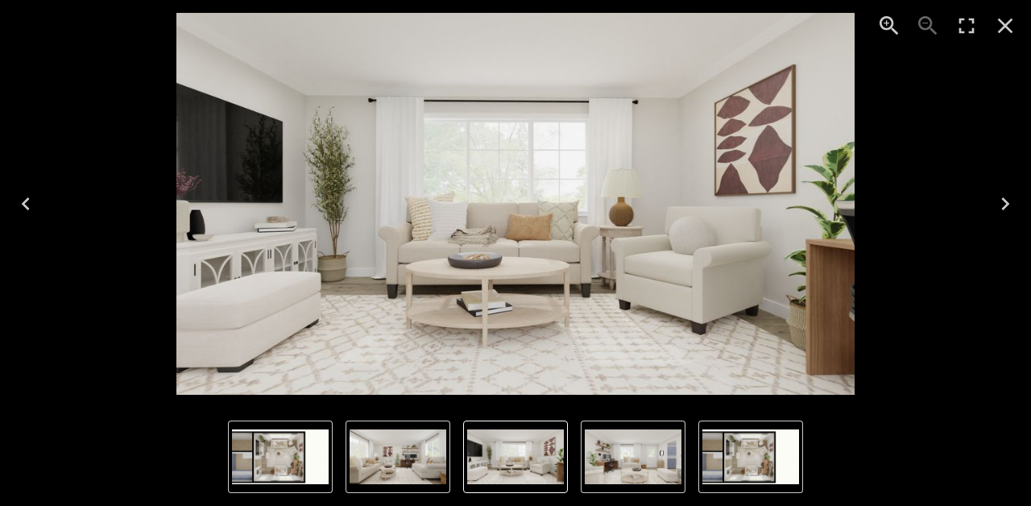
click at [1001, 35] on icon "Close" at bounding box center [1005, 26] width 26 height 26
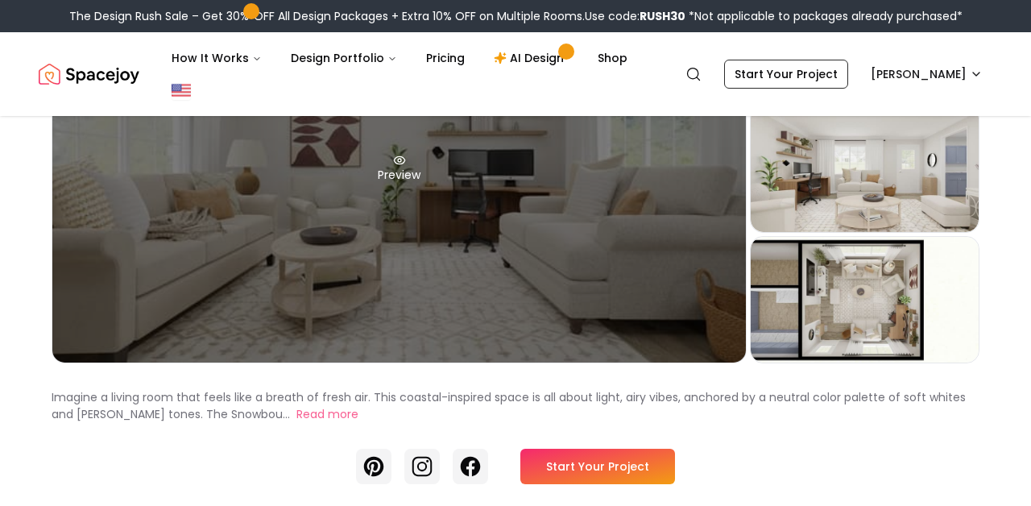
scroll to position [289, 0]
